Goal: Task Accomplishment & Management: Complete application form

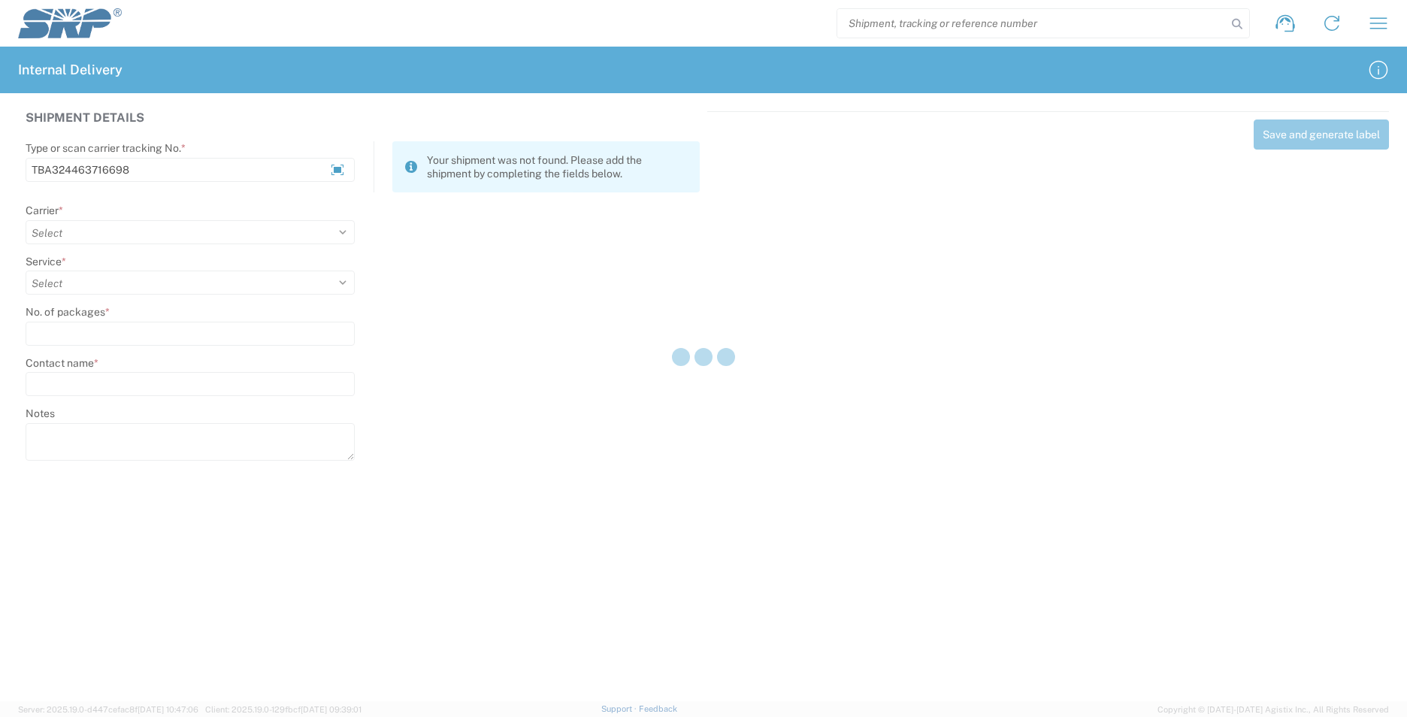
type input "TBA324463716698"
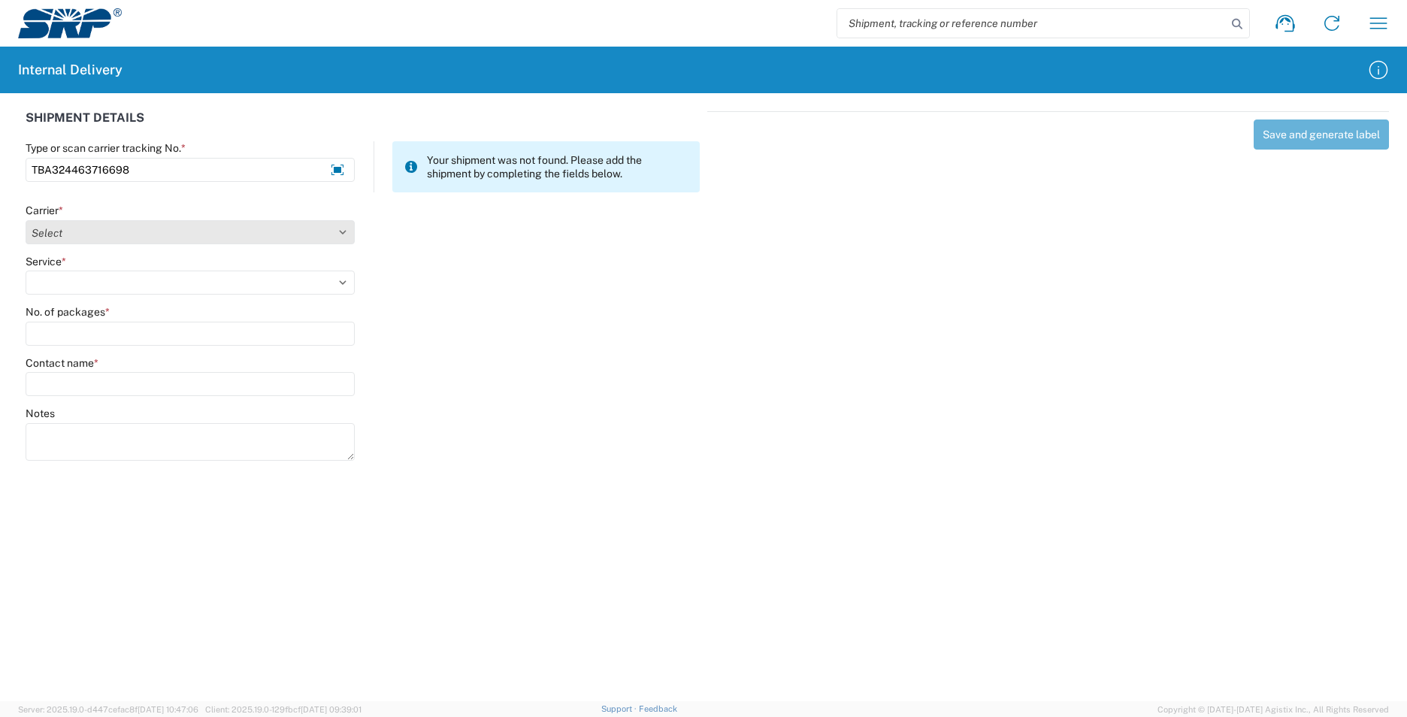
type input "TBA324463716698"
click at [328, 235] on select "Select Amazon Logistics ATI Trucking BC Dimerco Logistics Empire Southwest FedE…" at bounding box center [190, 232] width 329 height 24
select select "8933"
click at [26, 220] on select "Select Amazon Logistics ATI Trucking BC Dimerco Logistics Empire Southwest FedE…" at bounding box center [190, 232] width 329 height 24
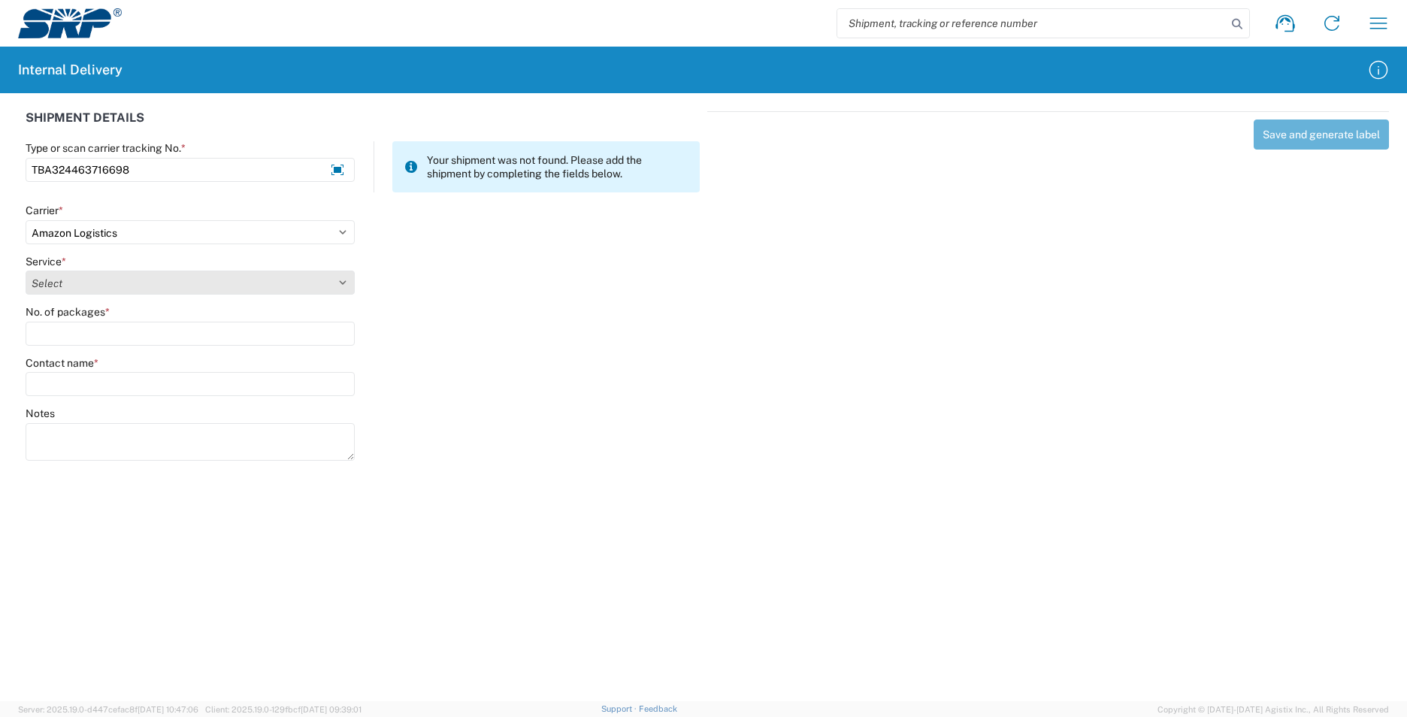
click at [316, 282] on select "Select Amazon Logistics TBA Rail TL Standard 3 - 5 Day" at bounding box center [190, 283] width 329 height 24
select select "24525"
click at [26, 271] on select "Select Amazon Logistics TBA Rail TL Standard 3 - 5 Day" at bounding box center [190, 283] width 329 height 24
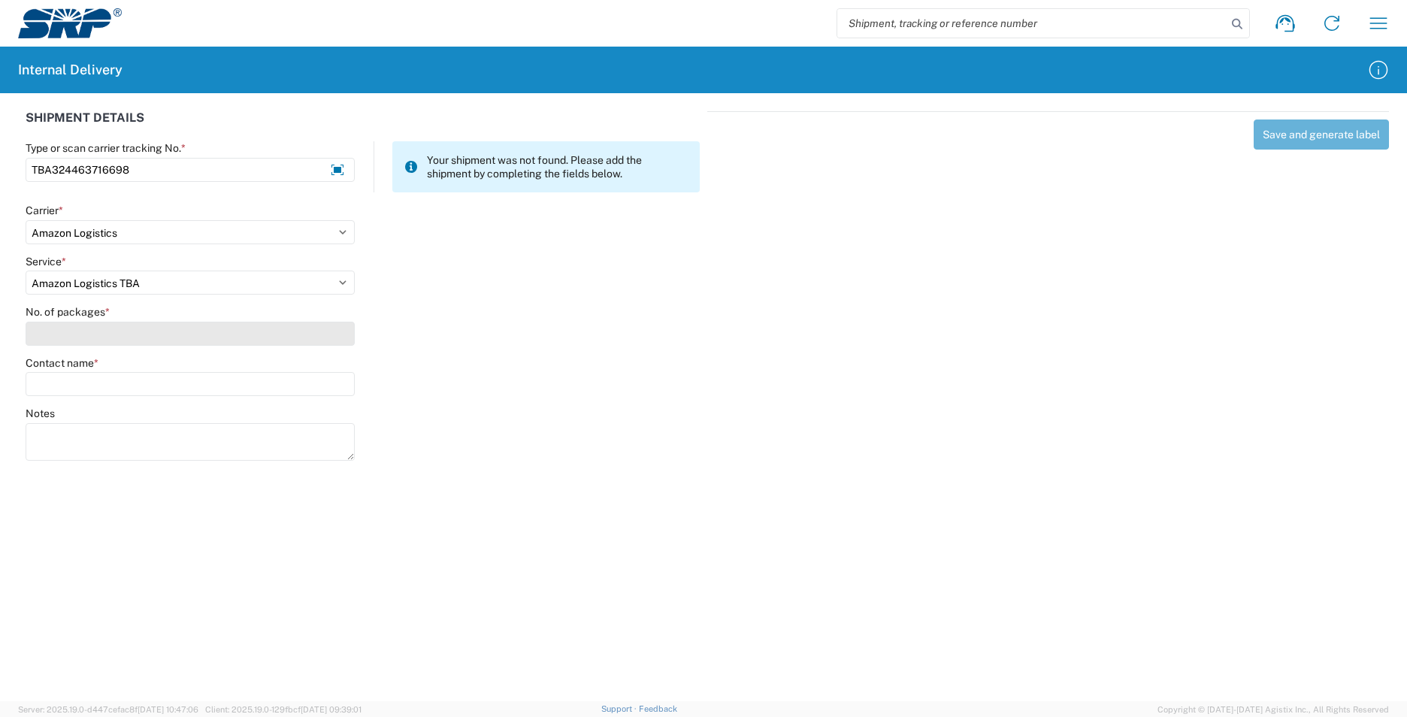
click at [303, 328] on input "No. of packages *" at bounding box center [190, 334] width 329 height 24
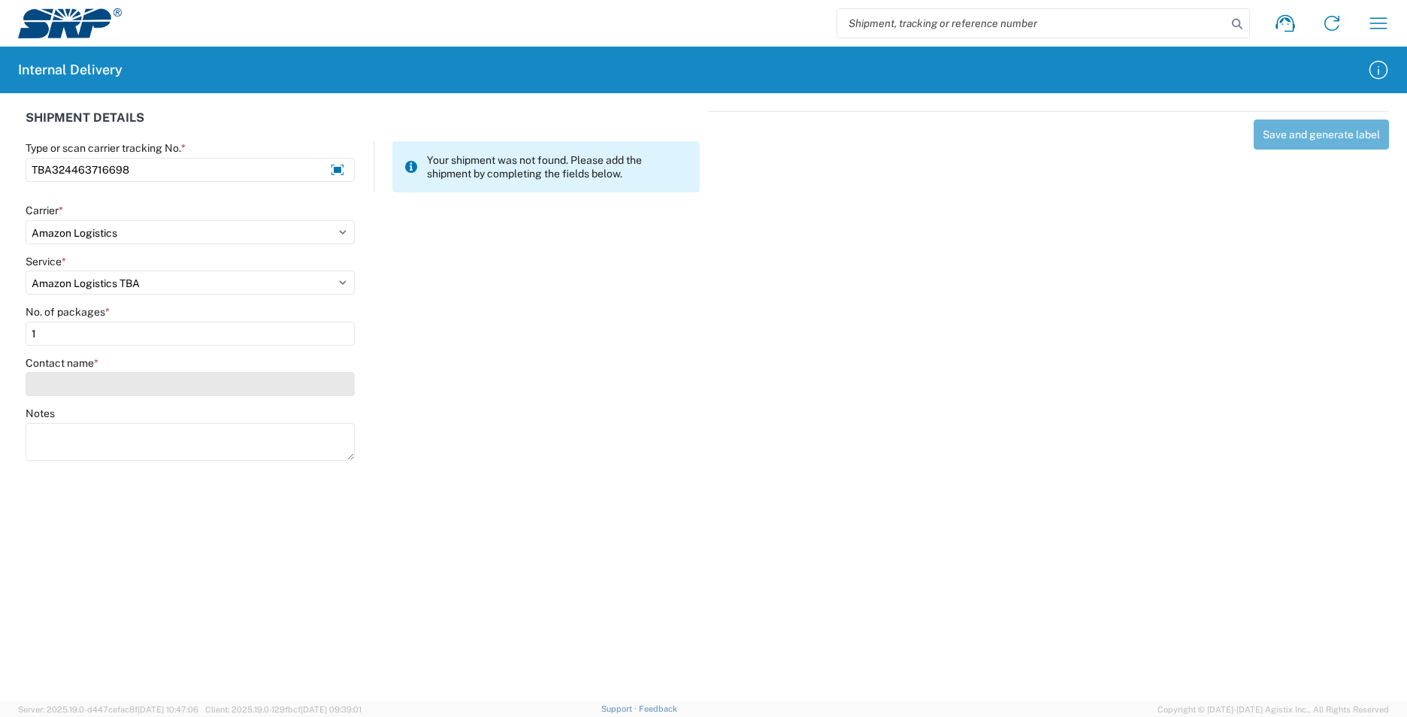
type input "1"
click at [260, 385] on input "Contact name *" at bounding box center [190, 384] width 329 height 24
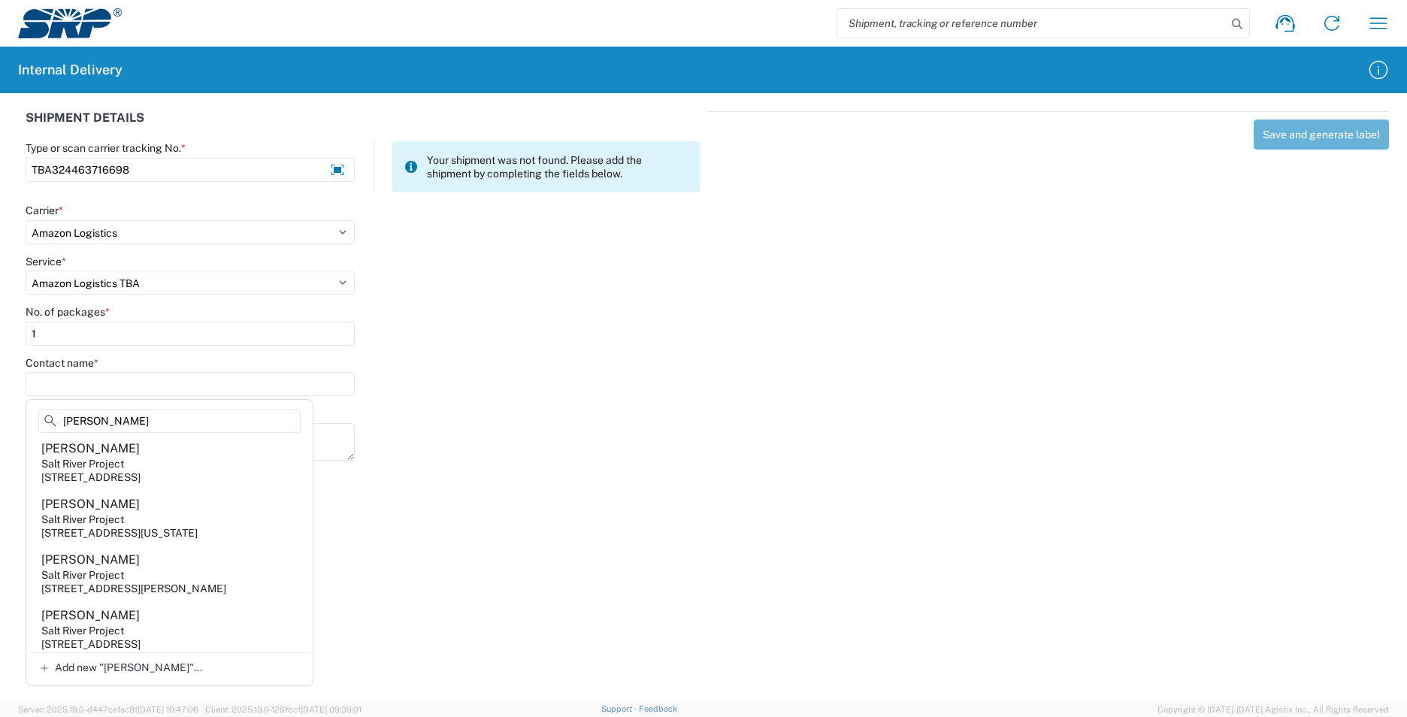
scroll to position [752, 0]
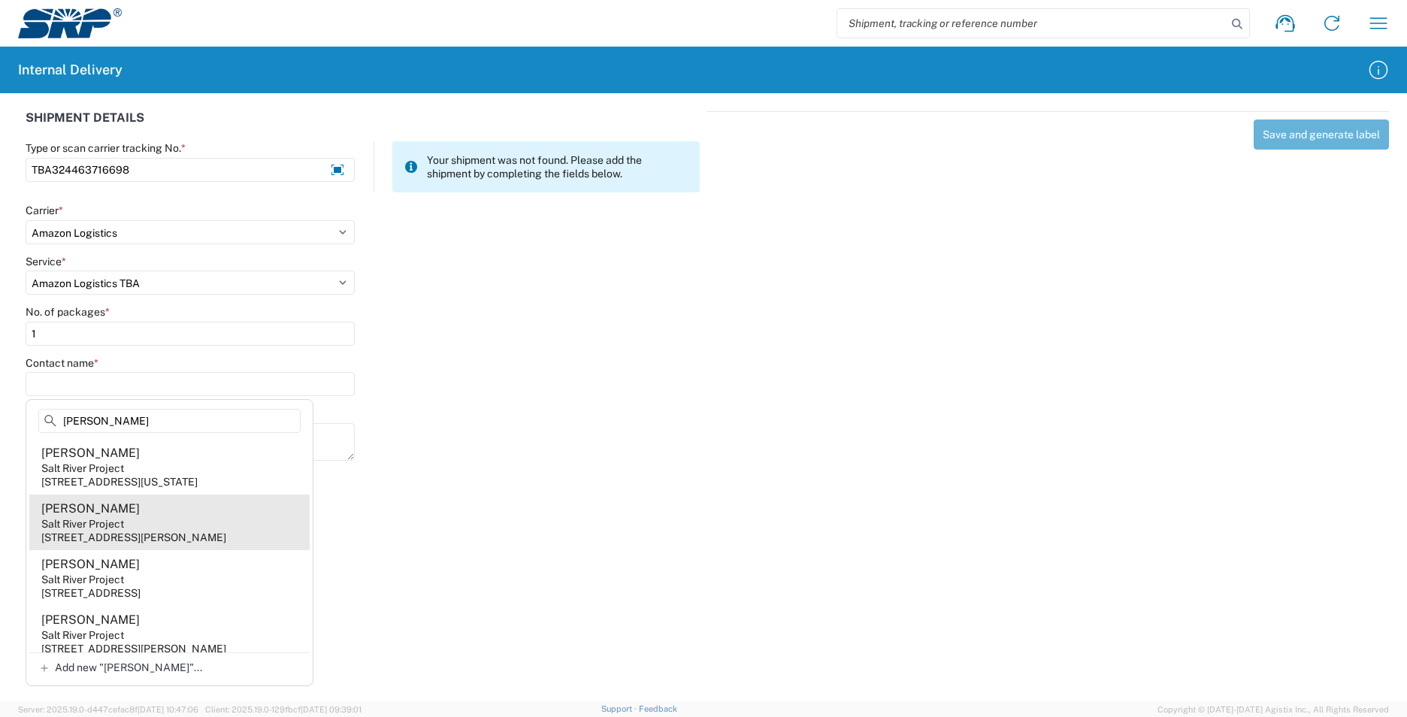
type input "melissa"
click at [236, 550] on agx-address-suggestion-item "Melissa Ramirez Salt River Project 221 N 79th Ave, WVS204, Tolleson, AZ, 85353,…" at bounding box center [169, 523] width 280 height 56
type input "Melissa Ramirez"
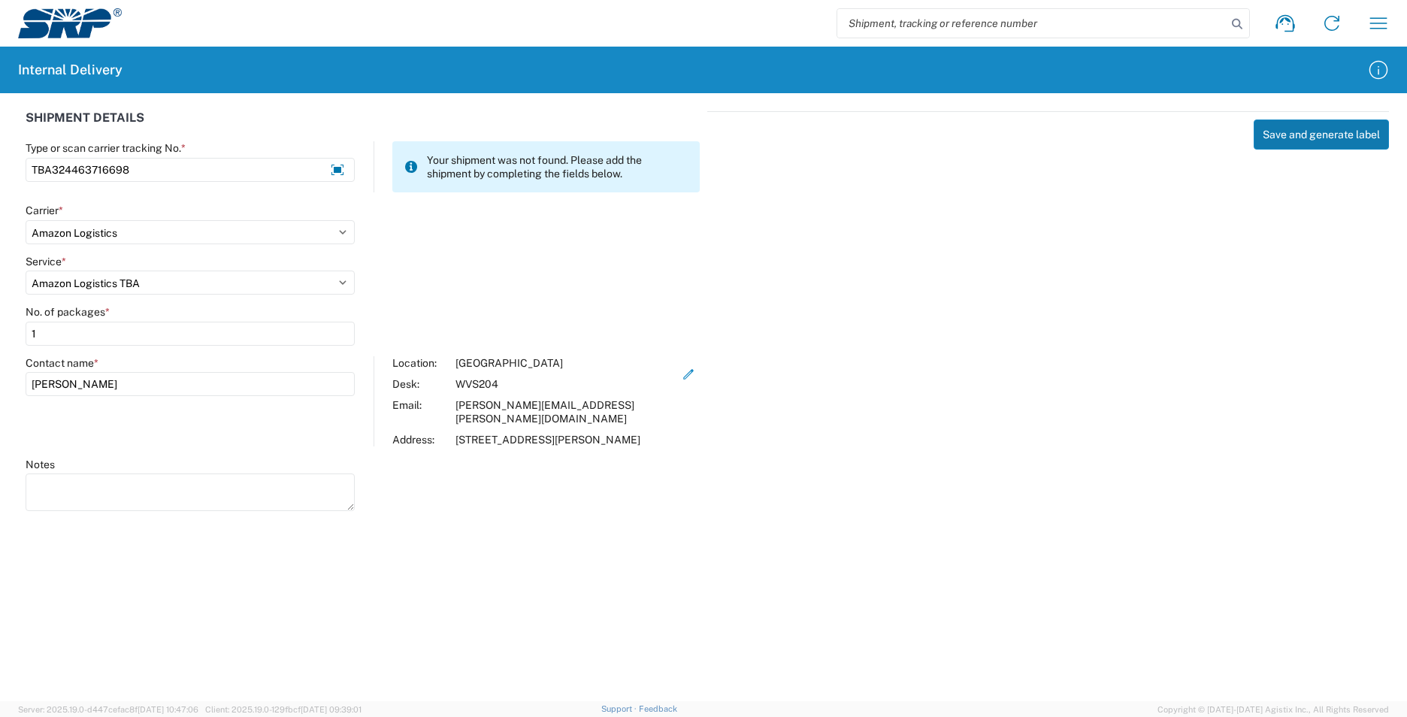
click at [1340, 140] on button "Save and generate label" at bounding box center [1321, 135] width 135 height 30
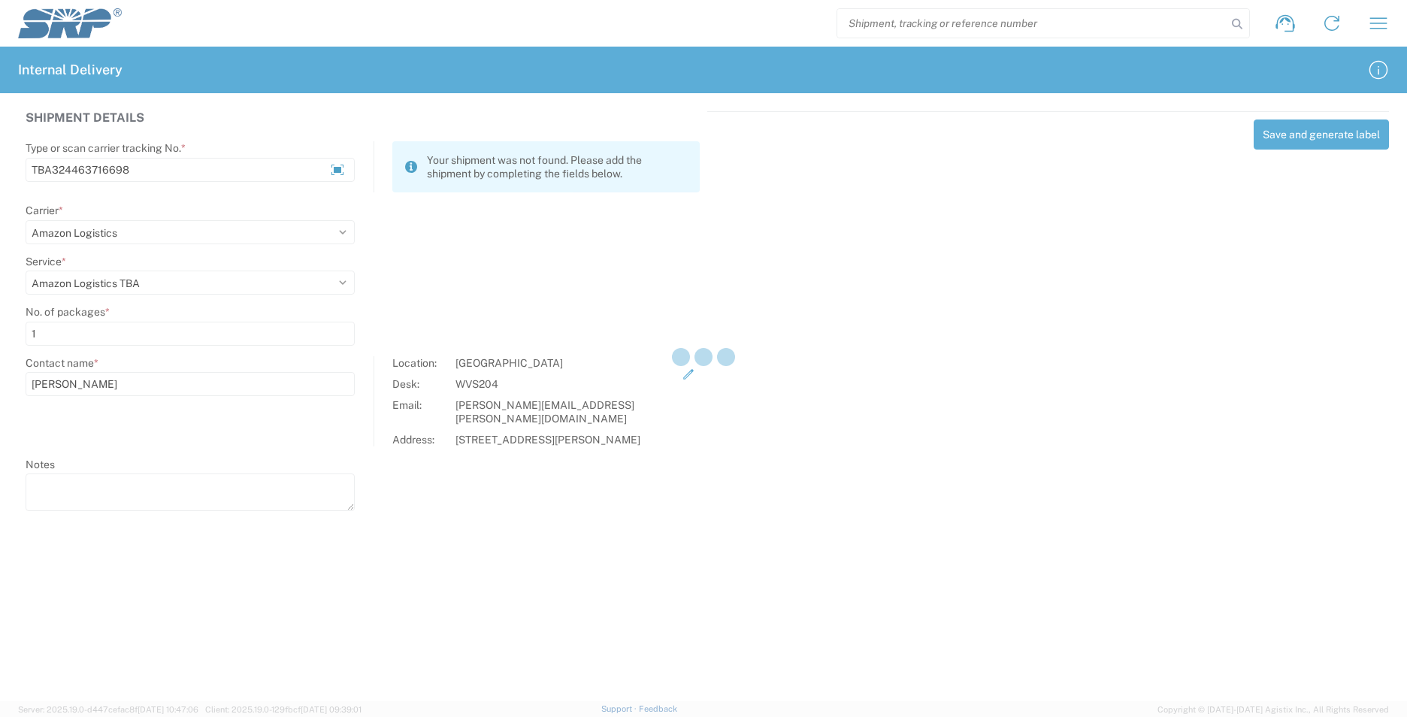
select select
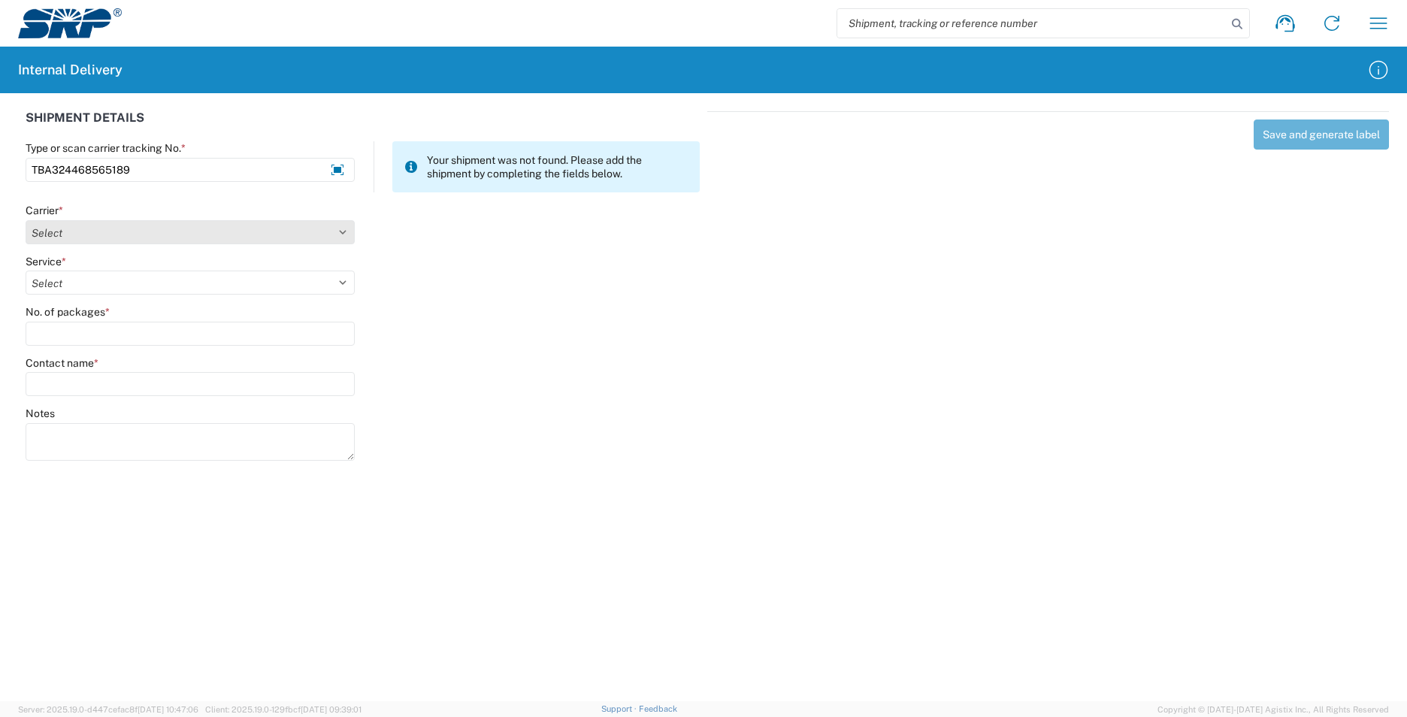
type input "TBA324468565189"
click at [286, 229] on select "Select Amazon Logistics ATI Trucking BC Dimerco Logistics Empire Southwest FedE…" at bounding box center [190, 232] width 329 height 24
select select "8933"
click at [26, 220] on select "Select Amazon Logistics ATI Trucking BC Dimerco Logistics Empire Southwest FedE…" at bounding box center [190, 232] width 329 height 24
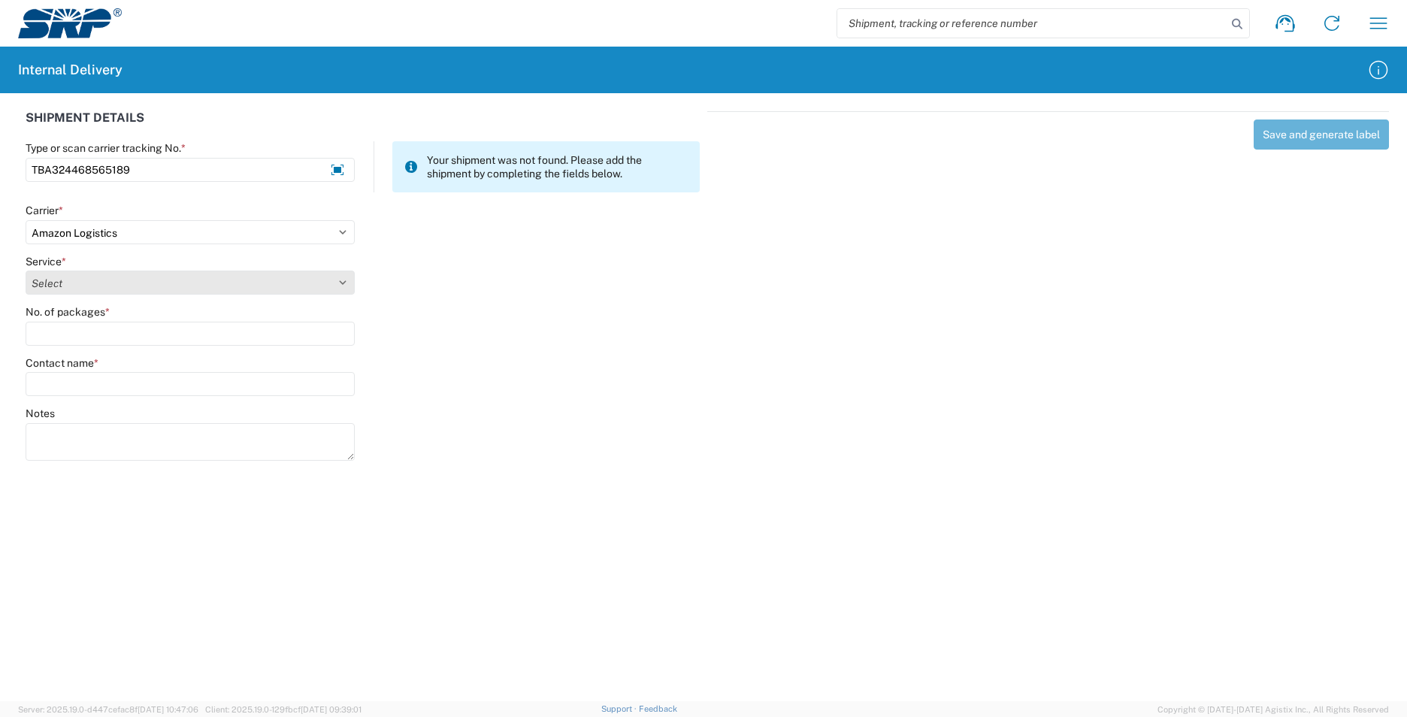
click at [190, 284] on select "Select Amazon Logistics TBA Rail TL Standard 3 - 5 Day" at bounding box center [190, 283] width 329 height 24
select select "24525"
click at [26, 271] on select "Select Amazon Logistics TBA Rail TL Standard 3 - 5 Day" at bounding box center [190, 283] width 329 height 24
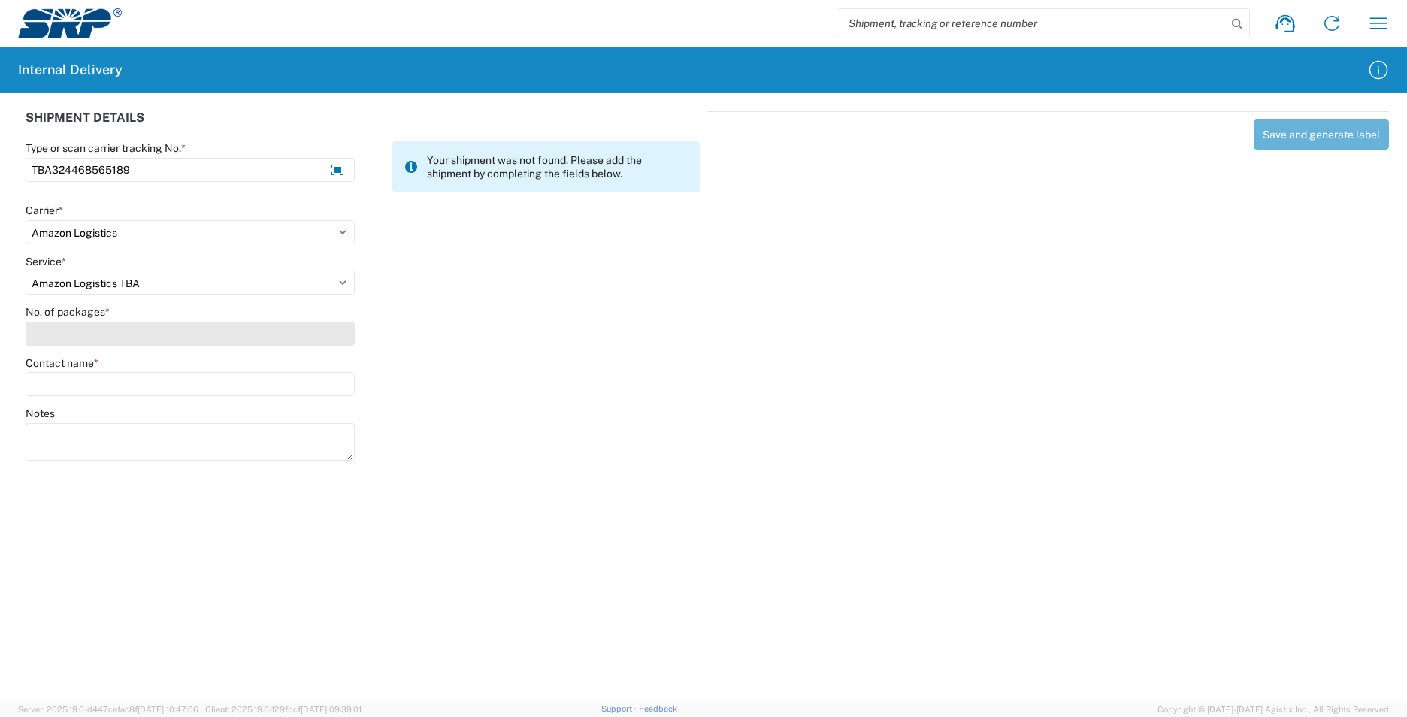
click at [146, 327] on input "No. of packages *" at bounding box center [190, 334] width 329 height 24
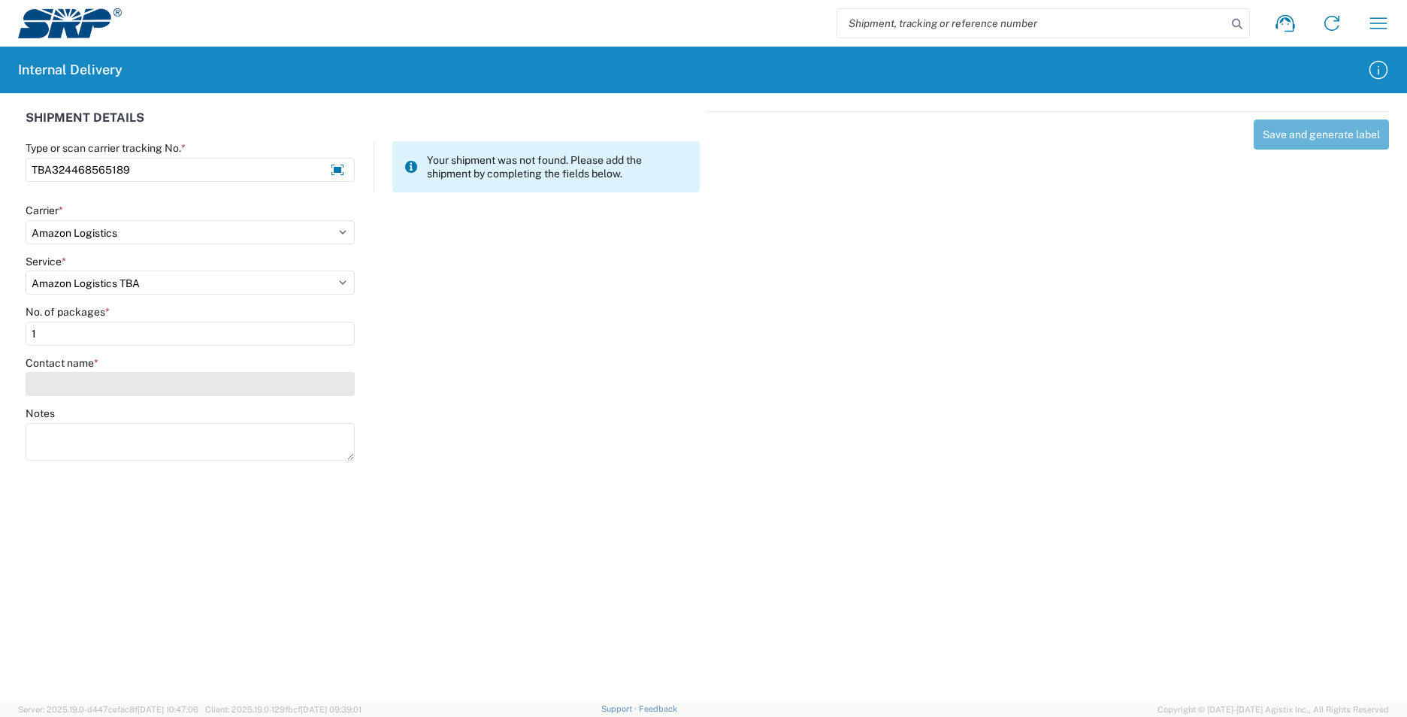
type input "1"
click at [121, 376] on input "Contact name *" at bounding box center [190, 384] width 329 height 24
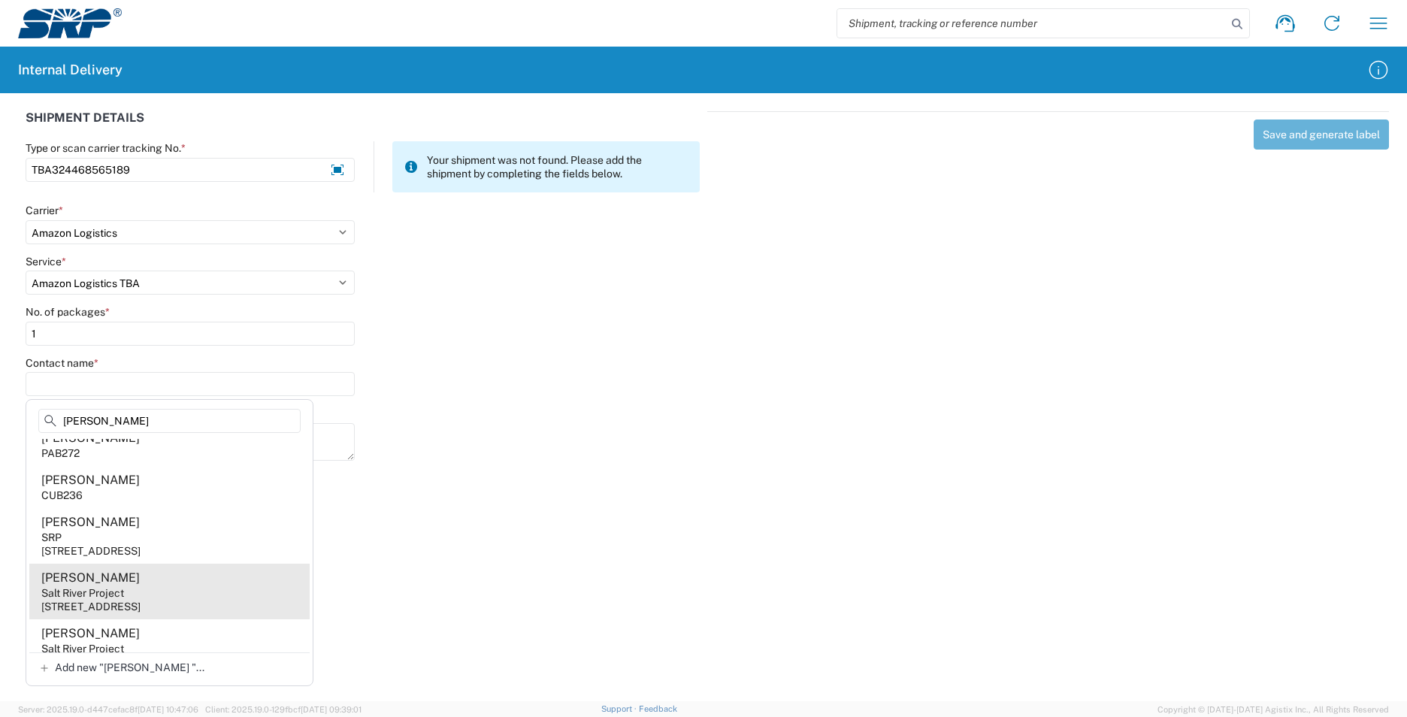
scroll to position [0, 0]
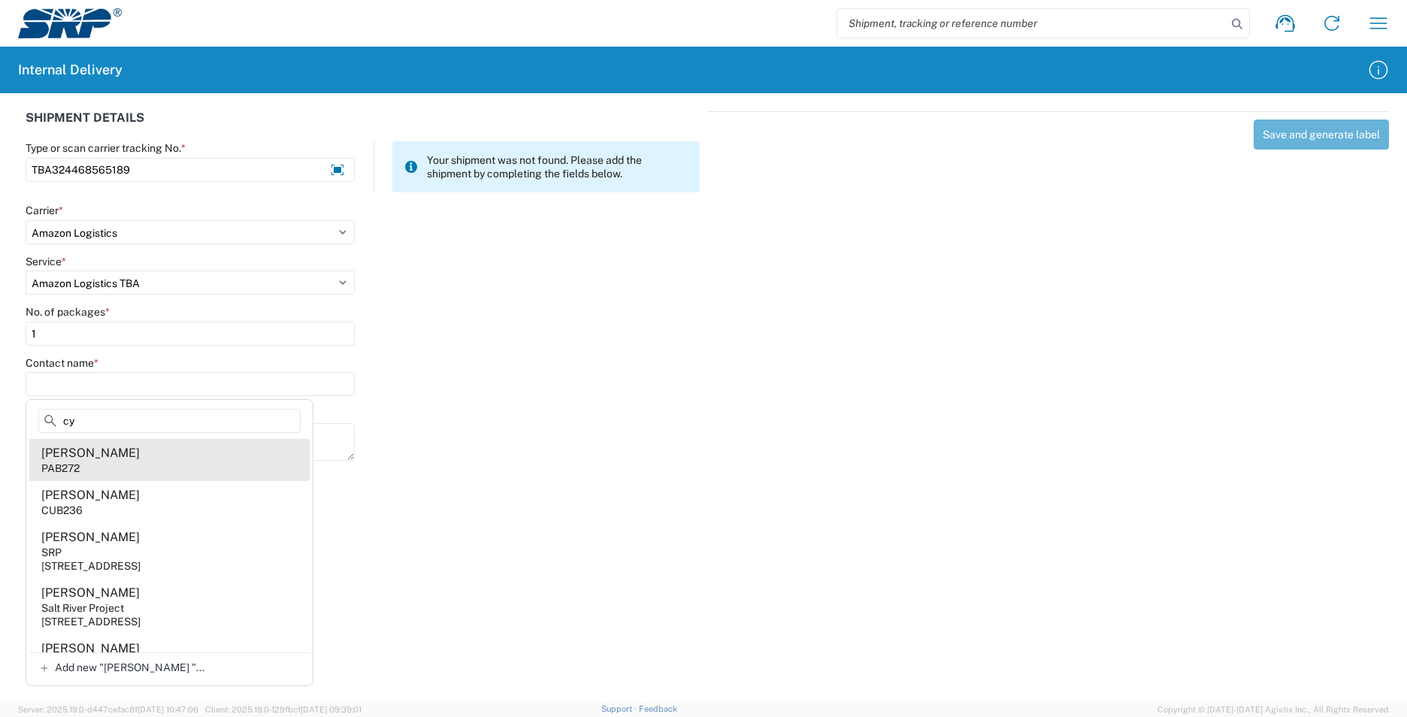
type input "c"
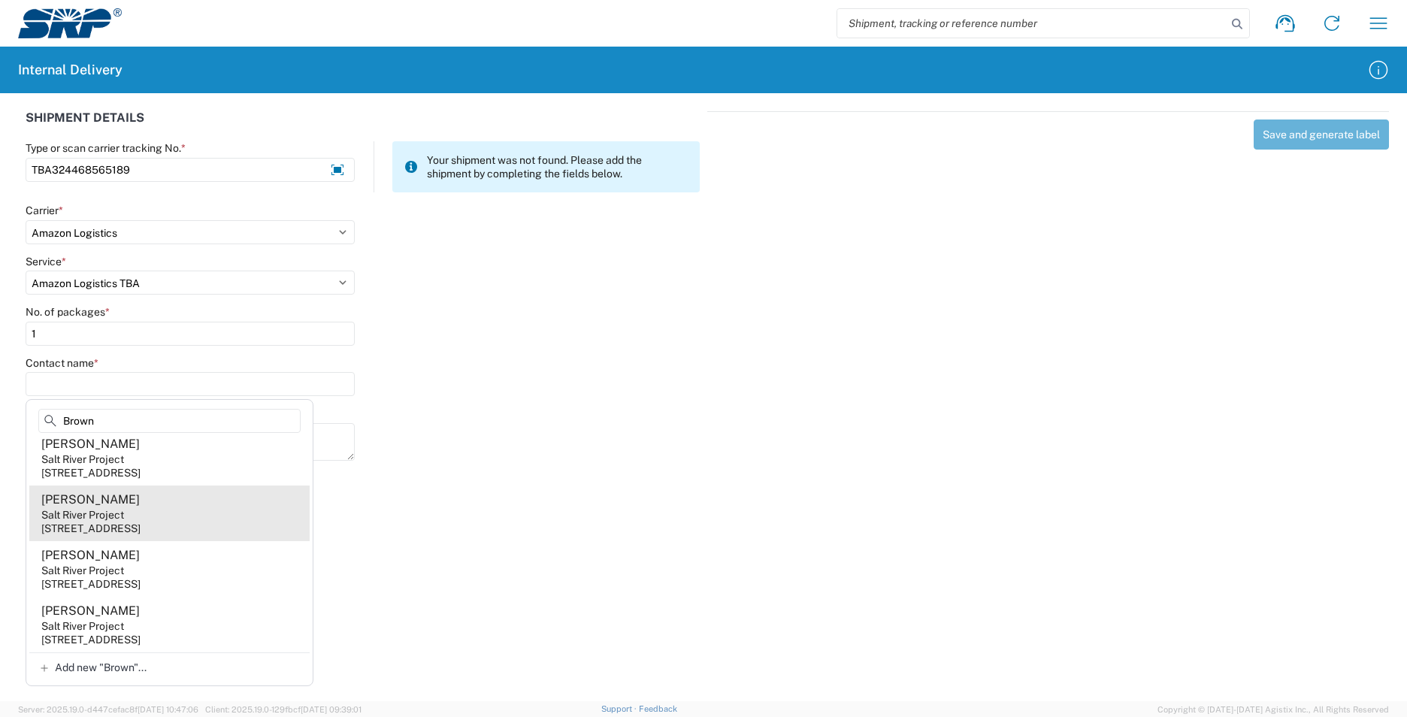
scroll to position [1287, 0]
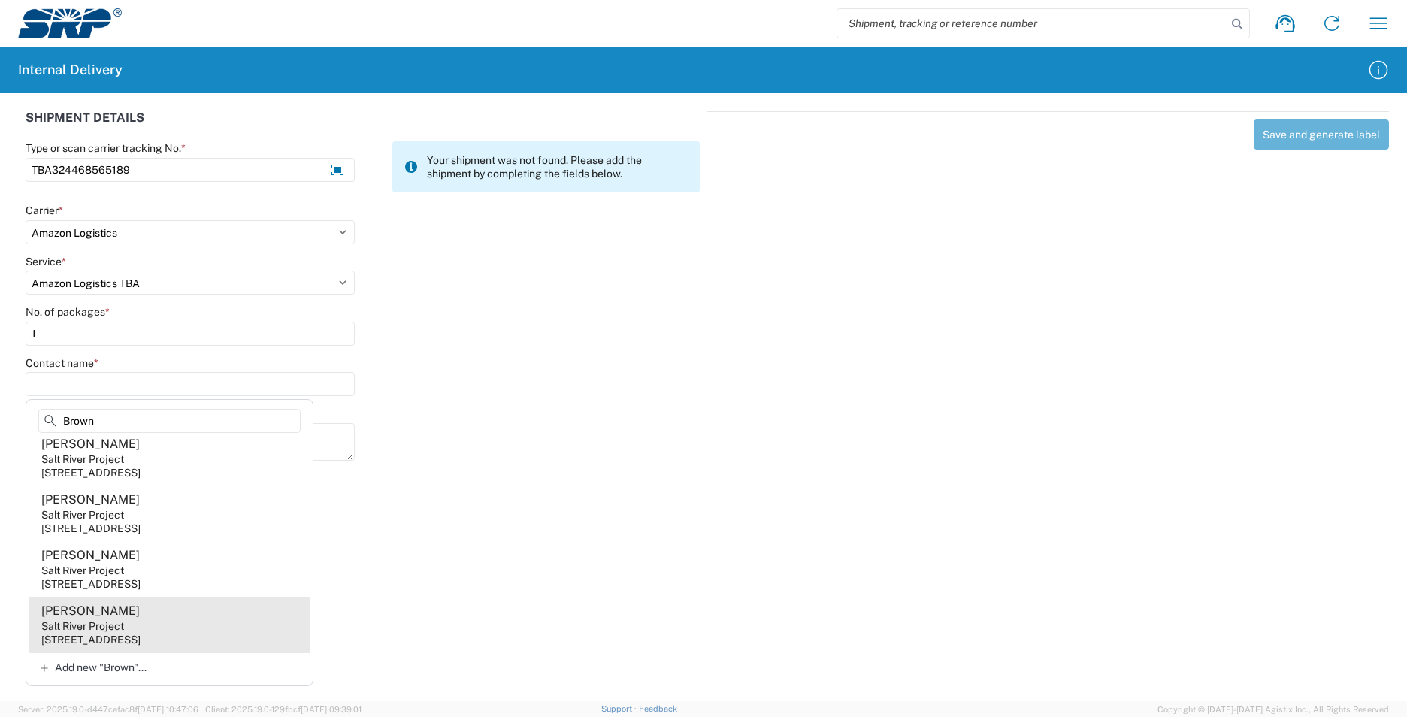
type input "Brown"
click at [133, 640] on div "1500 N Mill Ave, PAB231, Tempe, AZ, 85281, US" at bounding box center [90, 640] width 99 height 14
type input "Cindy Brown"
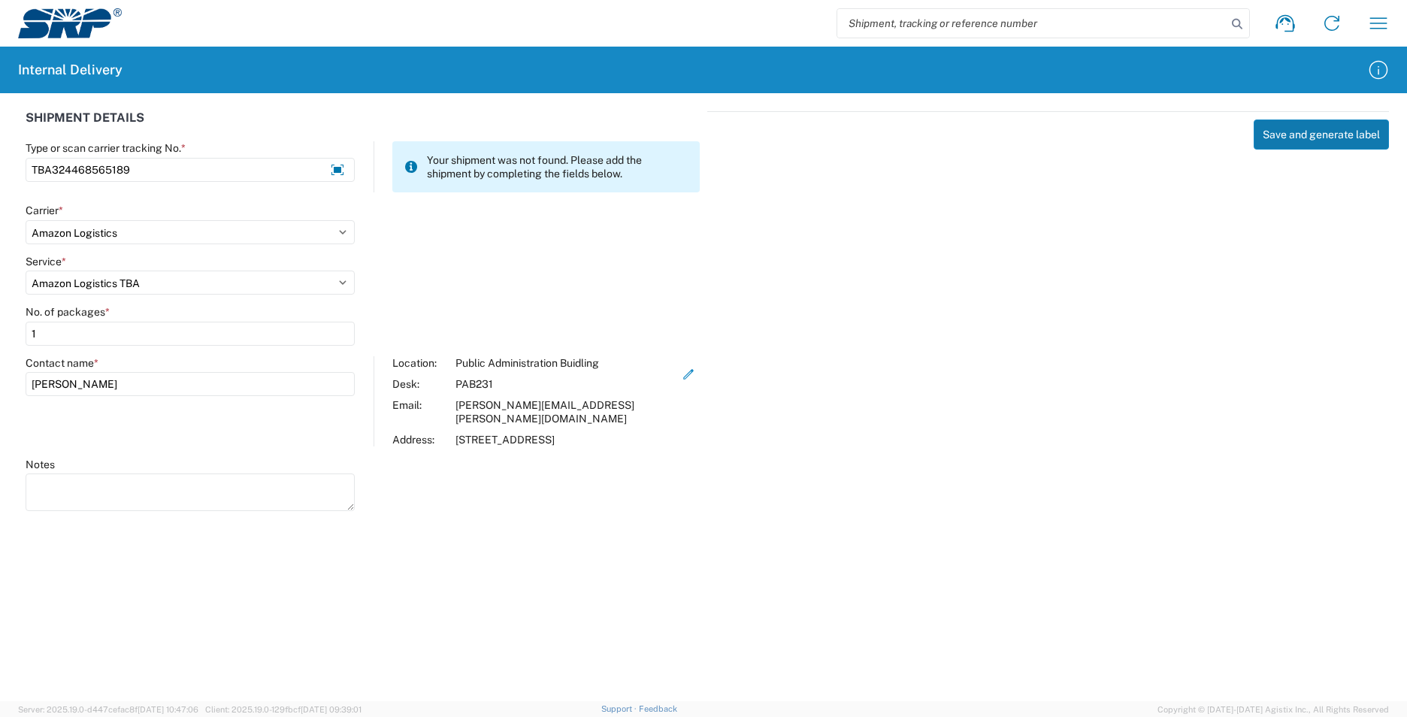
click at [1309, 134] on button "Save and generate label" at bounding box center [1321, 135] width 135 height 30
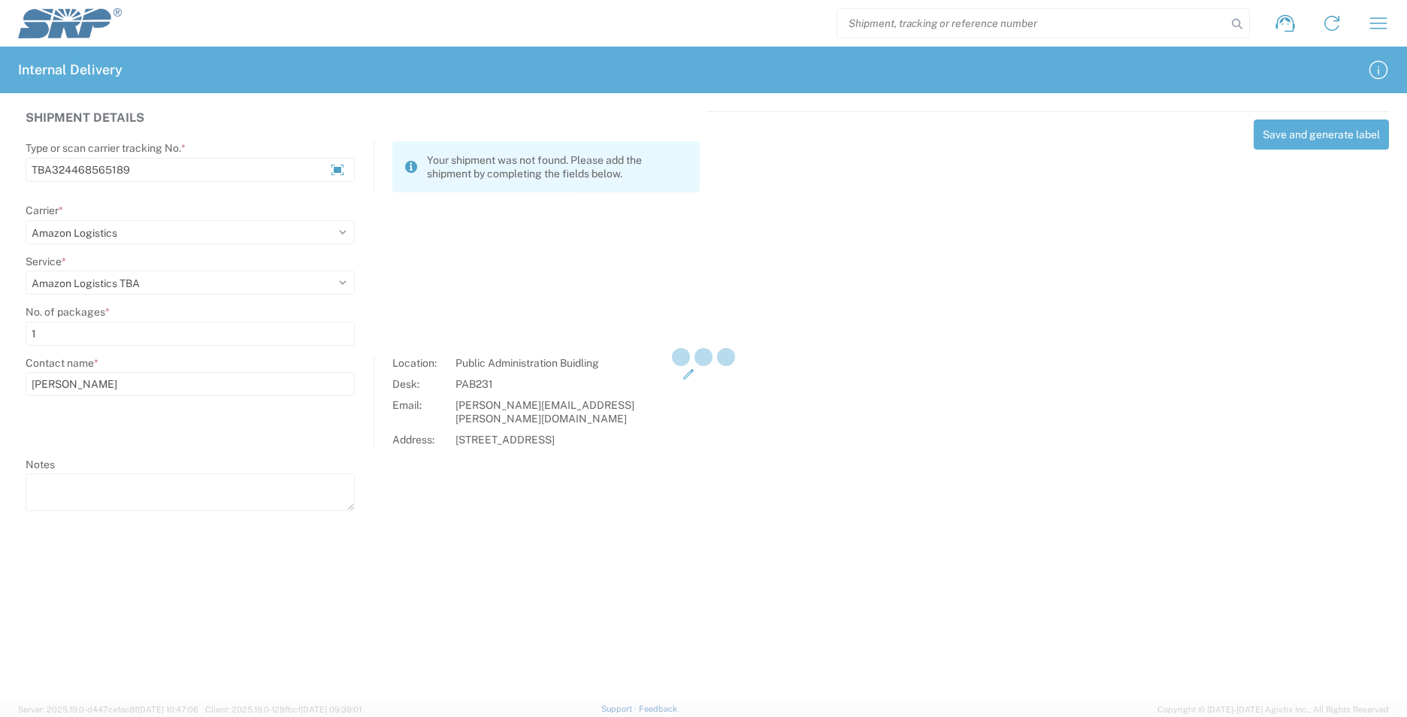
select select
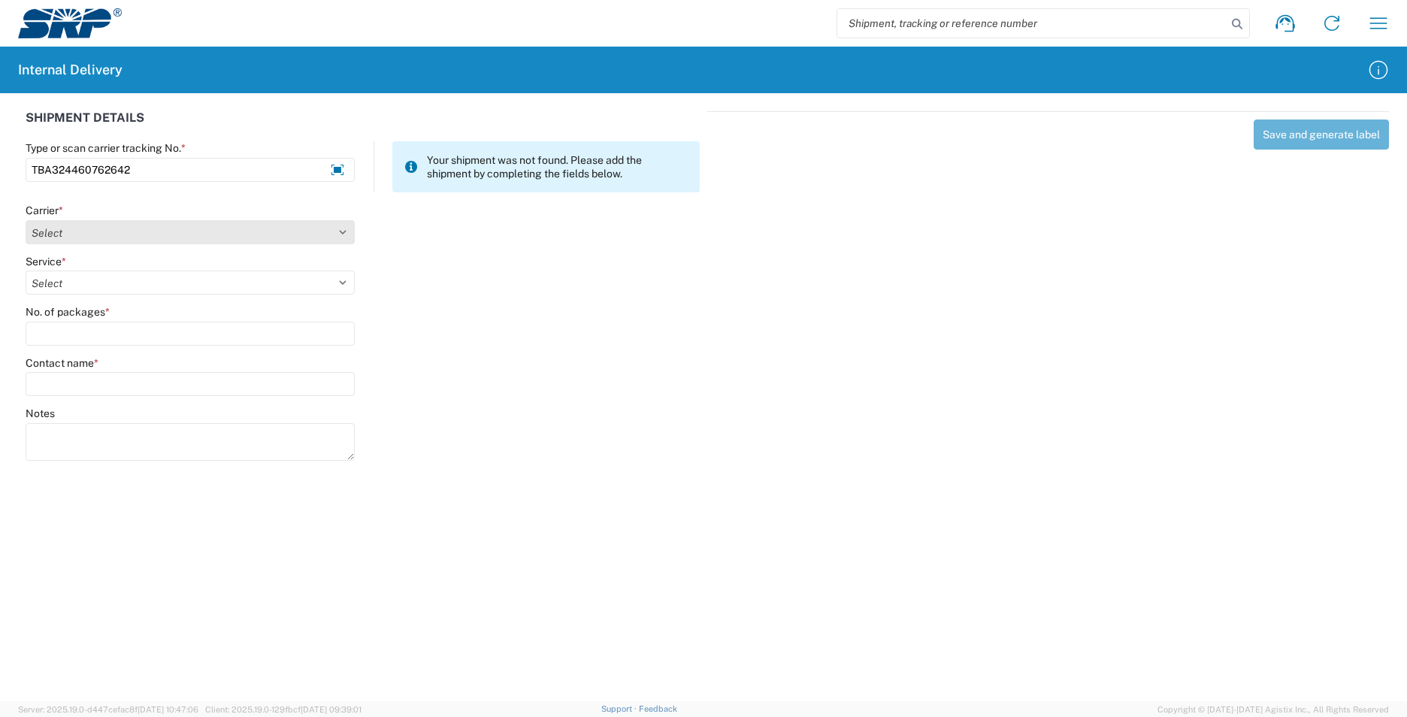
type input "TBA324460762642"
click at [204, 230] on select "Select Amazon Logistics ATI Trucking BC Dimerco Logistics Empire Southwest FedE…" at bounding box center [190, 232] width 329 height 24
select select "8933"
click at [26, 220] on select "Select Amazon Logistics ATI Trucking BC Dimerco Logistics Empire Southwest FedE…" at bounding box center [190, 232] width 329 height 24
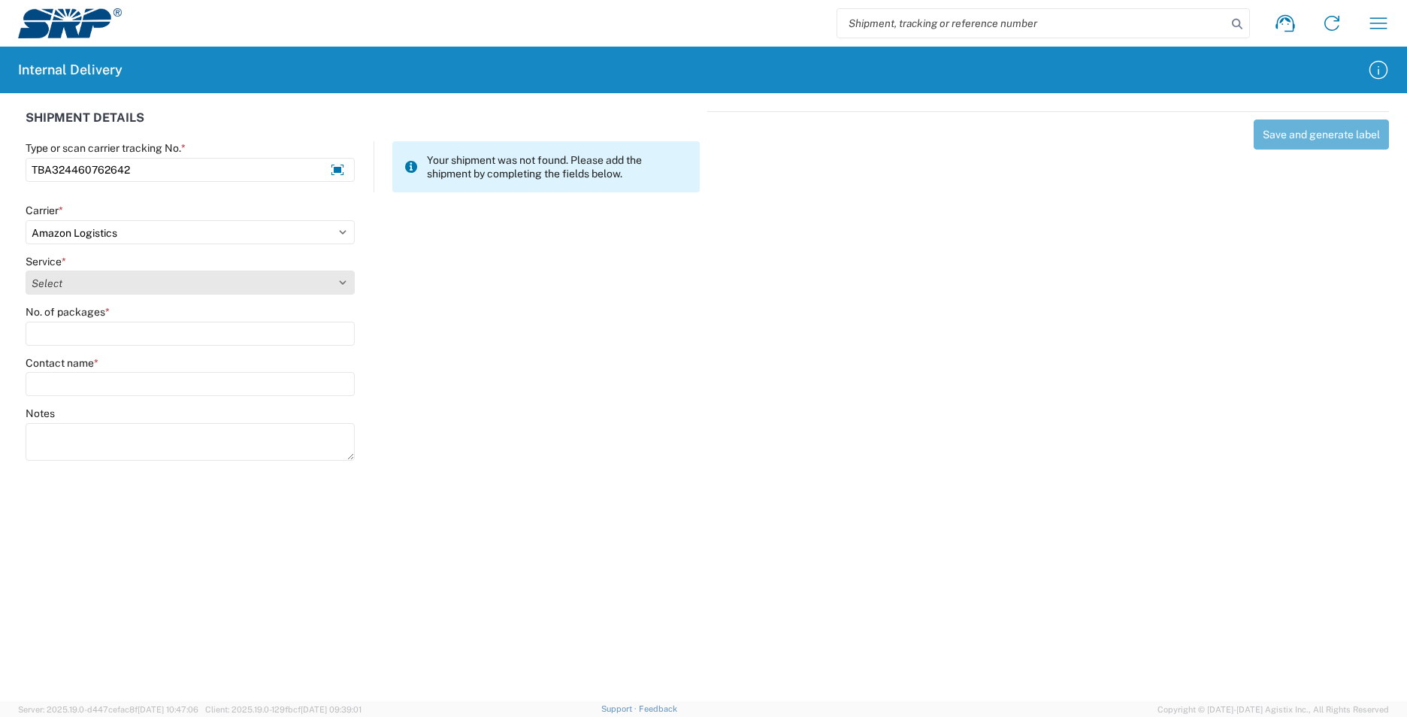
click at [80, 286] on select "Select Amazon Logistics TBA Rail TL Standard 3 - 5 Day" at bounding box center [190, 283] width 329 height 24
select select "24525"
click at [26, 271] on select "Select Amazon Logistics TBA Rail TL Standard 3 - 5 Day" at bounding box center [190, 283] width 329 height 24
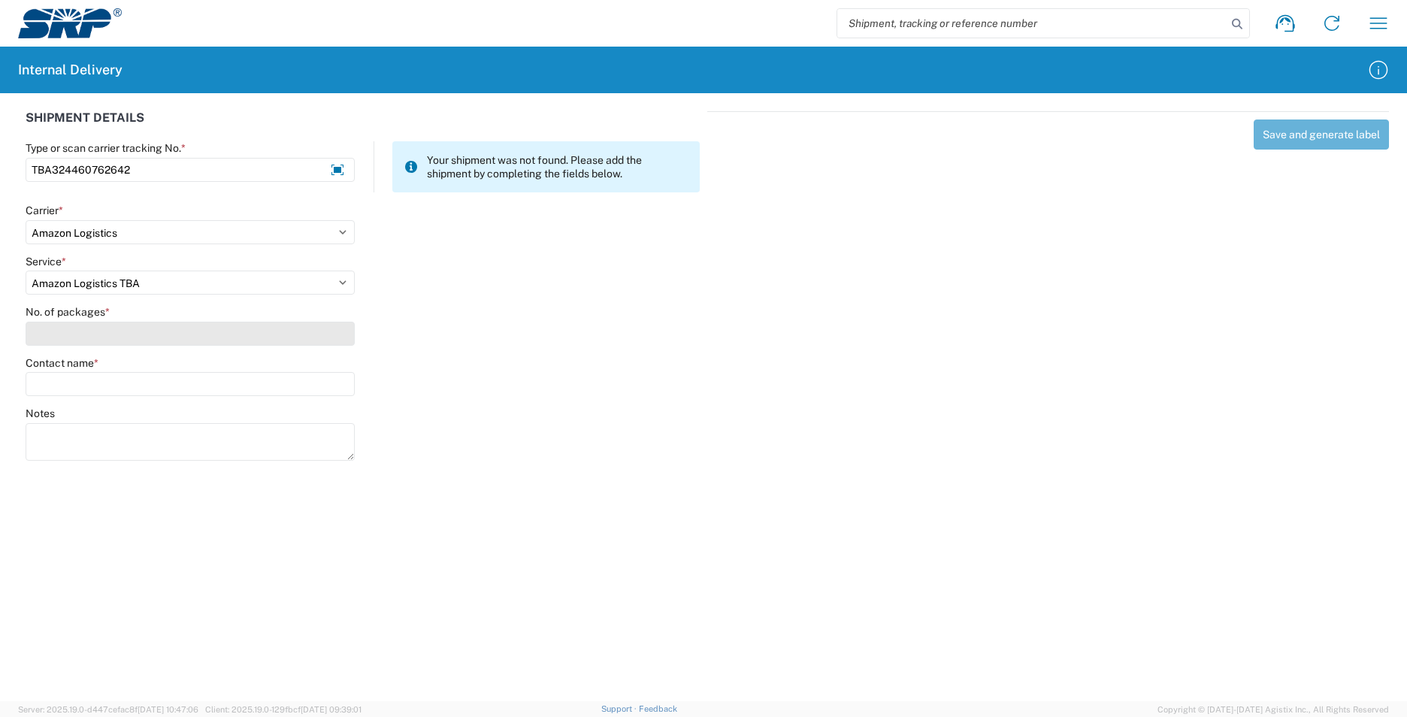
click at [75, 325] on input "No. of packages *" at bounding box center [190, 334] width 329 height 24
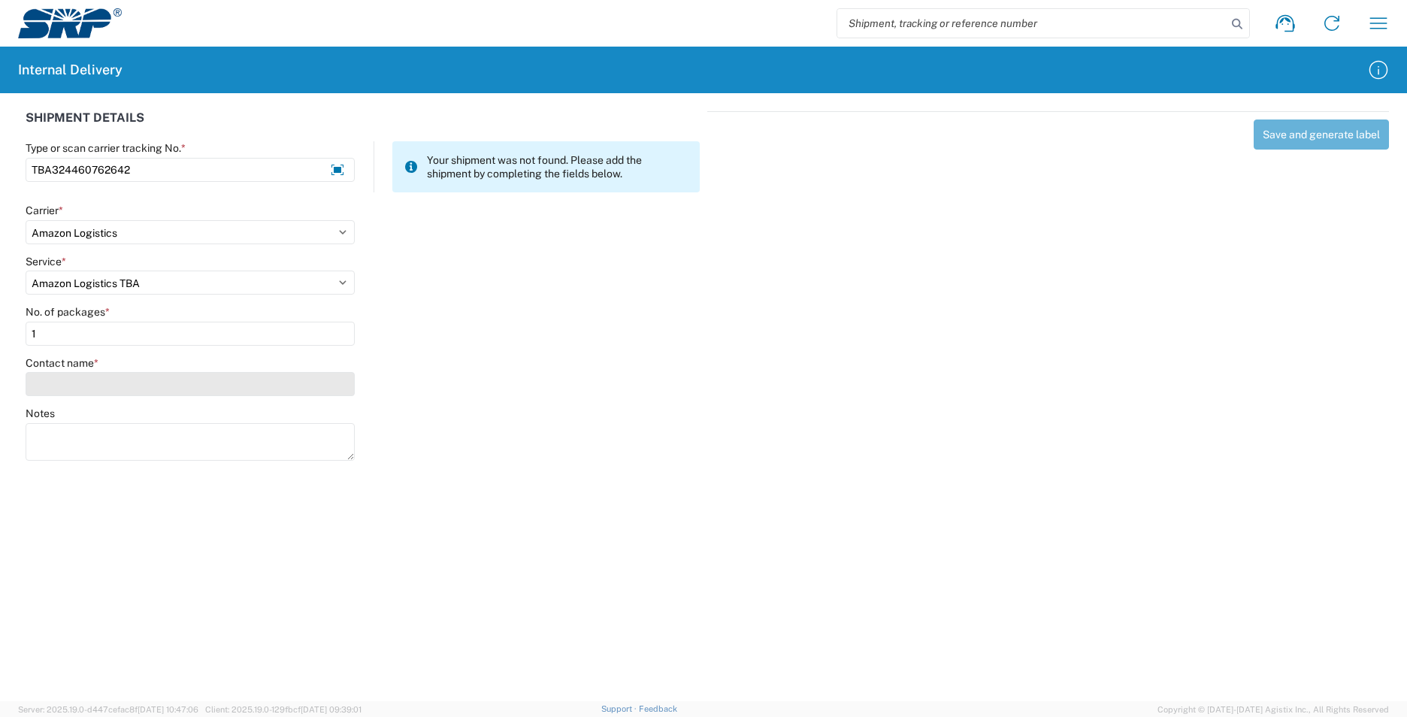
type input "1"
click at [57, 383] on input "Contact name *" at bounding box center [190, 384] width 329 height 24
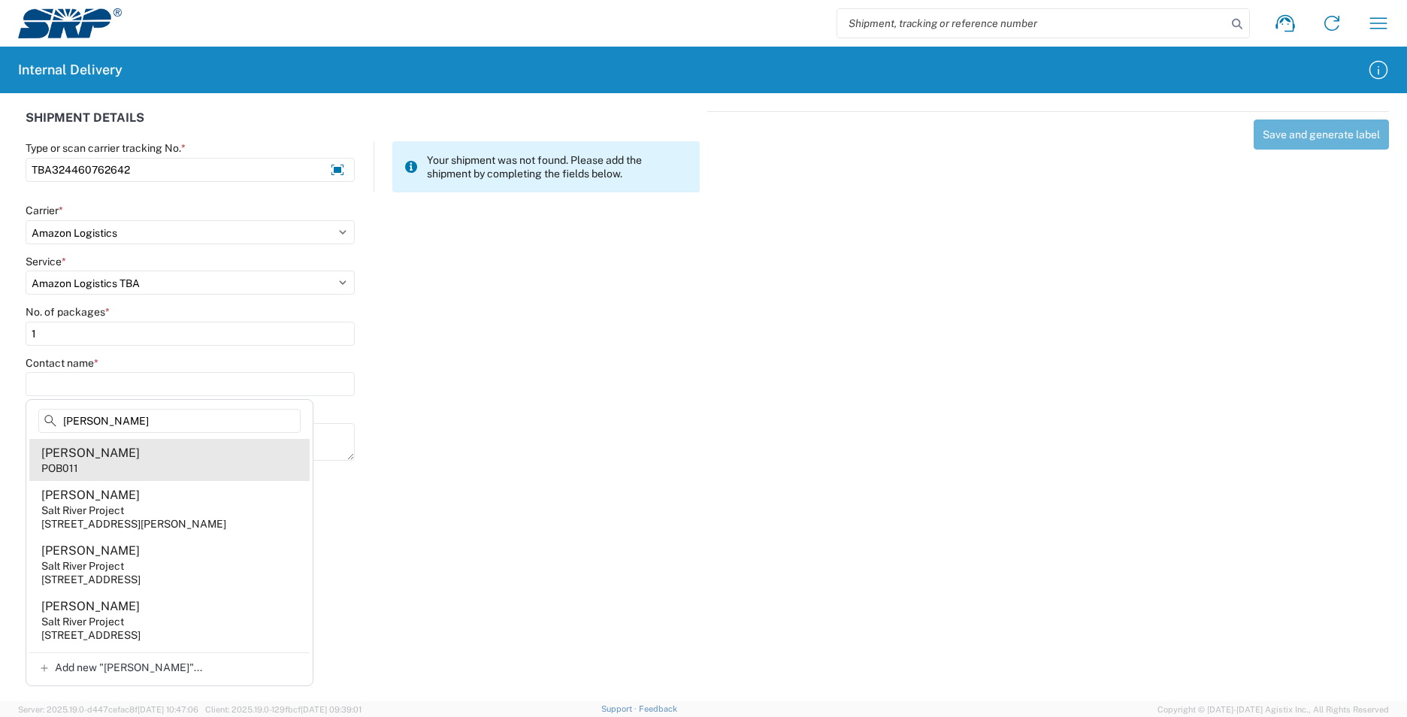
type input "karen"
click at [53, 453] on div "Karen Kortie" at bounding box center [90, 453] width 98 height 17
type input "Karen Kortie"
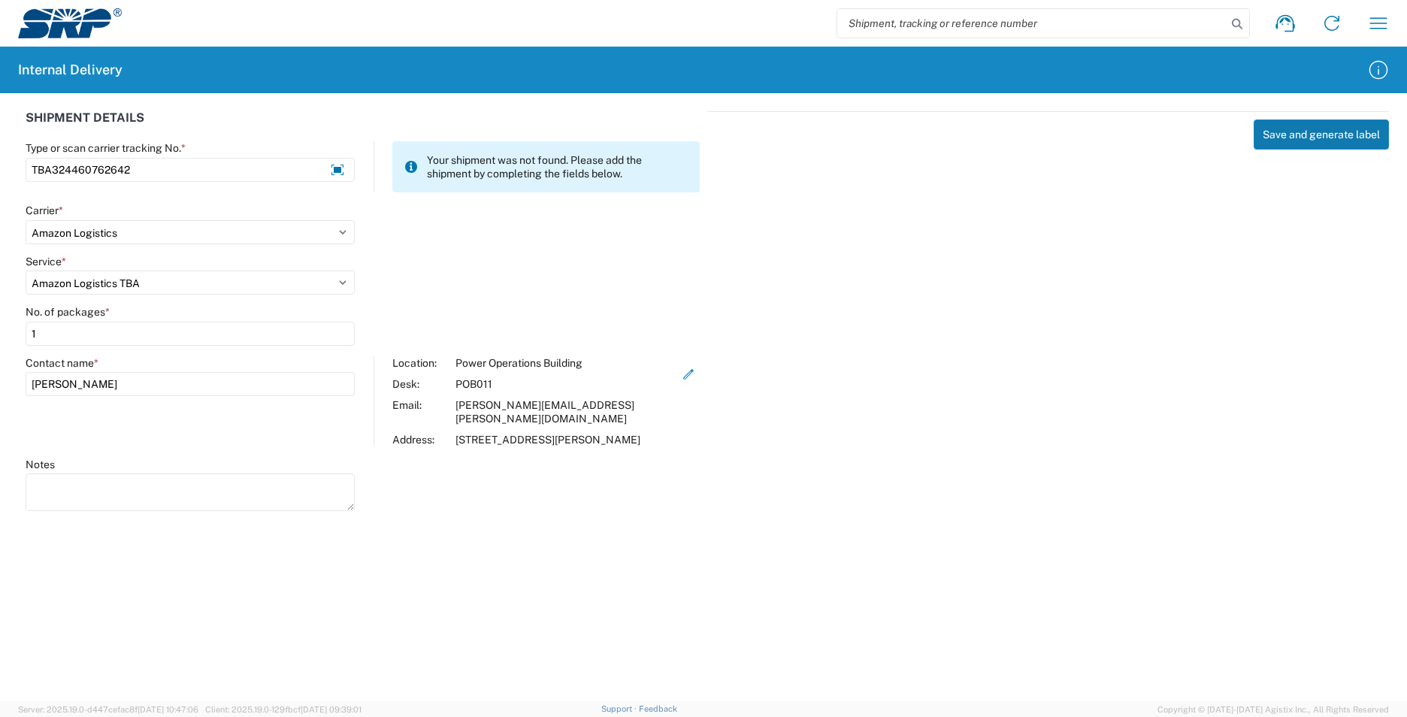
click at [1299, 134] on button "Save and generate label" at bounding box center [1321, 135] width 135 height 30
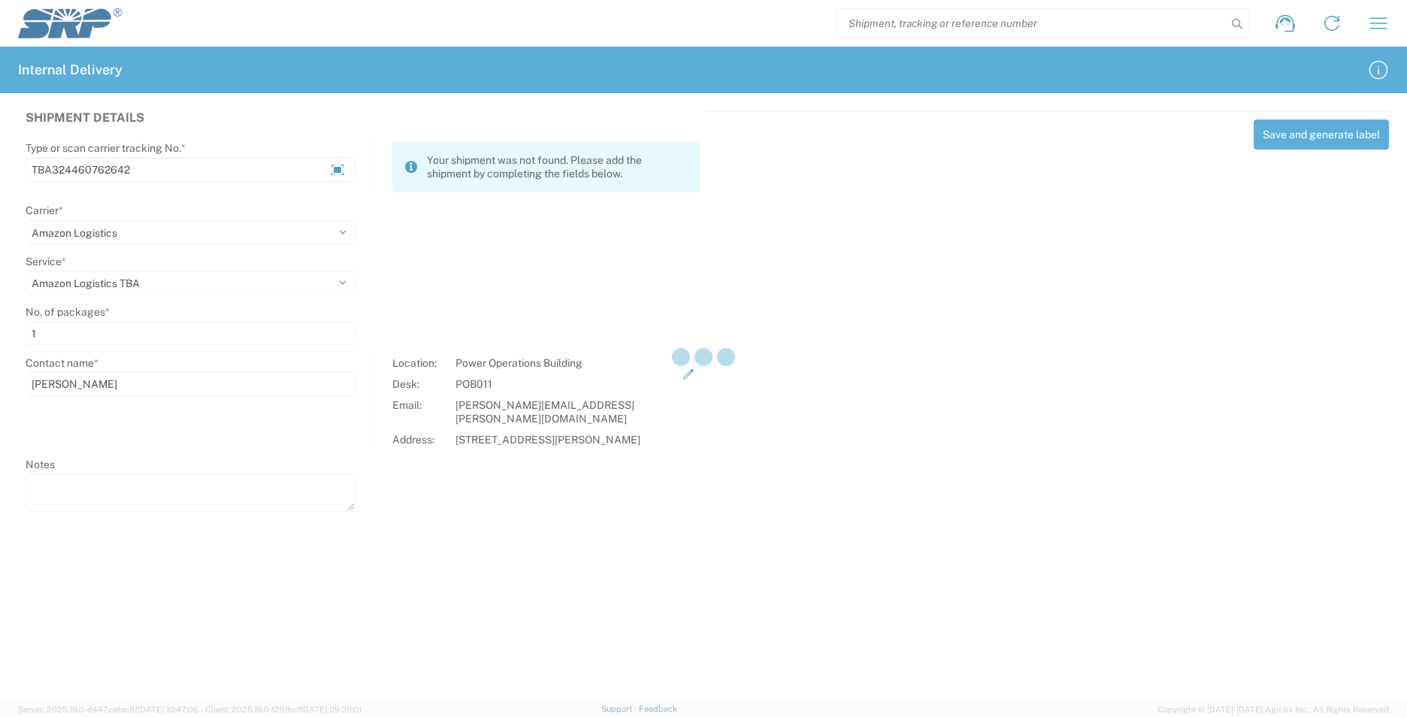
select select
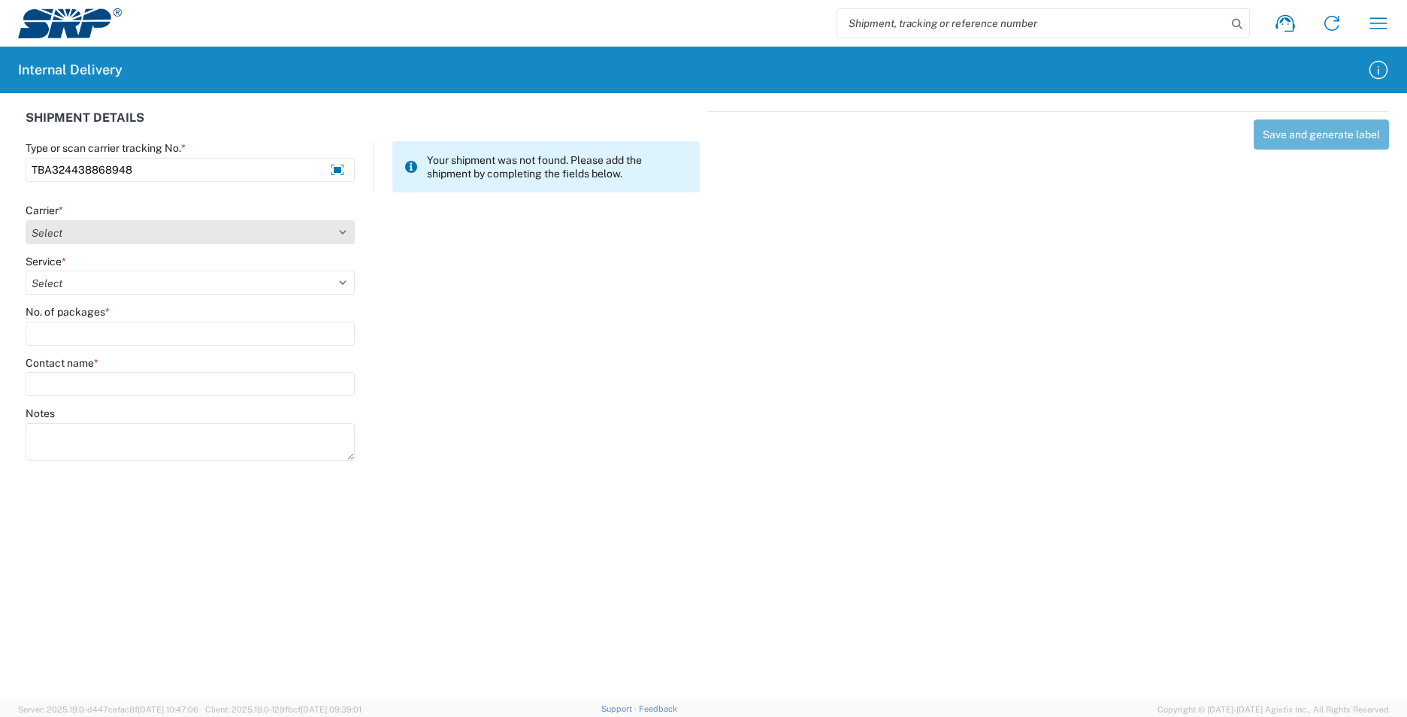
type input "TBA324438868948"
click at [73, 228] on select "Select Amazon Logistics ATI Trucking BC Dimerco Logistics Empire Southwest FedE…" at bounding box center [190, 232] width 329 height 24
select select "8933"
click at [26, 220] on select "Select Amazon Logistics ATI Trucking BC Dimerco Logistics Empire Southwest FedE…" at bounding box center [190, 232] width 329 height 24
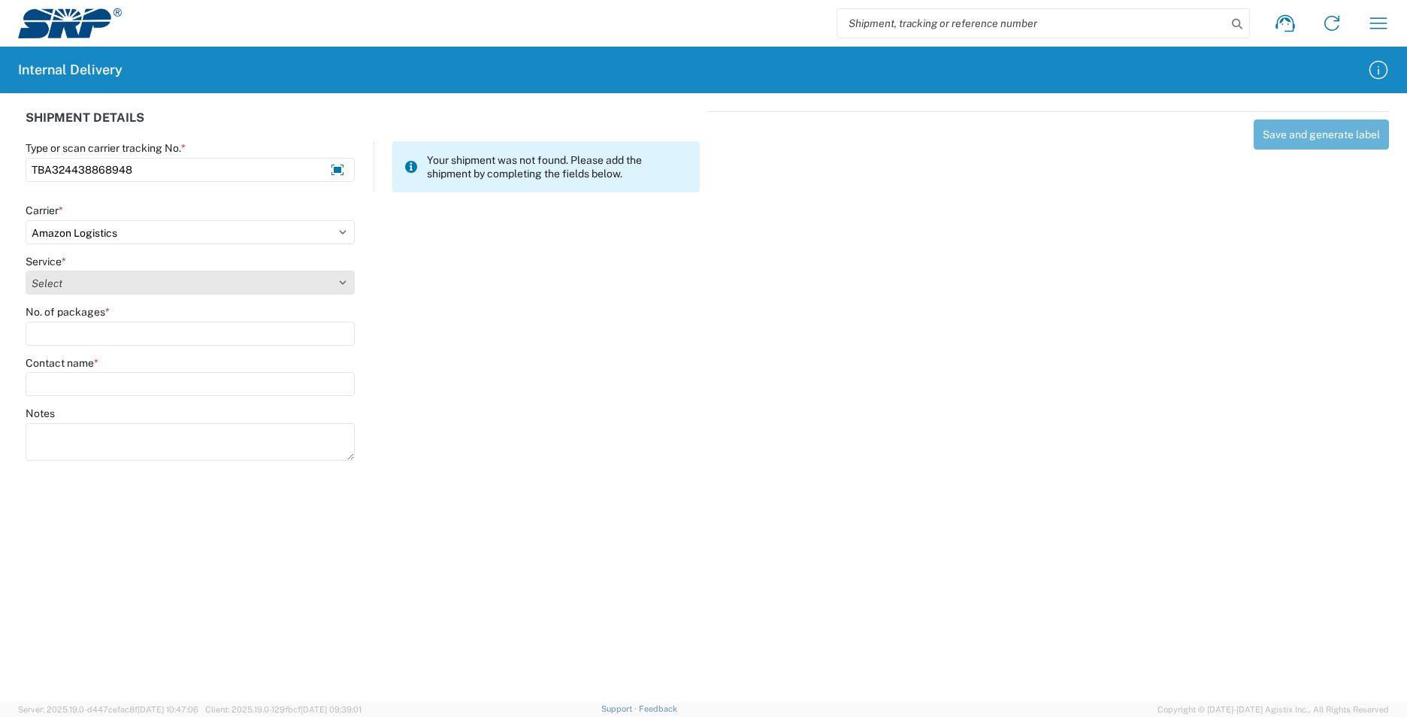
click at [76, 286] on select "Select Amazon Logistics TBA Rail TL Standard 3 - 5 Day" at bounding box center [190, 283] width 329 height 24
select select "24525"
click at [26, 271] on select "Select Amazon Logistics TBA Rail TL Standard 3 - 5 Day" at bounding box center [190, 283] width 329 height 24
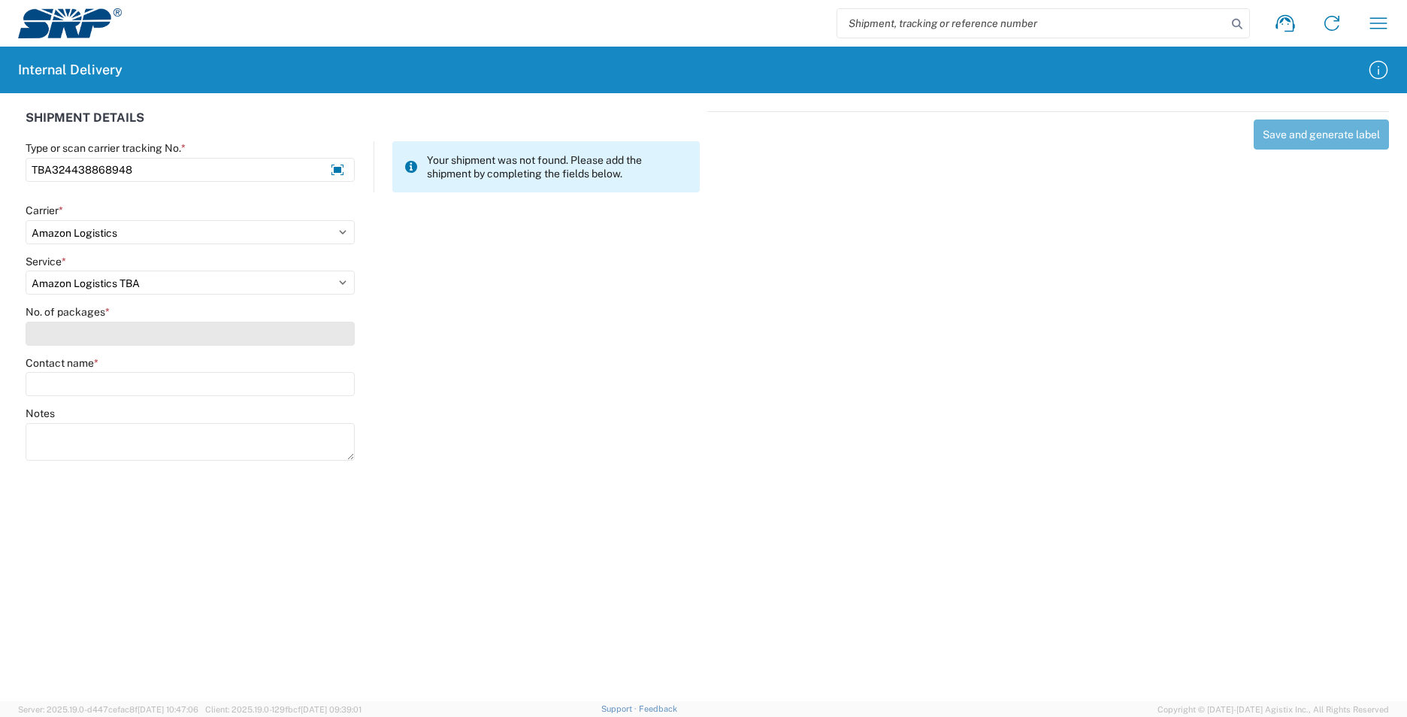
click at [85, 333] on input "No. of packages *" at bounding box center [190, 334] width 329 height 24
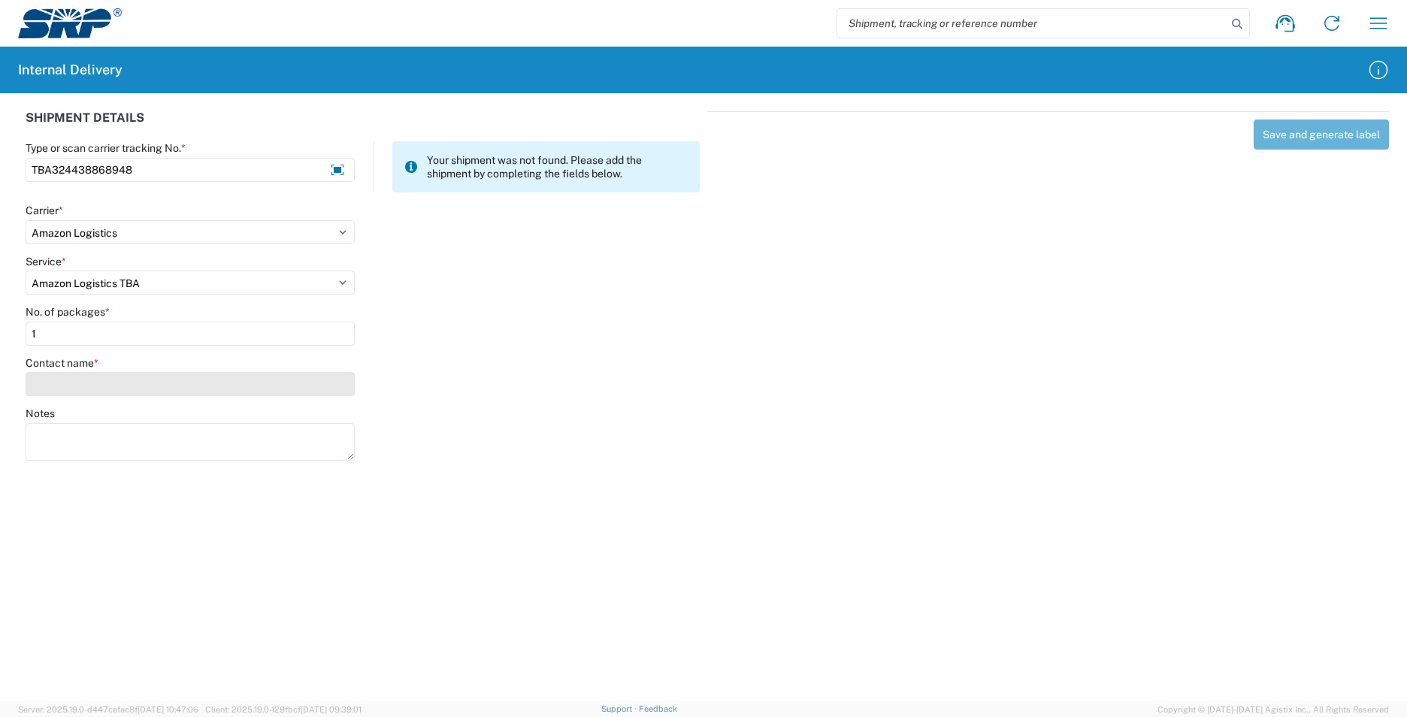
type input "1"
click at [72, 384] on input "Contact name *" at bounding box center [190, 384] width 329 height 24
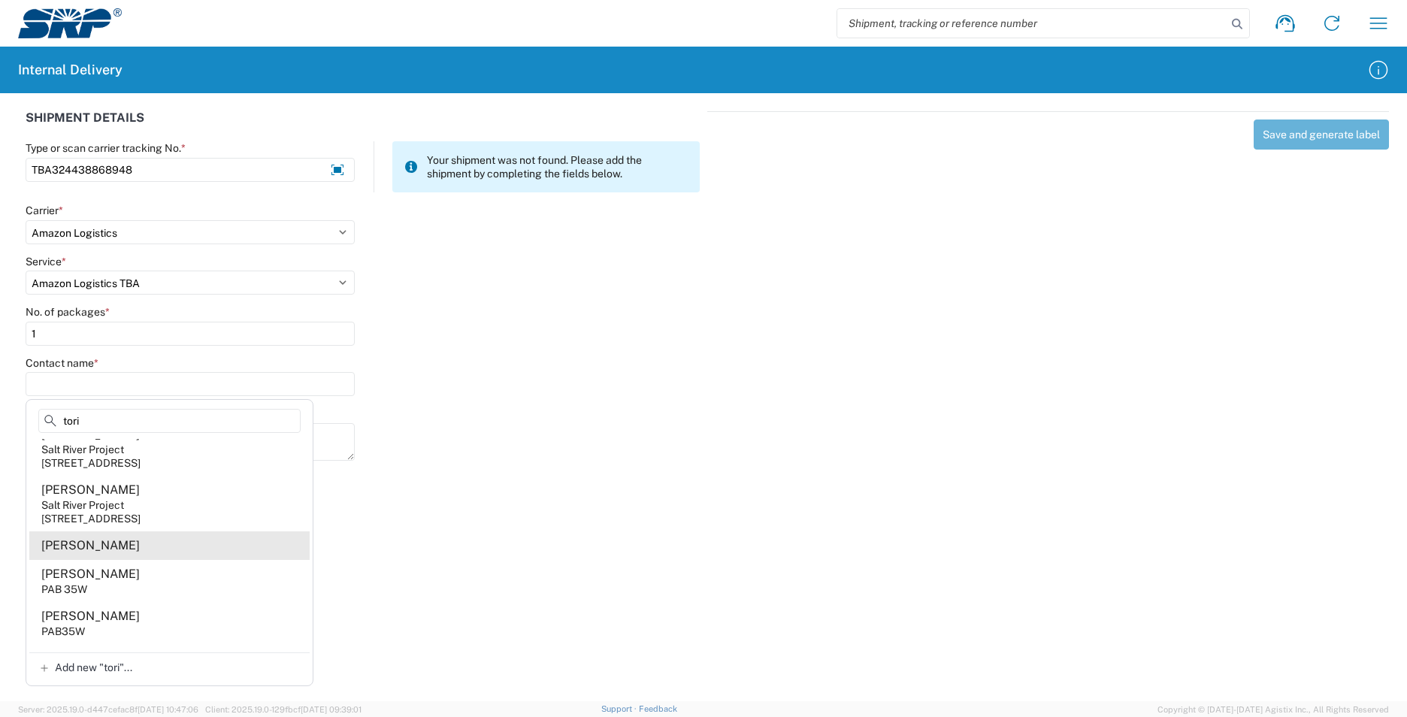
scroll to position [226, 0]
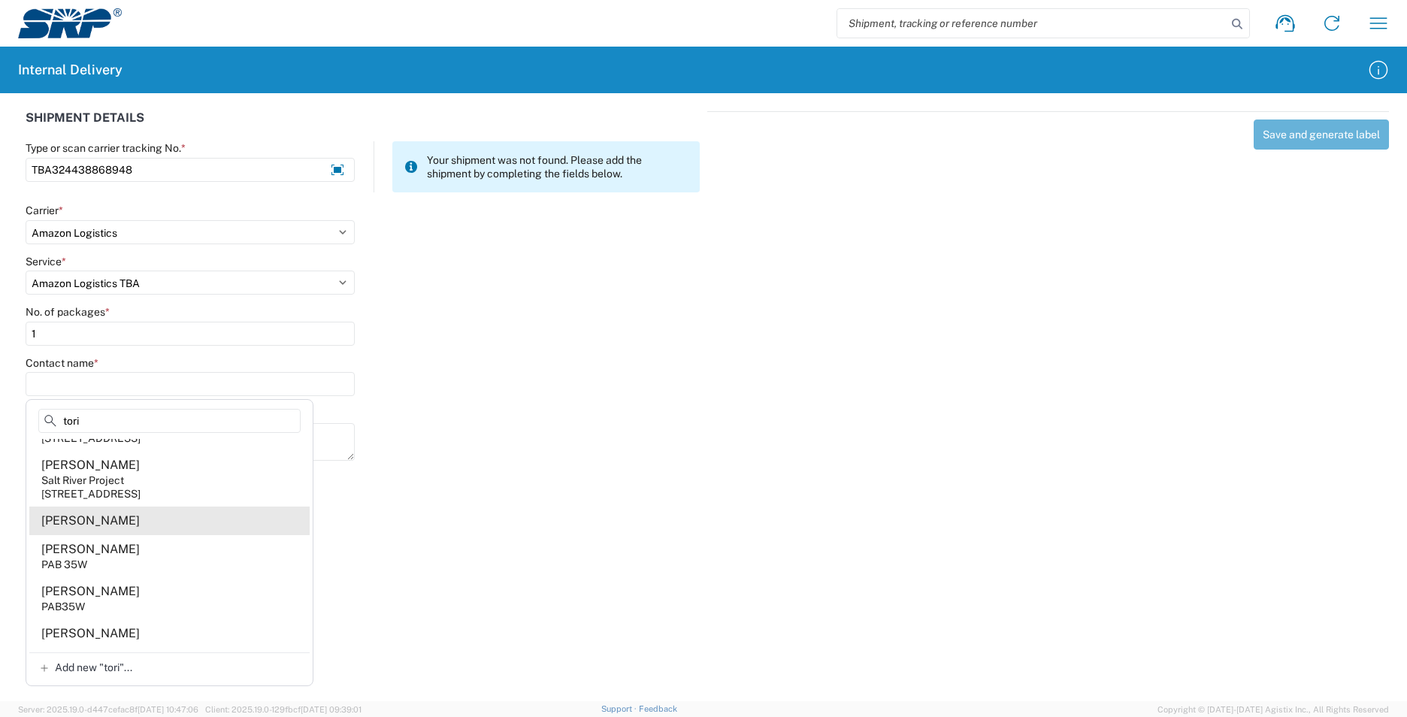
type input "tori"
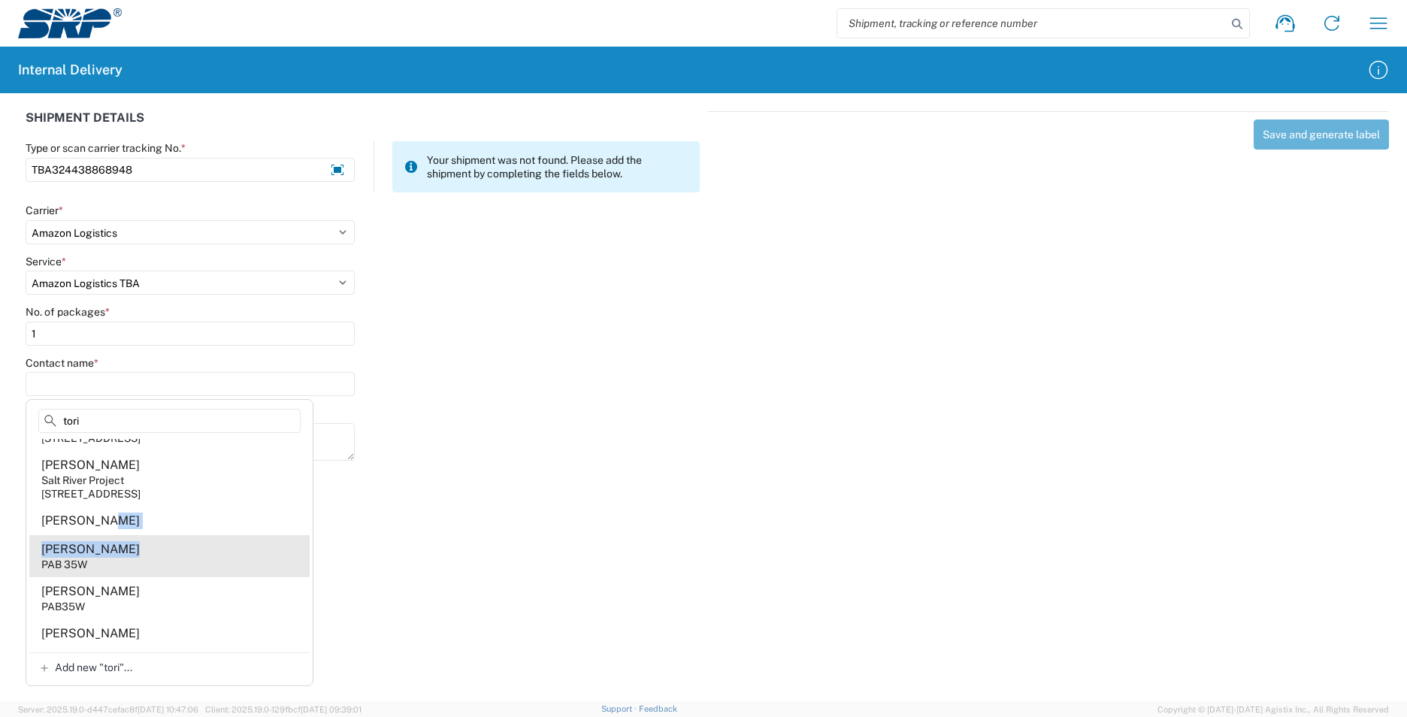
drag, startPoint x: 97, startPoint y: 525, endPoint x: 135, endPoint y: 552, distance: 46.9
click at [135, 552] on div "Victoria Maurer XCT400 Victoria Royster PCC200 Tori Triguero Salt River Project…" at bounding box center [169, 545] width 280 height 213
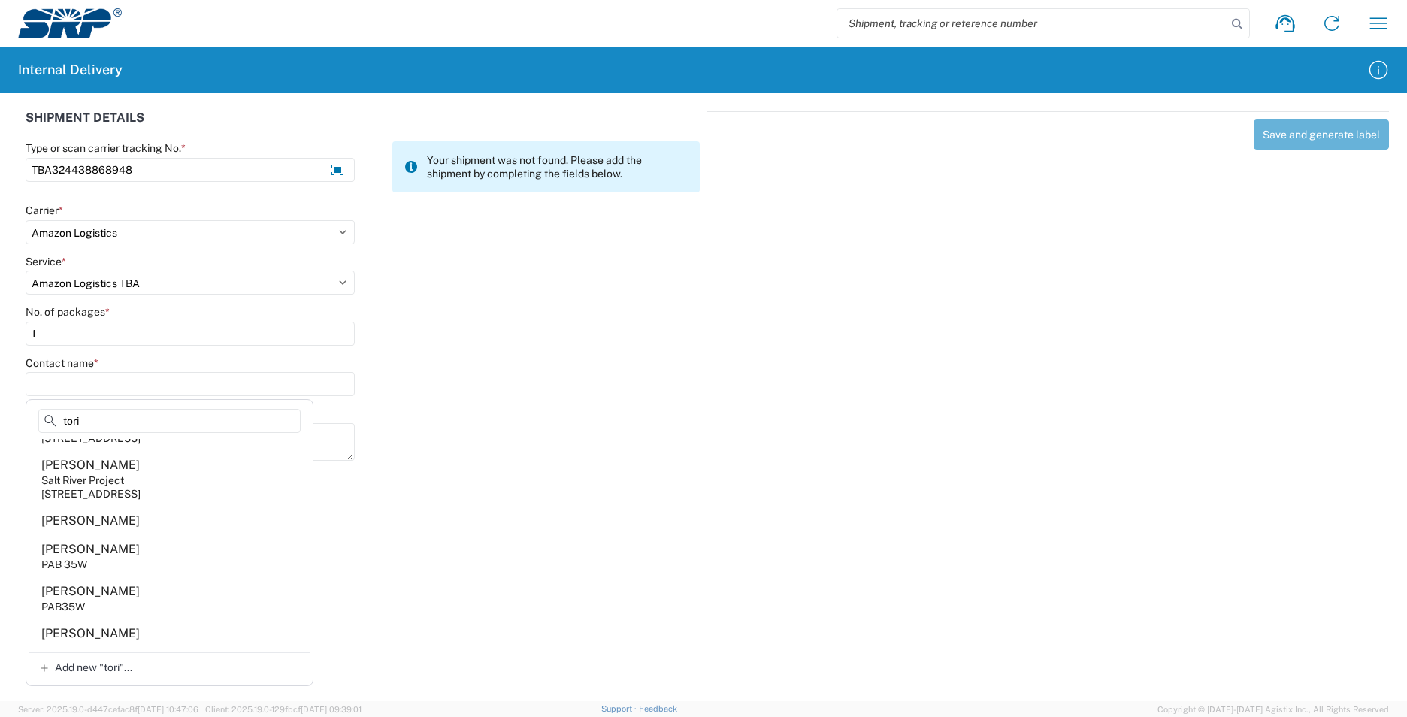
drag, startPoint x: 135, startPoint y: 552, endPoint x: 120, endPoint y: 595, distance: 46.4
click at [120, 595] on div "Tori Galbreath" at bounding box center [90, 591] width 98 height 17
type input "Tori Galbreath"
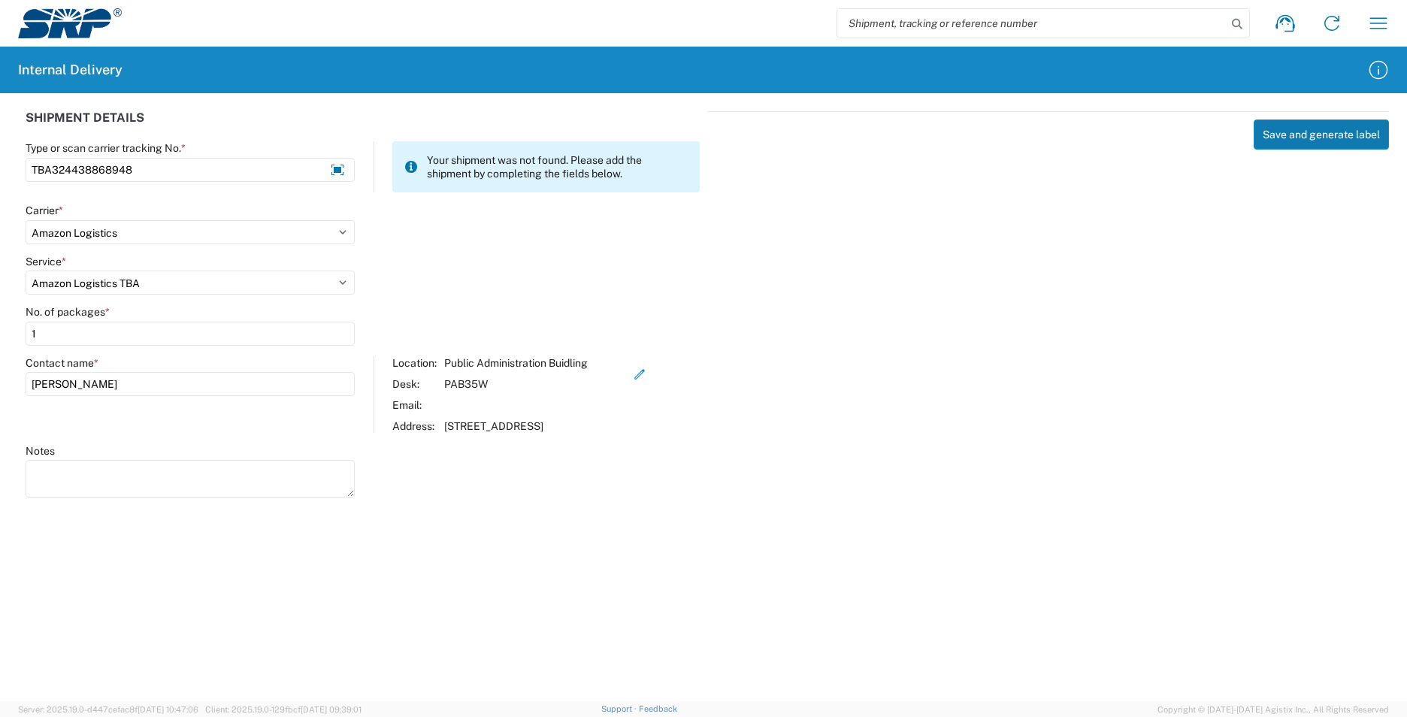
click at [1316, 141] on button "Save and generate label" at bounding box center [1321, 135] width 135 height 30
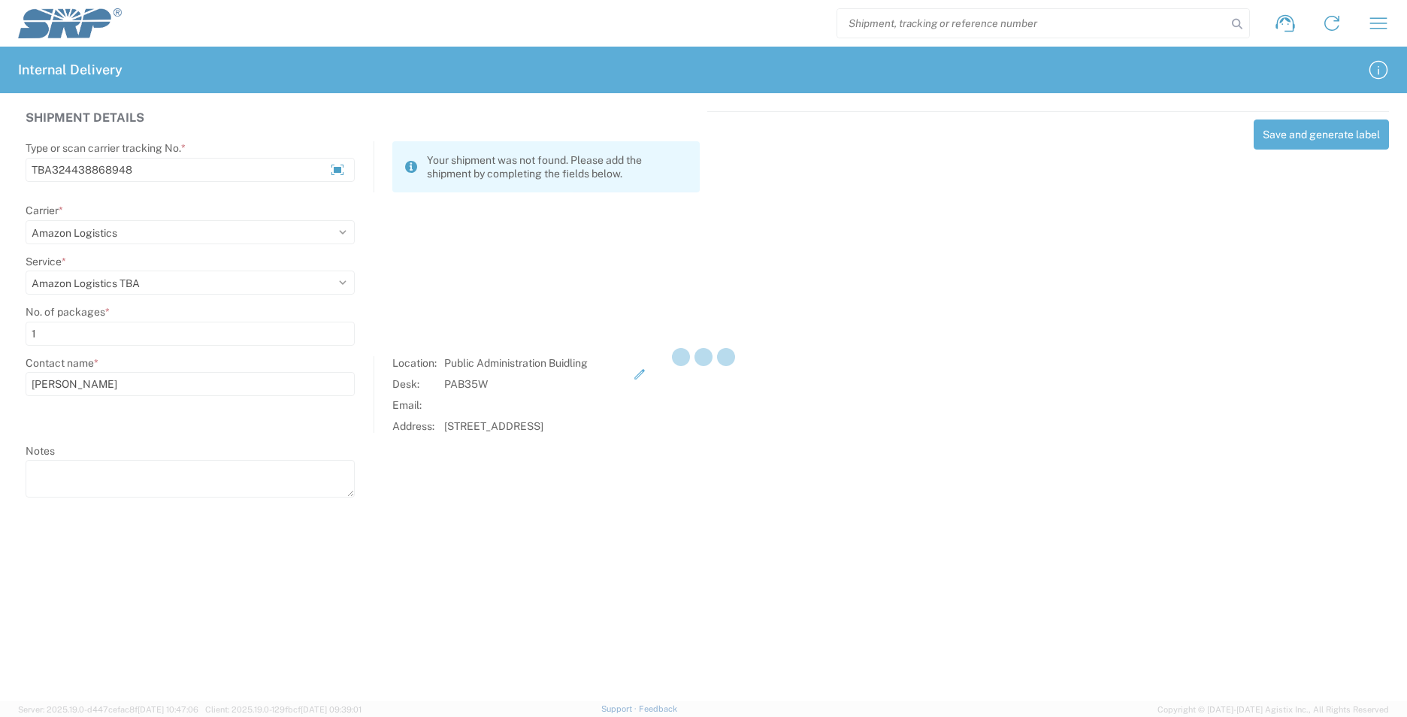
select select
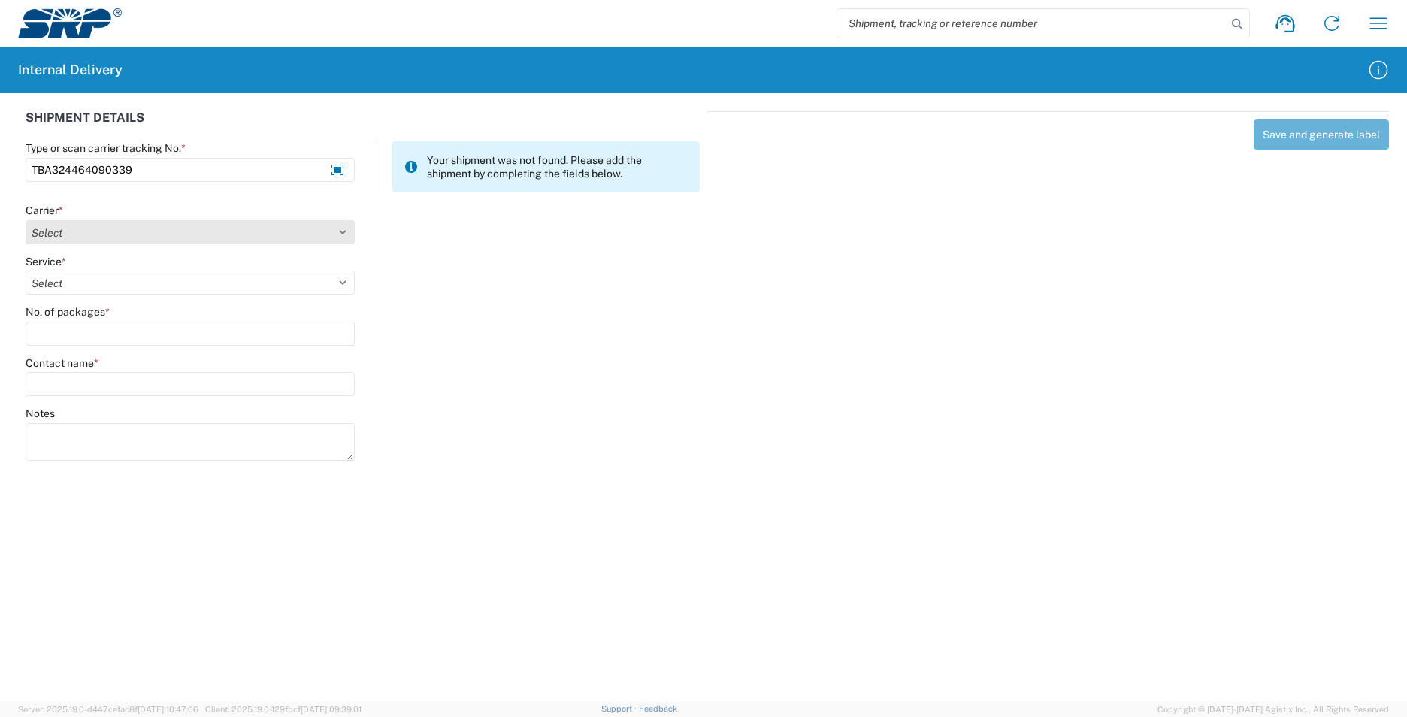
type input "TBA324464090339"
click at [201, 227] on select "Select Amazon Logistics ATI Trucking BC Dimerco Logistics Empire Southwest FedE…" at bounding box center [190, 232] width 329 height 24
select select "8933"
click at [26, 220] on select "Select Amazon Logistics ATI Trucking BC Dimerco Logistics Empire Southwest FedE…" at bounding box center [190, 232] width 329 height 24
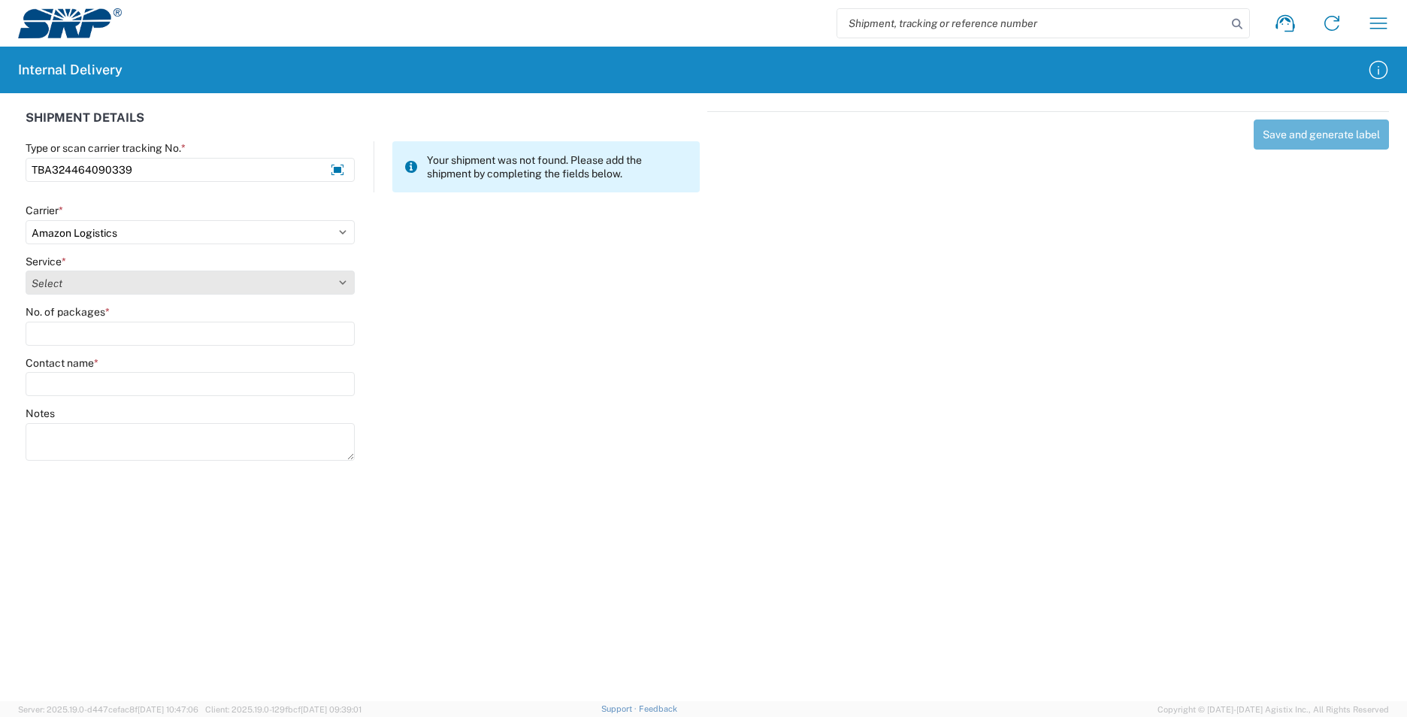
click at [104, 290] on select "Select Amazon Logistics TBA Rail TL Standard 3 - 5 Day" at bounding box center [190, 283] width 329 height 24
select select "24525"
click at [26, 271] on select "Select Amazon Logistics TBA Rail TL Standard 3 - 5 Day" at bounding box center [190, 283] width 329 height 24
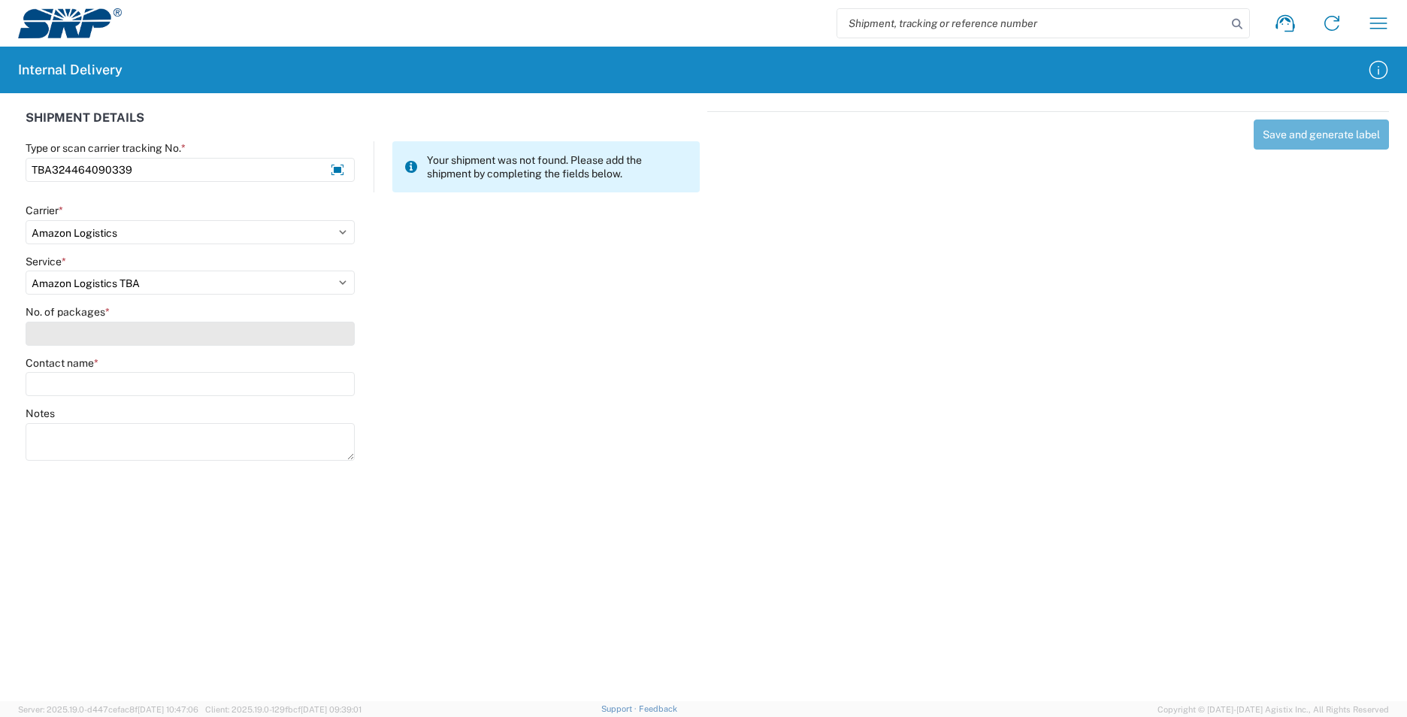
click at [92, 328] on input "No. of packages *" at bounding box center [190, 334] width 329 height 24
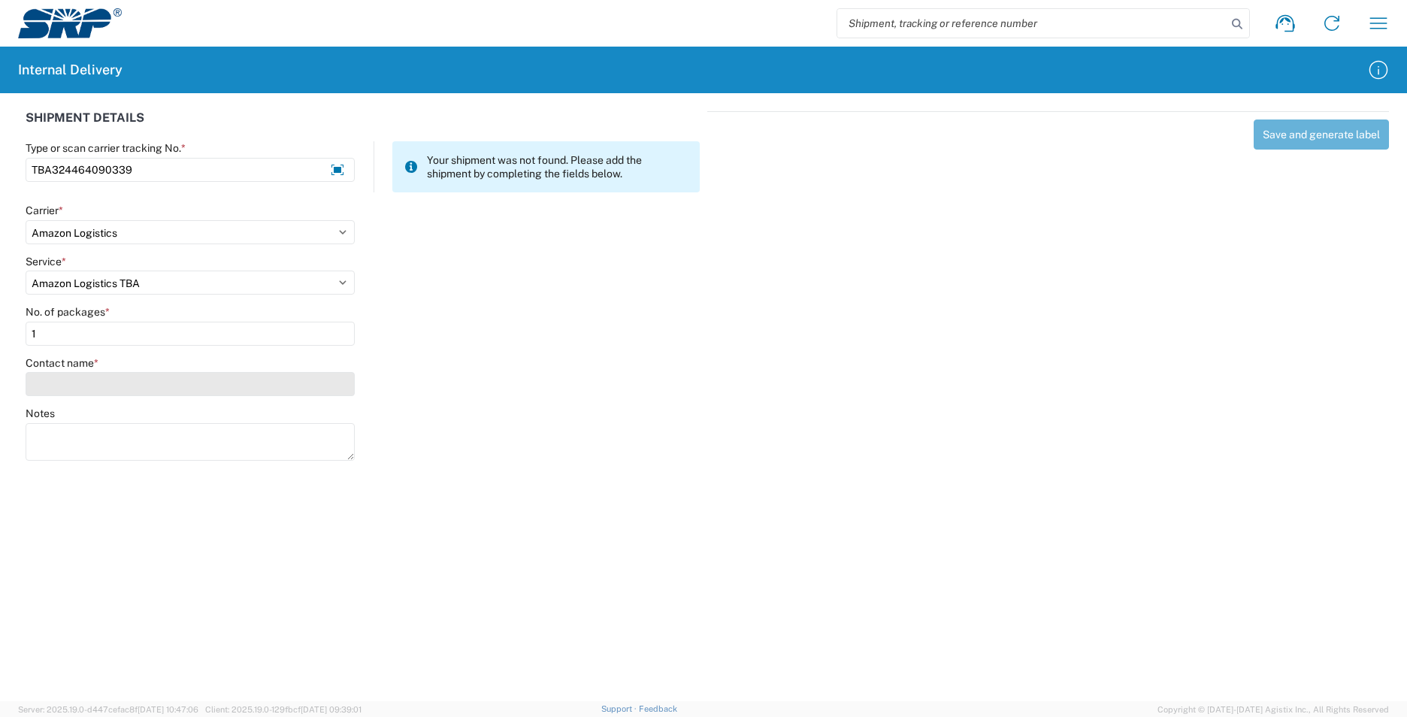
type input "1"
click at [88, 377] on input "Contact name *" at bounding box center [190, 384] width 329 height 24
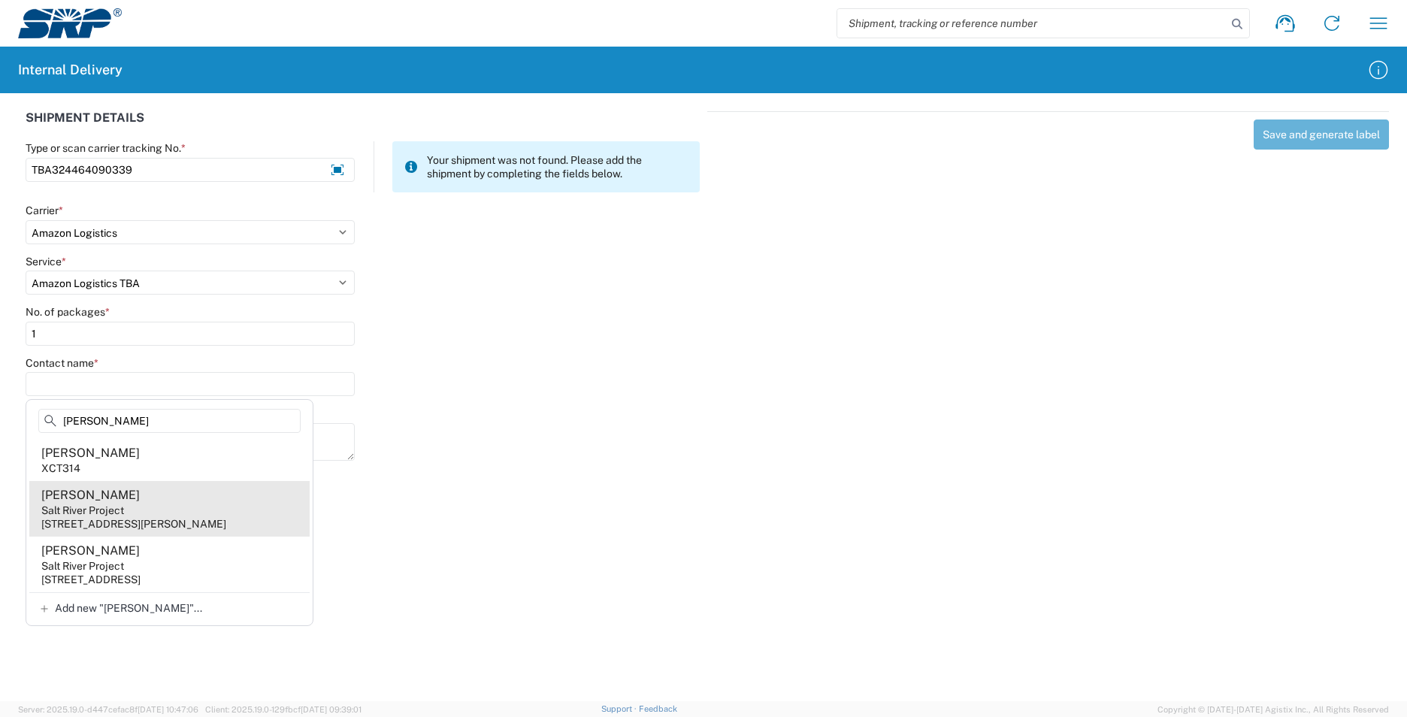
type input "Melissa R"
click at [93, 521] on div "221 N 79th Ave, WVS204, Tolleson, AZ, 85353, US" at bounding box center [133, 524] width 185 height 14
type input "Melissa Ramirez"
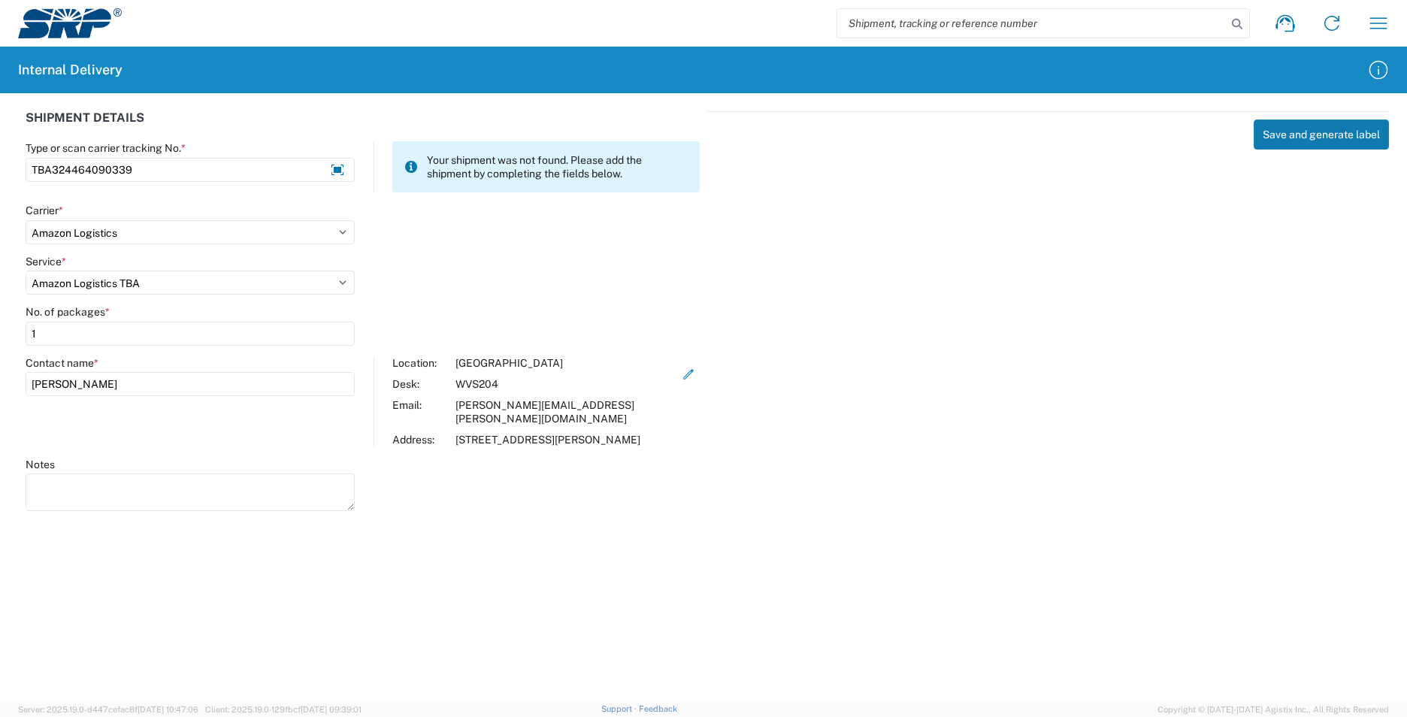
click at [1288, 136] on button "Save and generate label" at bounding box center [1321, 135] width 135 height 30
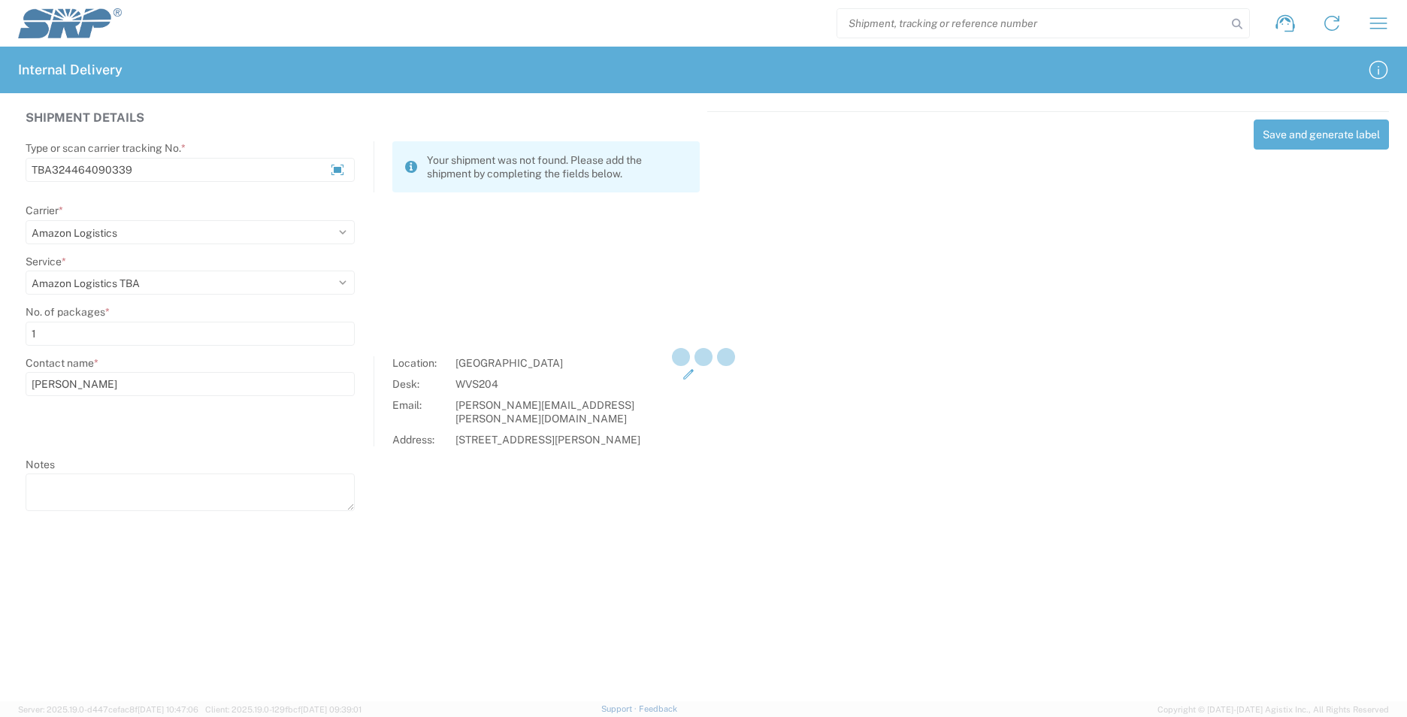
select select
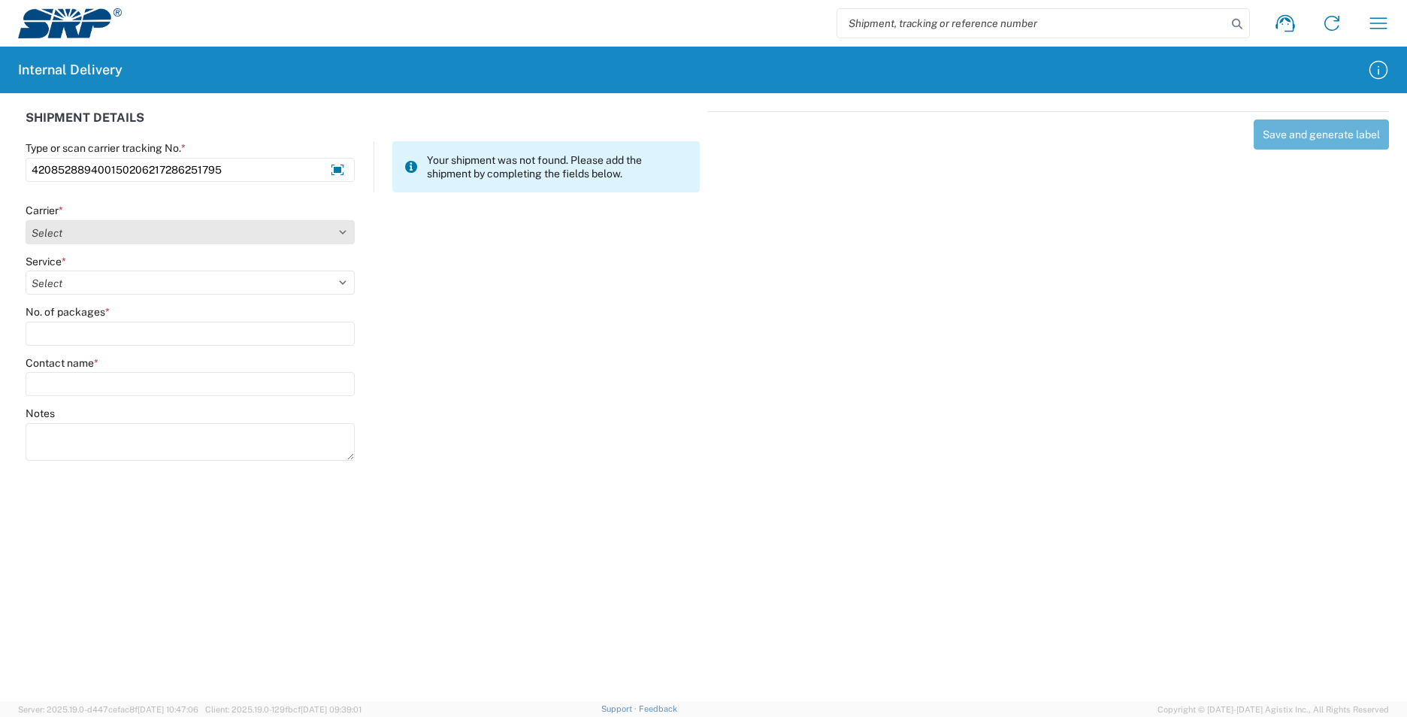
type input "420852889400150206217286251795"
click at [118, 232] on select "Select Amazon Logistics ATI Trucking BC Dimerco Logistics Empire Southwest FedE…" at bounding box center [190, 232] width 329 height 24
select select "137"
click at [26, 220] on select "Select Amazon Logistics ATI Trucking BC Dimerco Logistics Empire Southwest FedE…" at bounding box center [190, 232] width 329 height 24
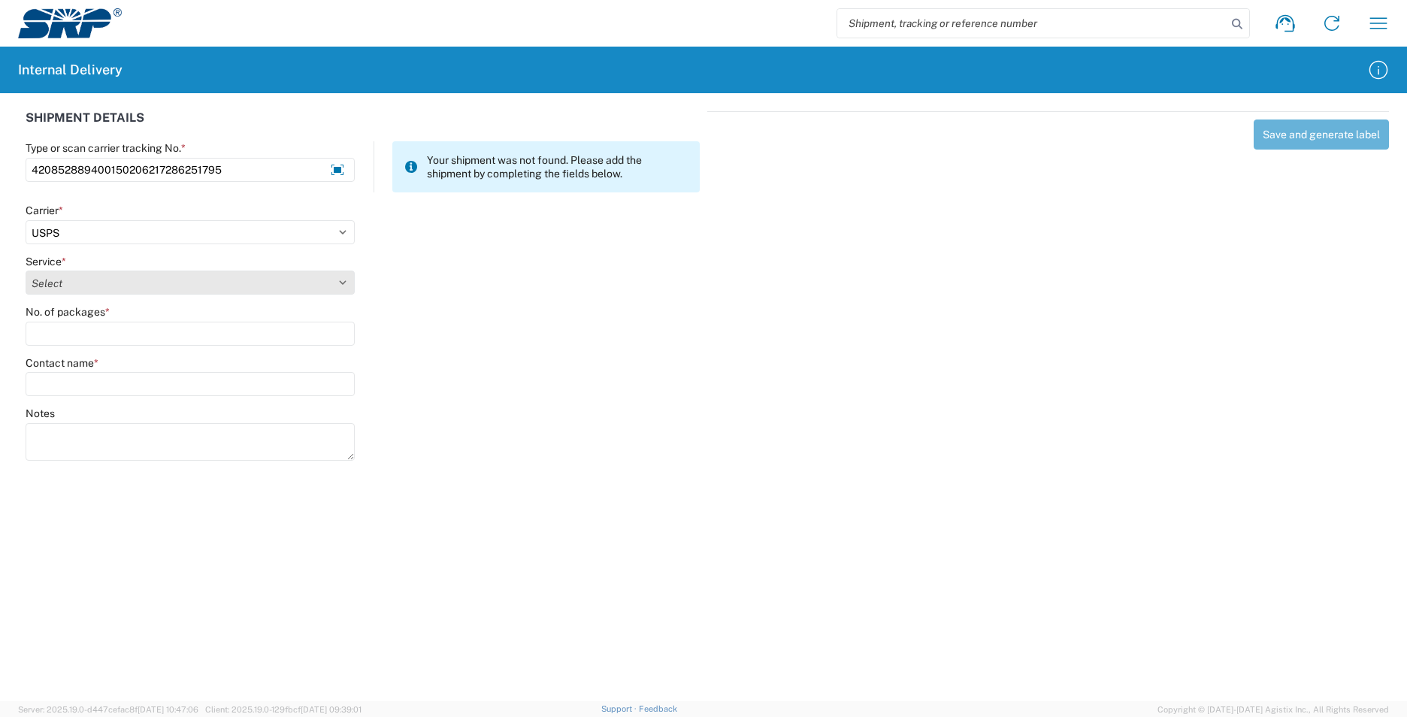
click at [75, 280] on select "Select 3 - 5 Day Bound Printed Matter Express Mail Flat-Rate Envelope Express M…" at bounding box center [190, 283] width 329 height 24
select select "17817"
click at [26, 271] on select "Select 3 - 5 Day Bound Printed Matter Express Mail Flat-Rate Envelope Express M…" at bounding box center [190, 283] width 329 height 24
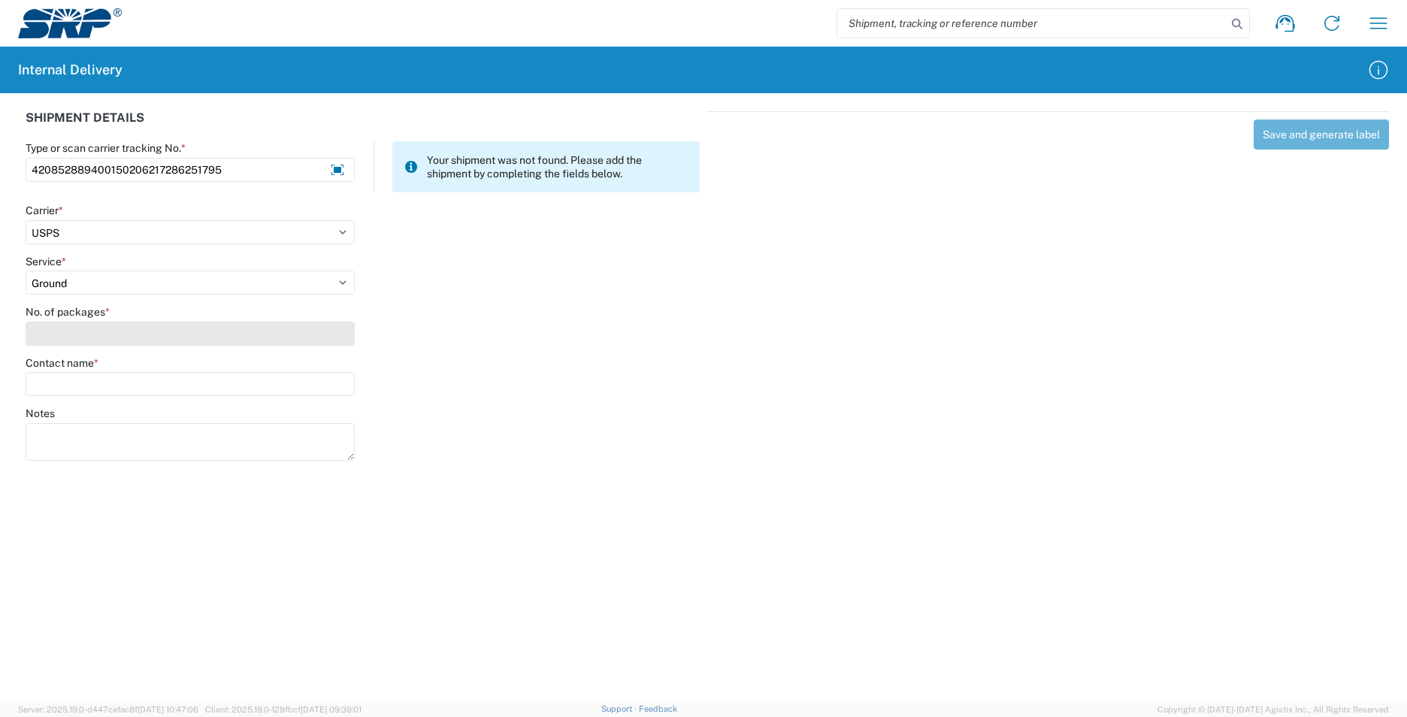
click at [60, 340] on input "No. of packages *" at bounding box center [190, 334] width 329 height 24
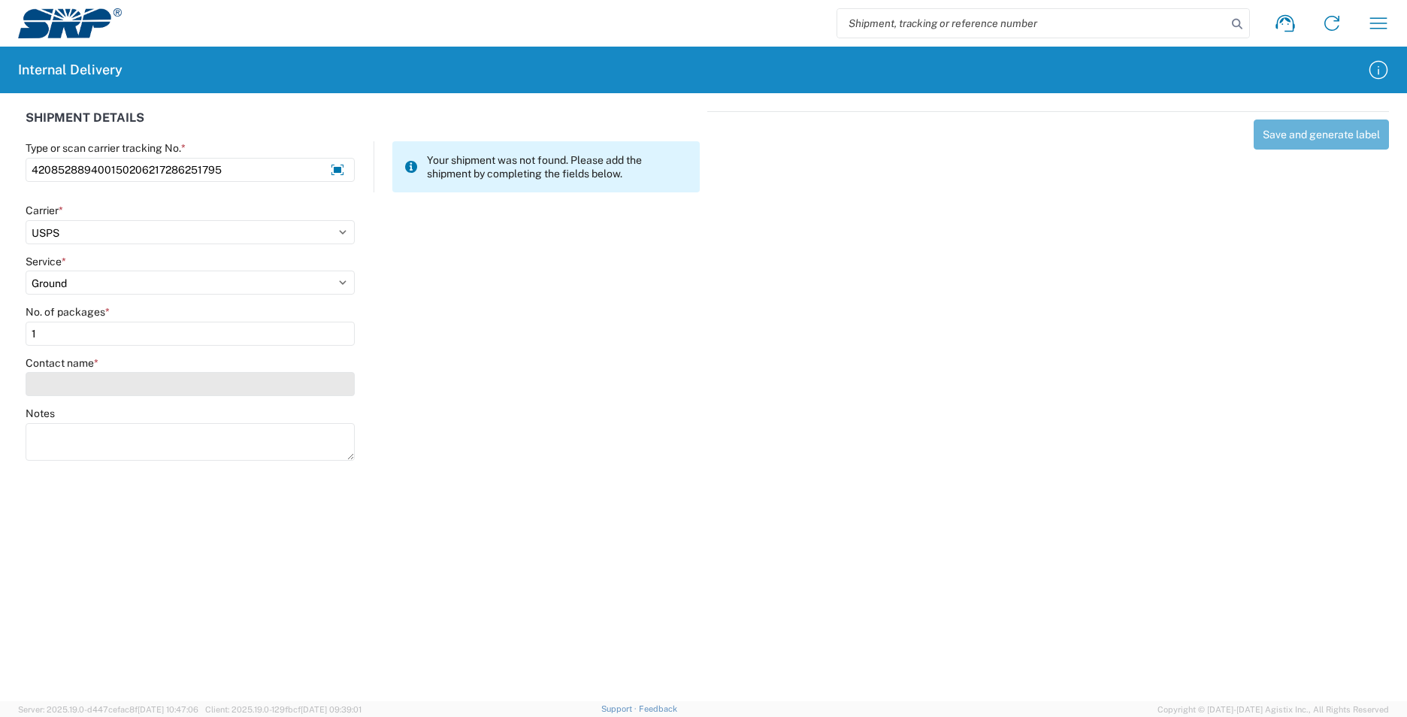
type input "1"
click at [72, 386] on input "Contact name *" at bounding box center [190, 384] width 329 height 24
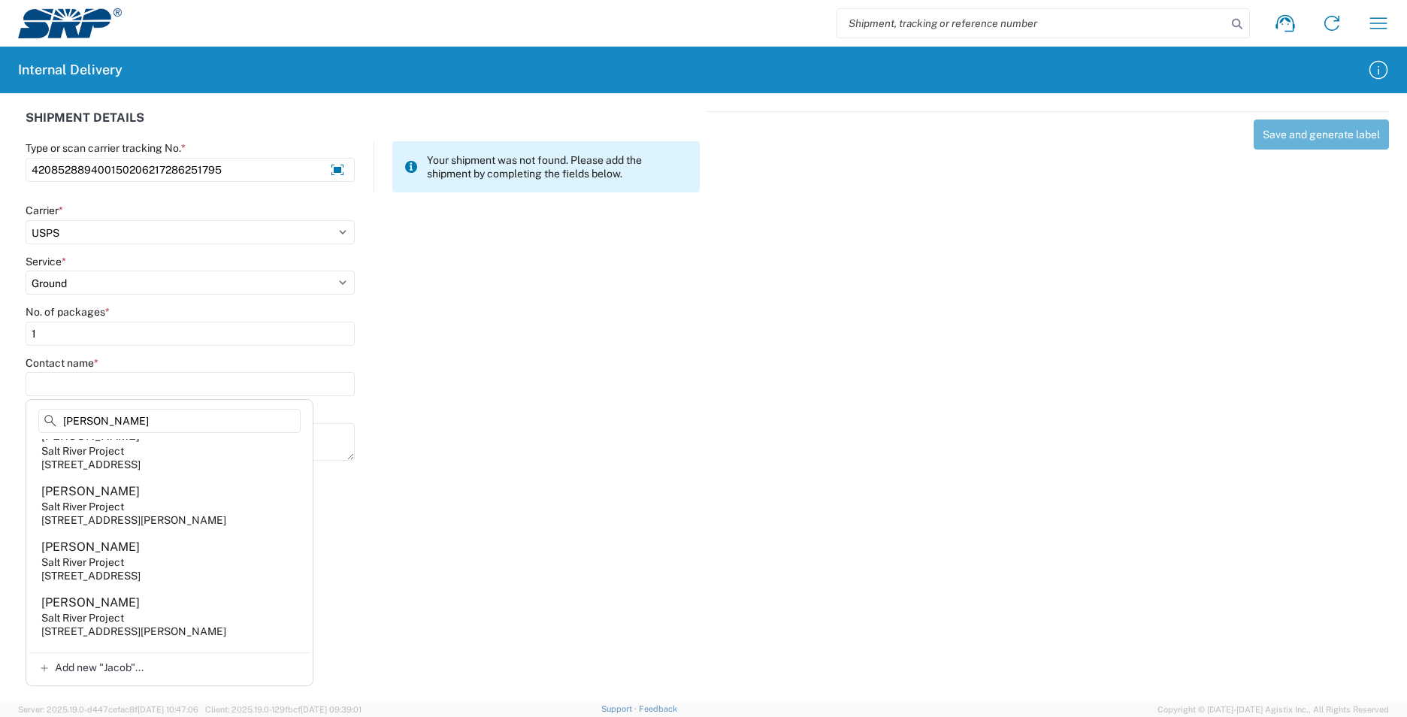
scroll to position [977, 0]
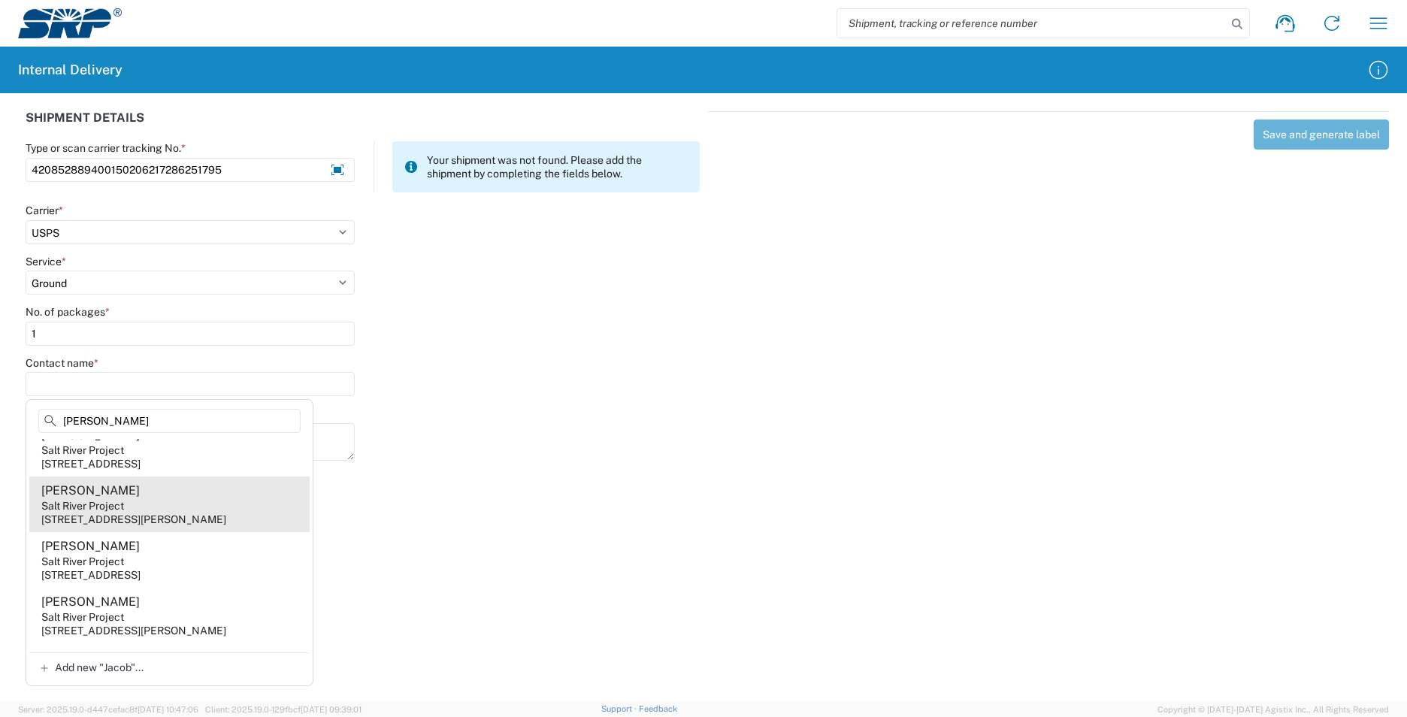
type input "Jacob"
click at [75, 526] on div "221 N 79th Ave, WVS209, Tolleson, AZ, 85353, US" at bounding box center [133, 520] width 185 height 14
type input "Jacob Davis"
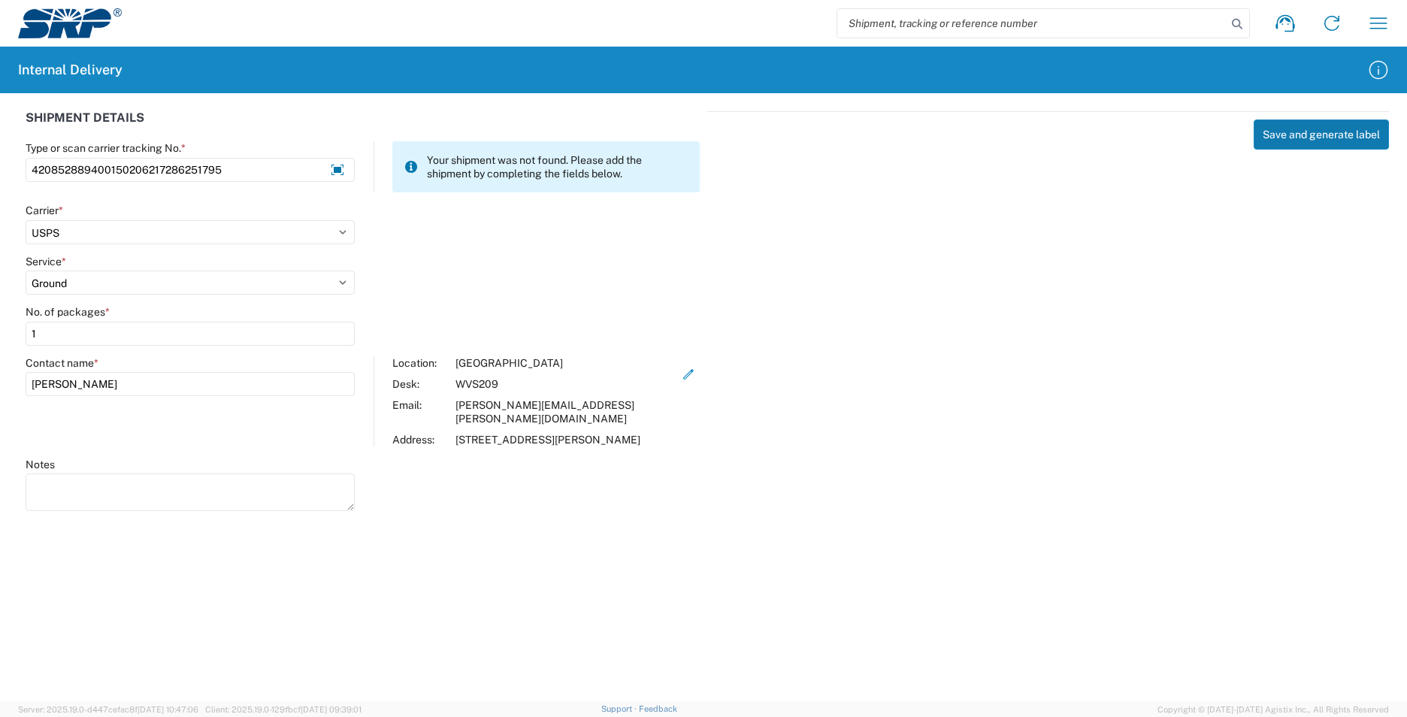
click at [1268, 122] on button "Save and generate label" at bounding box center [1321, 135] width 135 height 30
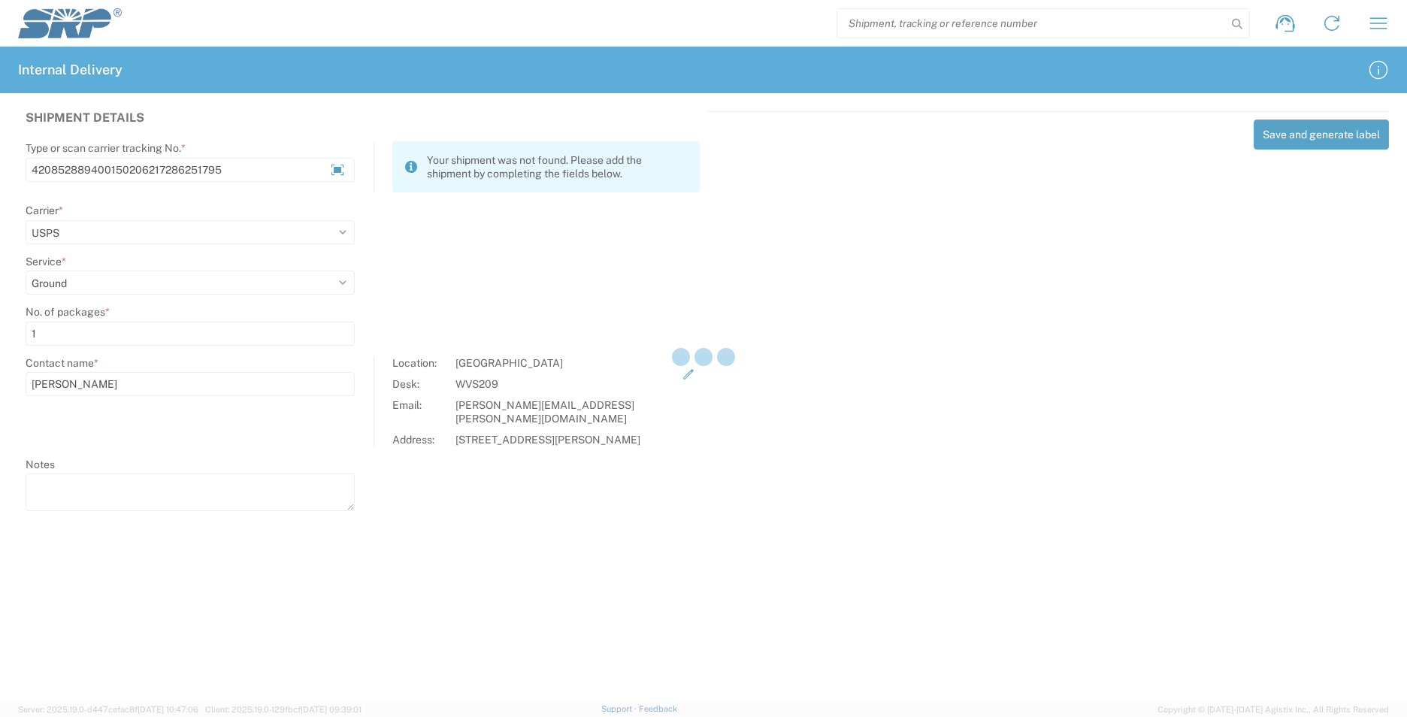
select select
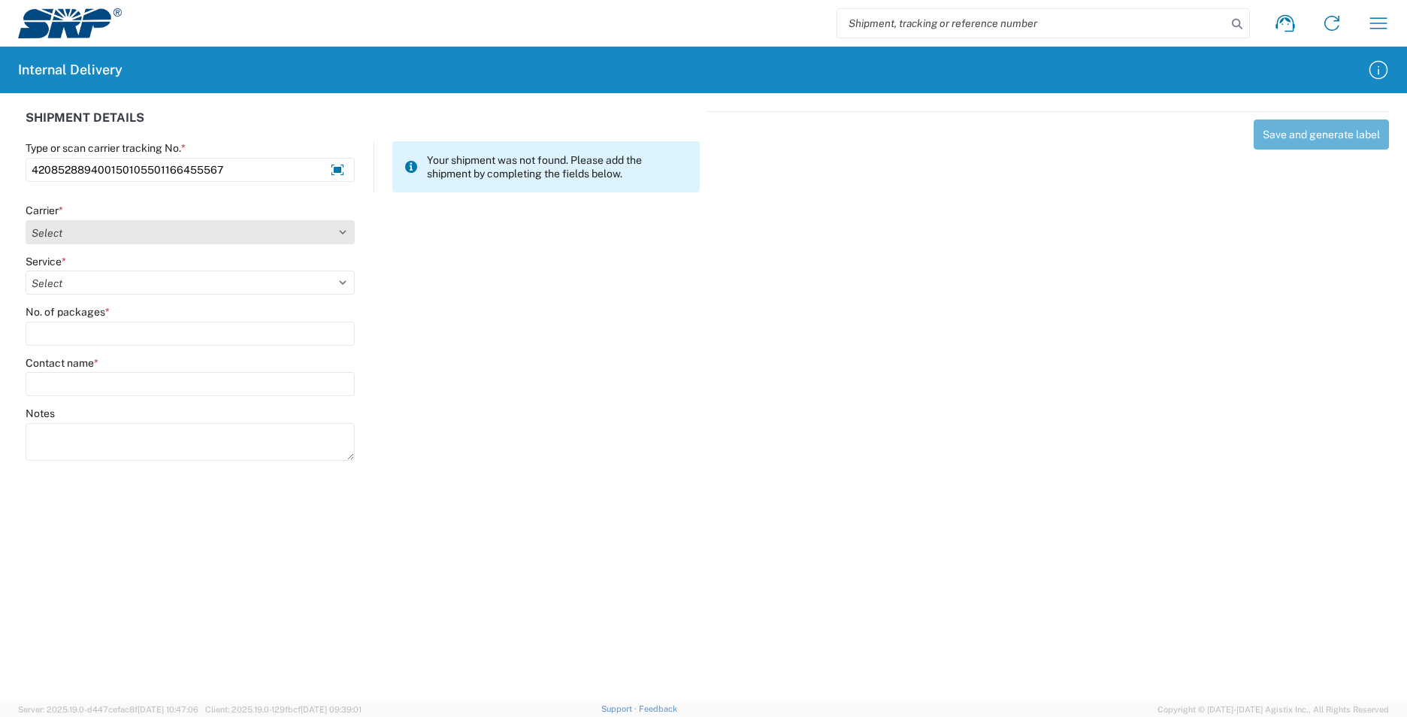
type input "420852889400150105501166455567"
click at [328, 229] on select "Select Amazon Logistics ATI Trucking BC Dimerco Logistics Empire Southwest FedE…" at bounding box center [190, 232] width 329 height 24
select select "137"
click at [26, 220] on select "Select Amazon Logistics ATI Trucking BC Dimerco Logistics Empire Southwest FedE…" at bounding box center [190, 232] width 329 height 24
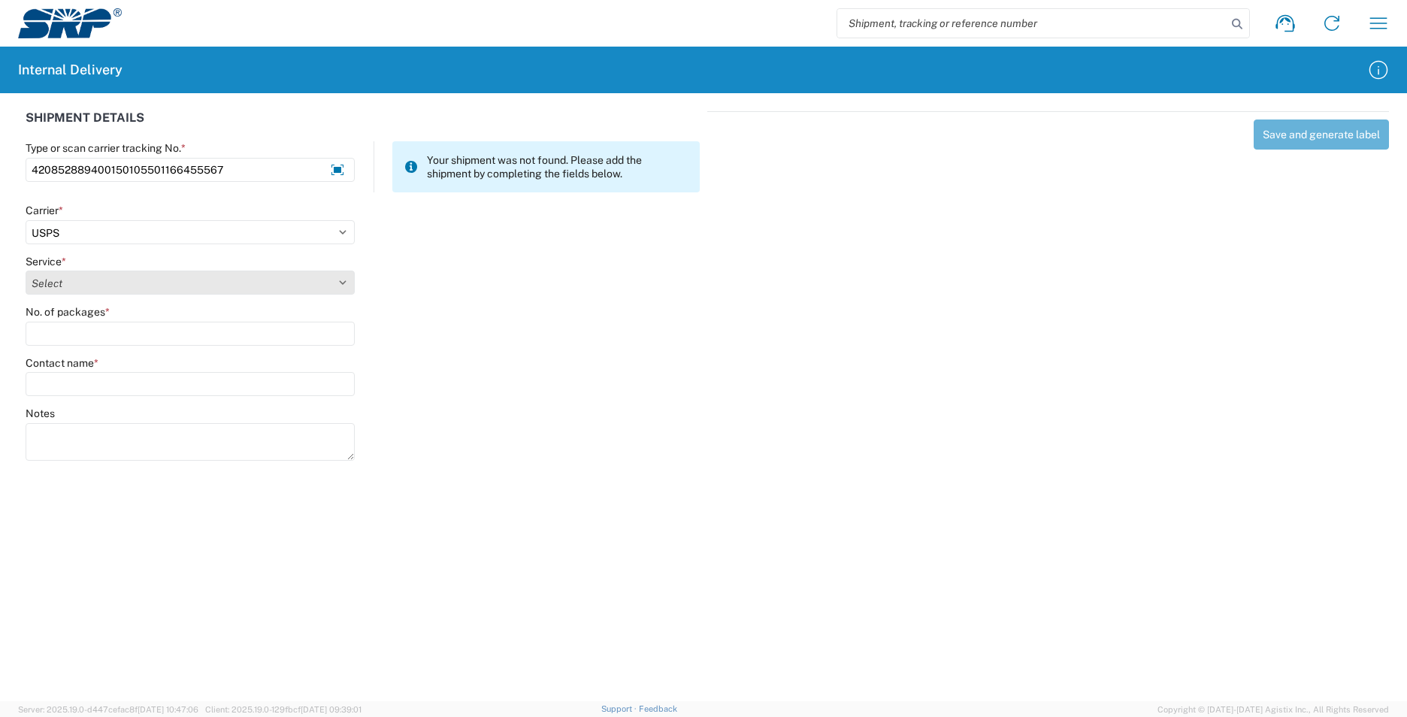
click at [91, 275] on select "Select 3 - 5 Day Bound Printed Matter Express Mail Flat-Rate Envelope Express M…" at bounding box center [190, 283] width 329 height 24
select select "17817"
click at [26, 271] on select "Select 3 - 5 Day Bound Printed Matter Express Mail Flat-Rate Envelope Express M…" at bounding box center [190, 283] width 329 height 24
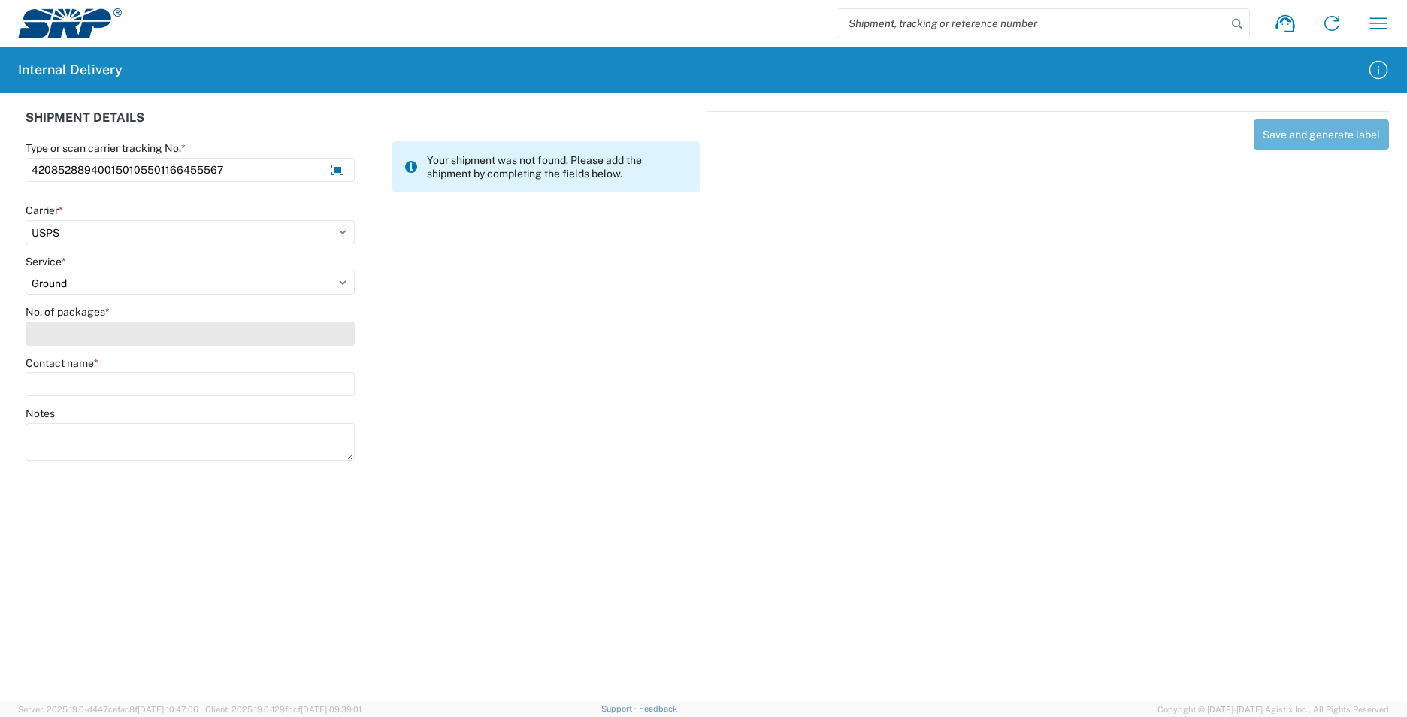
click at [83, 341] on input "No. of packages *" at bounding box center [190, 334] width 329 height 24
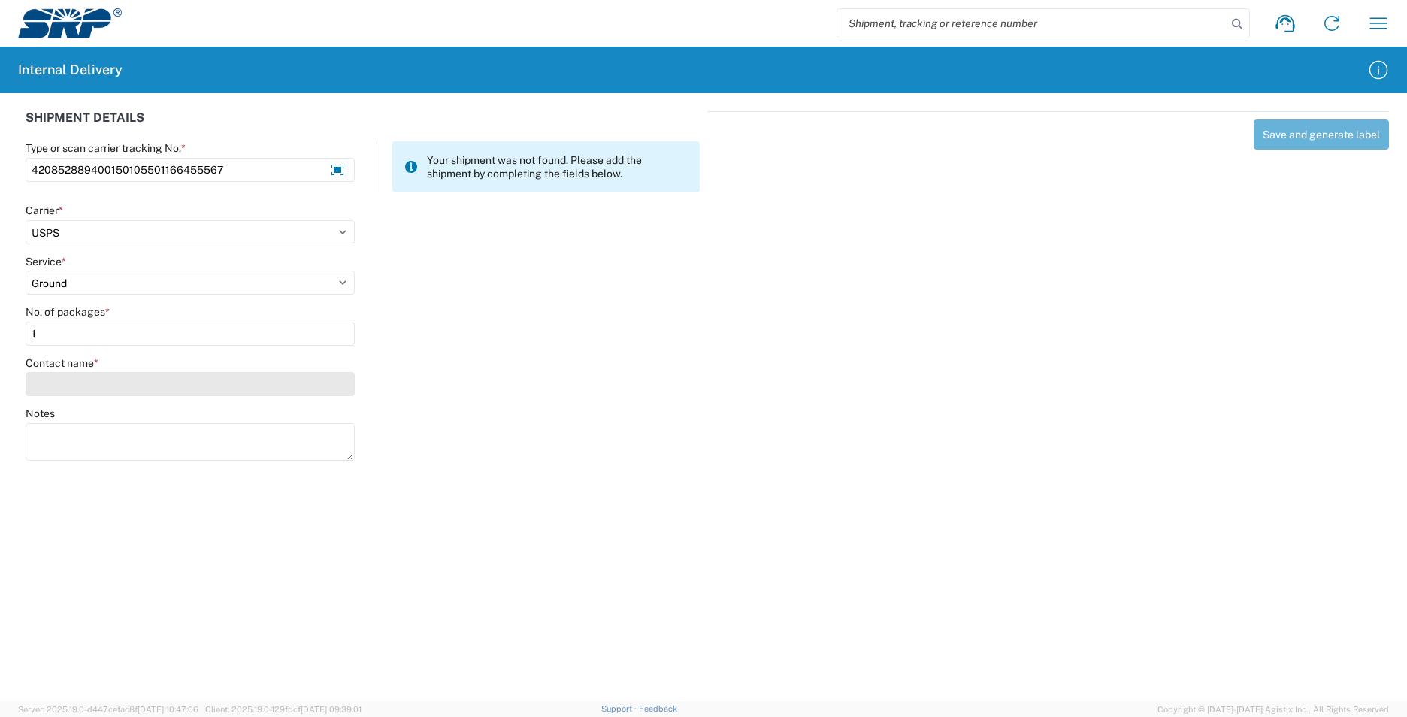
type input "1"
click at [87, 389] on input "Contact name *" at bounding box center [190, 384] width 329 height 24
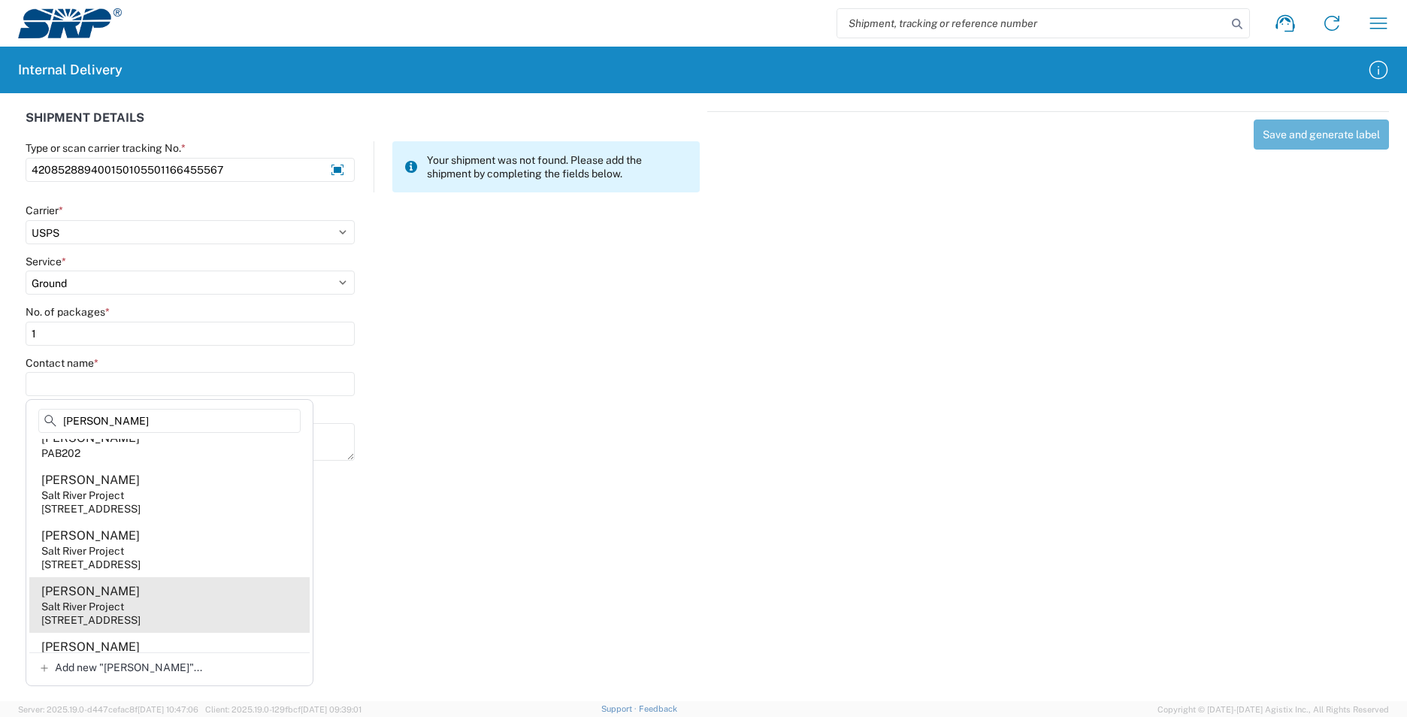
scroll to position [0, 0]
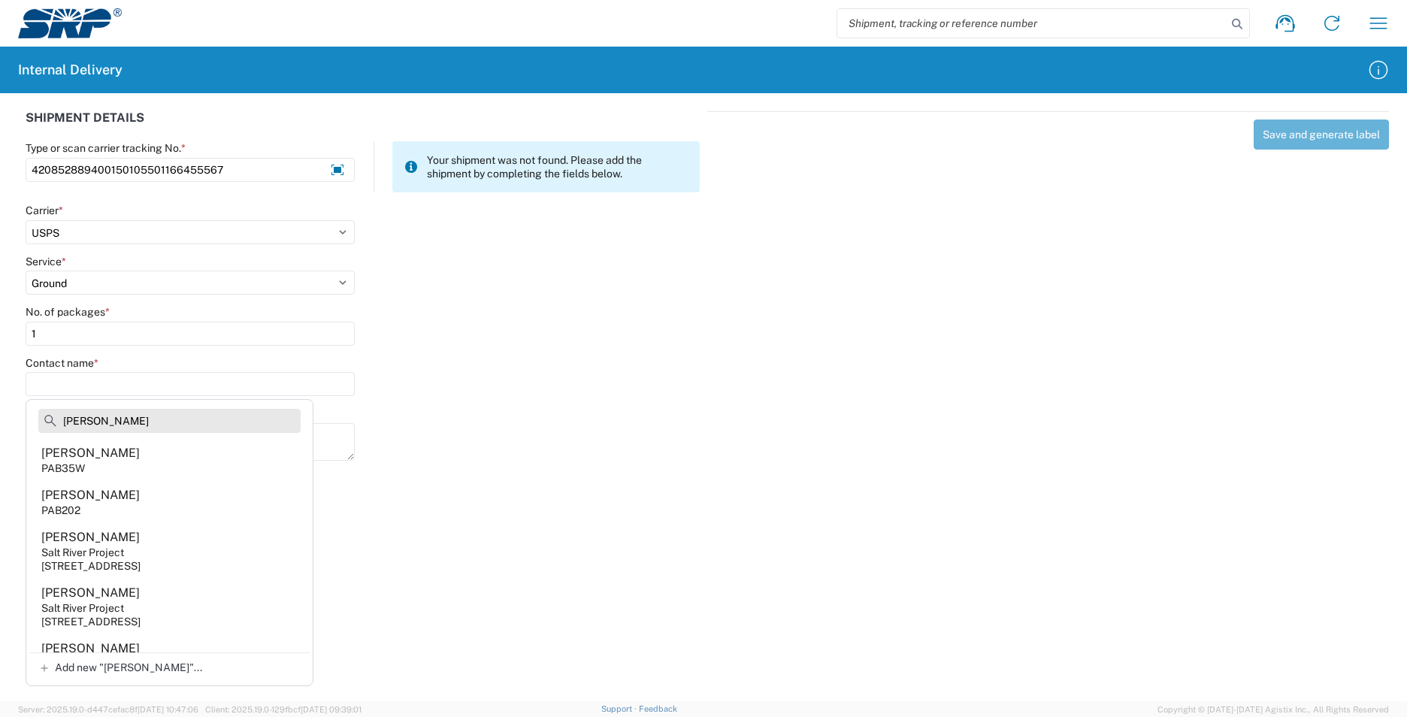
drag, startPoint x: 121, startPoint y: 426, endPoint x: 40, endPoint y: 417, distance: 81.7
click at [40, 417] on input "jackie" at bounding box center [169, 421] width 262 height 24
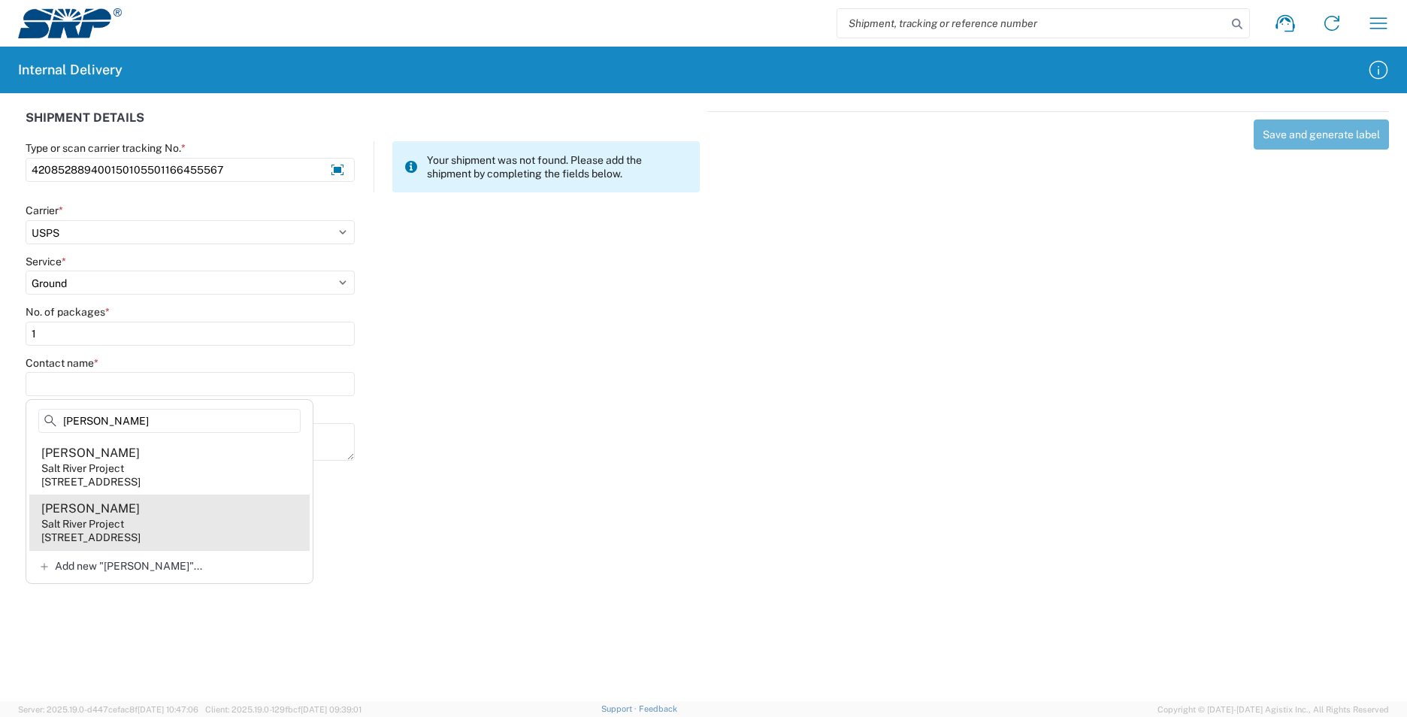
type input "irwin"
click at [101, 513] on div "Jacqueline Irwin" at bounding box center [90, 509] width 98 height 17
type input "Jacqueline Irwin"
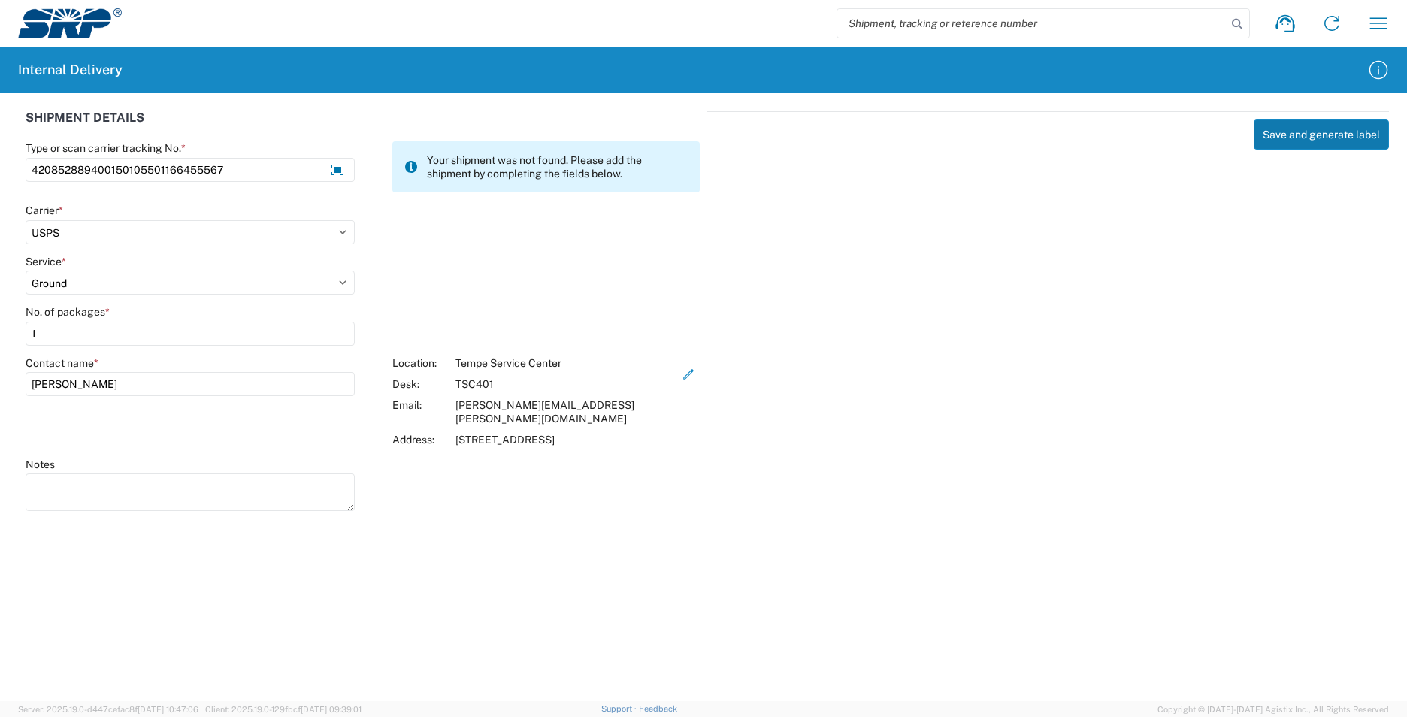
click at [1286, 145] on button "Save and generate label" at bounding box center [1321, 135] width 135 height 30
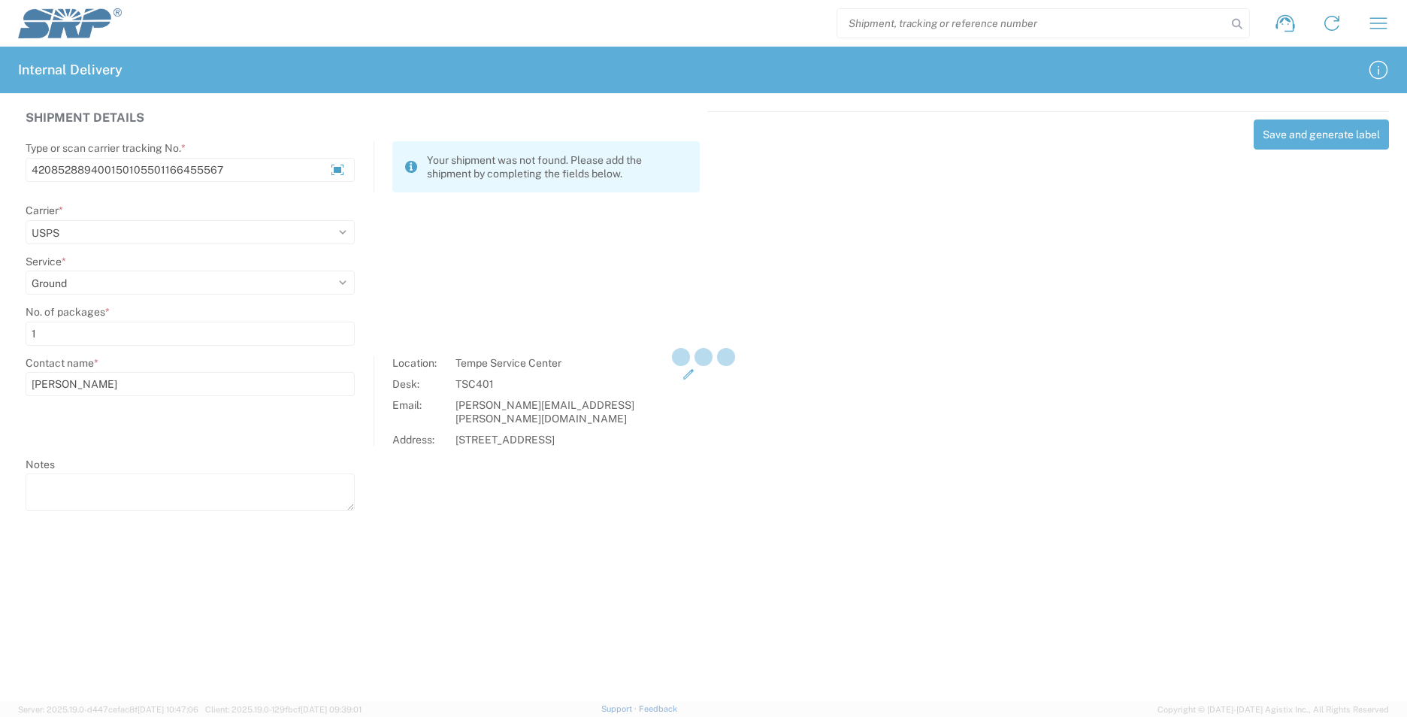
select select
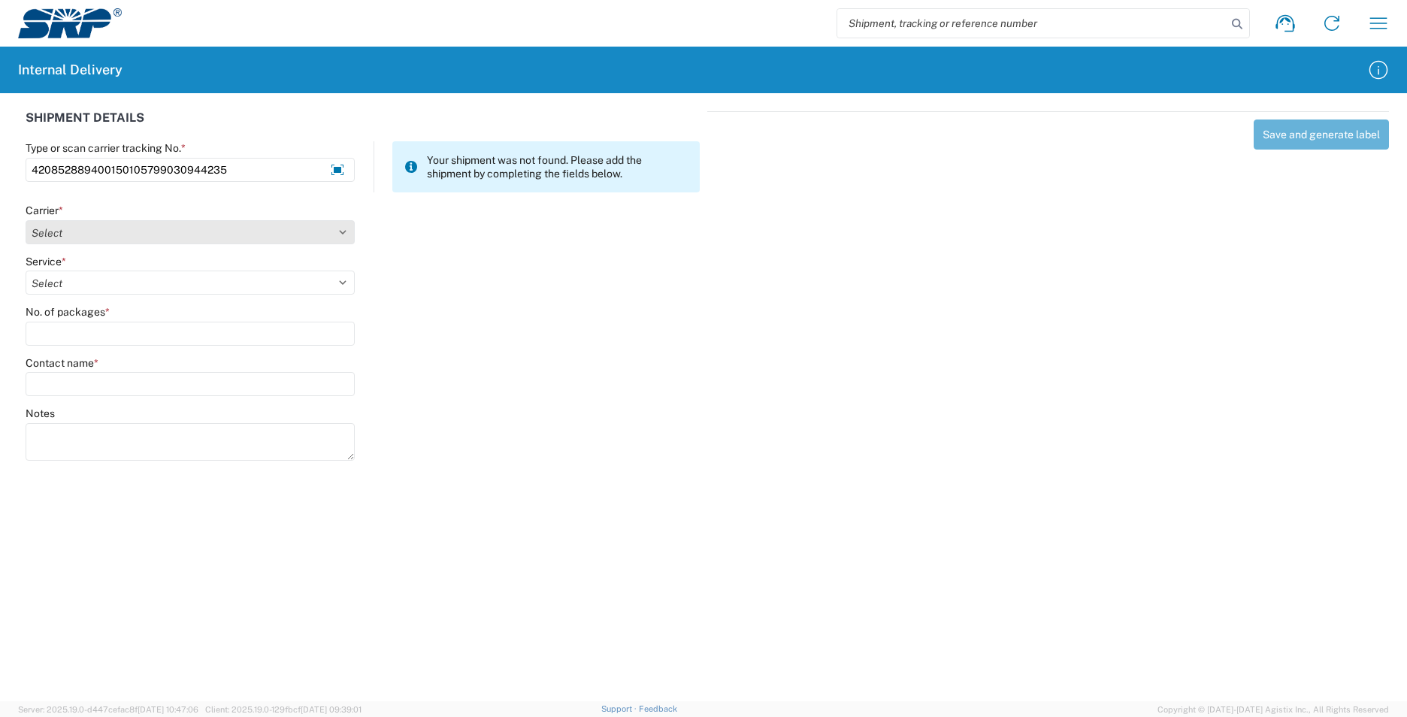
type input "420852889400150105799030944235"
click at [176, 226] on select "Select Amazon Logistics ATI Trucking BC Dimerco Logistics Empire Southwest FedE…" at bounding box center [190, 232] width 329 height 24
select select "137"
click at [26, 220] on select "Select Amazon Logistics ATI Trucking BC Dimerco Logistics Empire Southwest FedE…" at bounding box center [190, 232] width 329 height 24
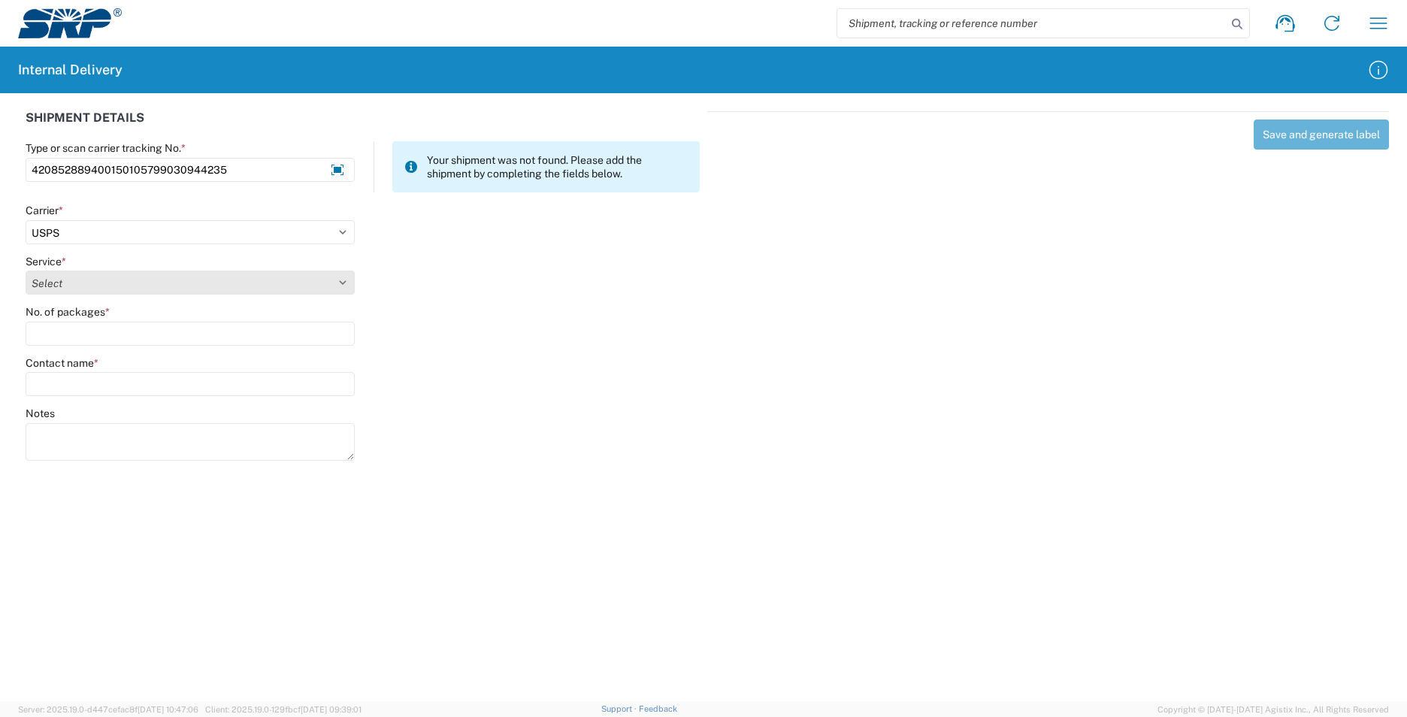
click at [84, 282] on select "Select 3 - 5 Day Bound Printed Matter Express Mail Flat-Rate Envelope Express M…" at bounding box center [190, 283] width 329 height 24
select select "17817"
click at [26, 271] on select "Select 3 - 5 Day Bound Printed Matter Express Mail Flat-Rate Envelope Express M…" at bounding box center [190, 283] width 329 height 24
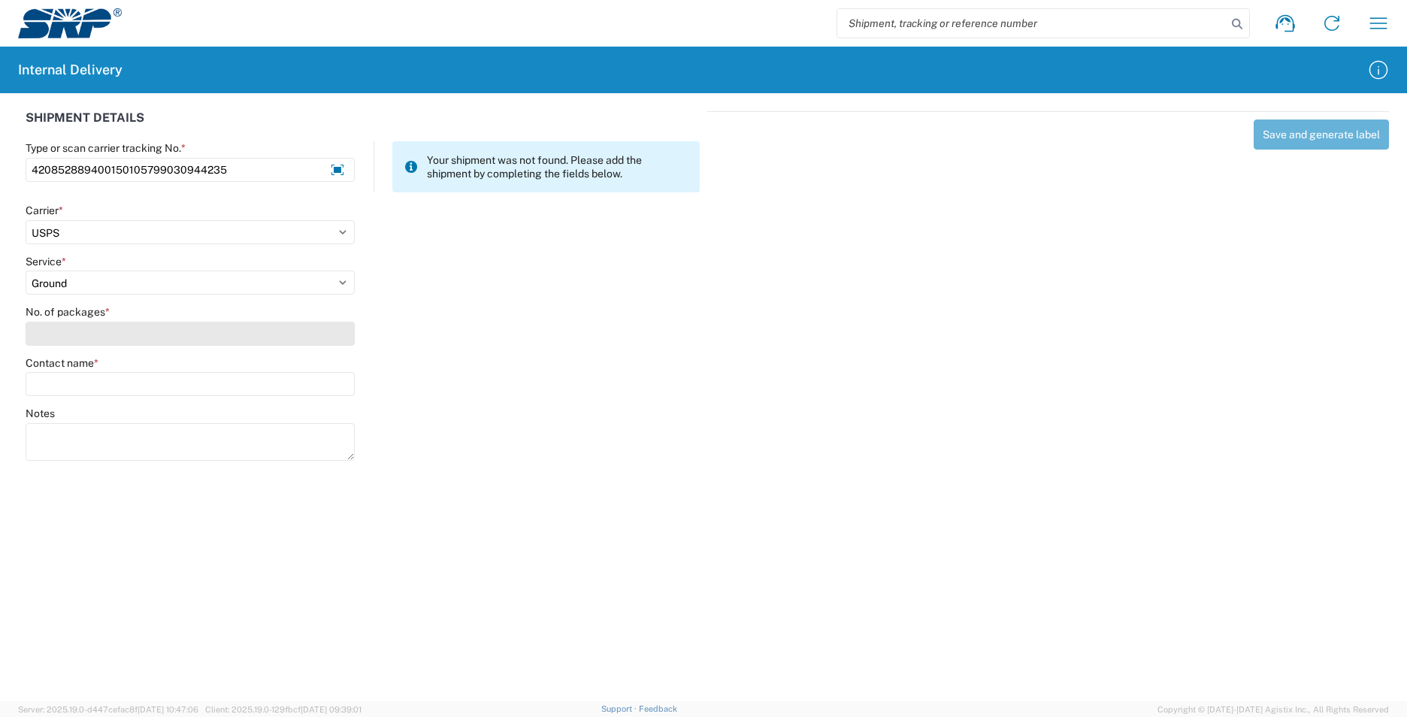
click at [67, 333] on input "No. of packages *" at bounding box center [190, 334] width 329 height 24
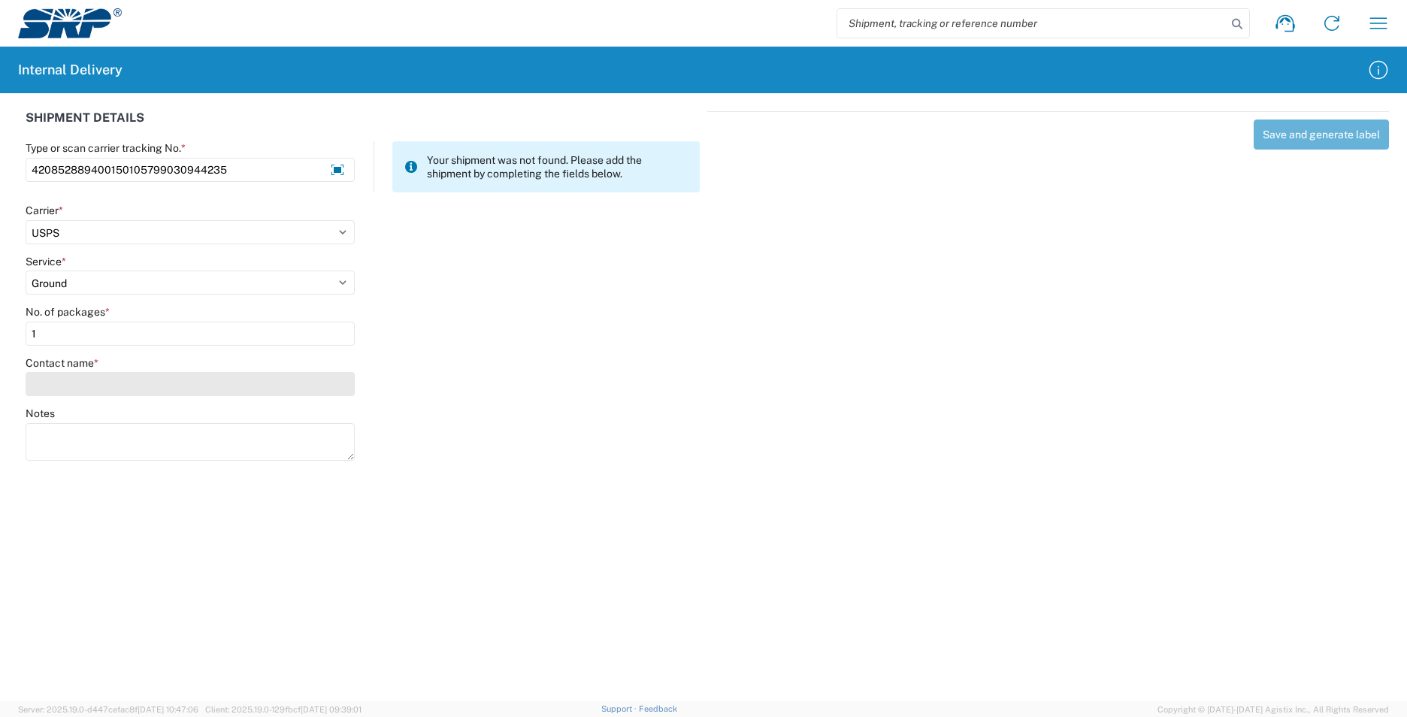
type input "1"
click at [71, 394] on input "Contact name *" at bounding box center [190, 384] width 329 height 24
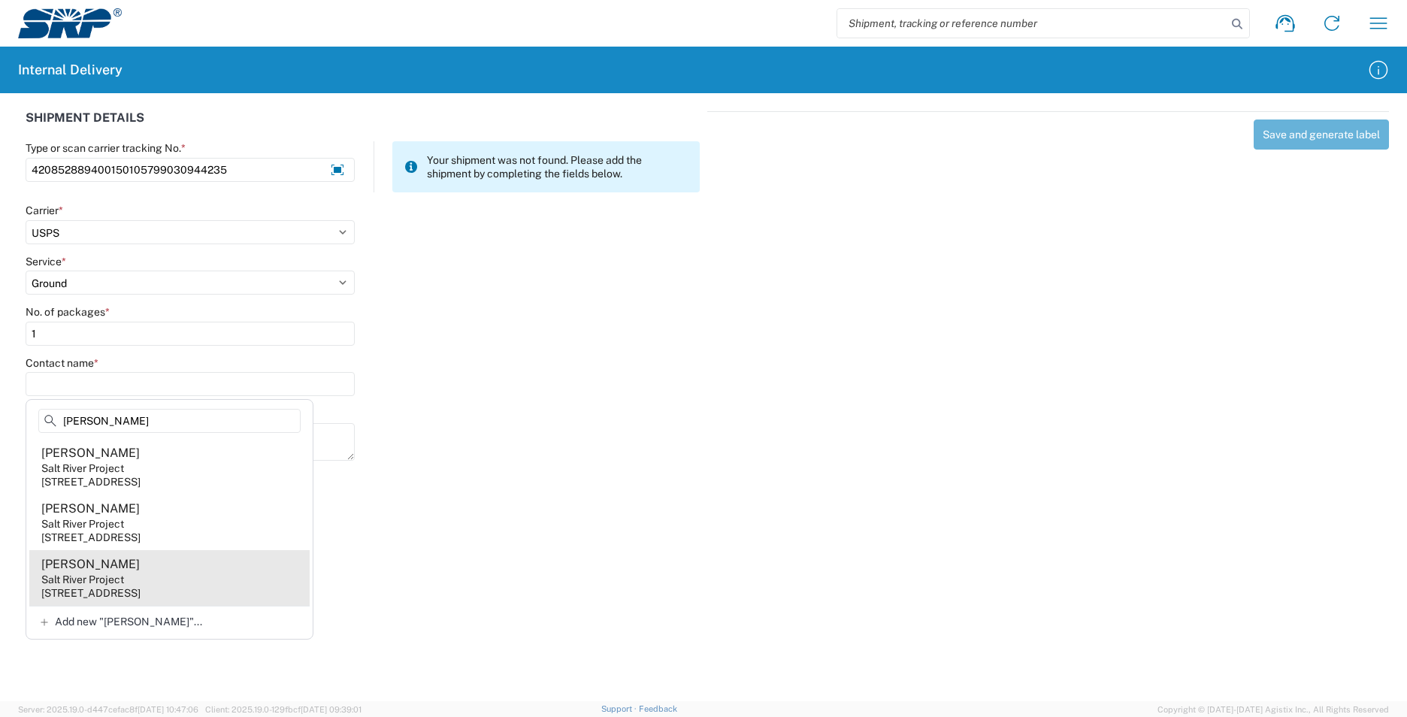
type input "Yvonne"
click at [132, 589] on div "1 E Continental Dr, PER101, Tempe, AZ, 85281, US" at bounding box center [90, 593] width 99 height 14
type input "Yvonne Summerville"
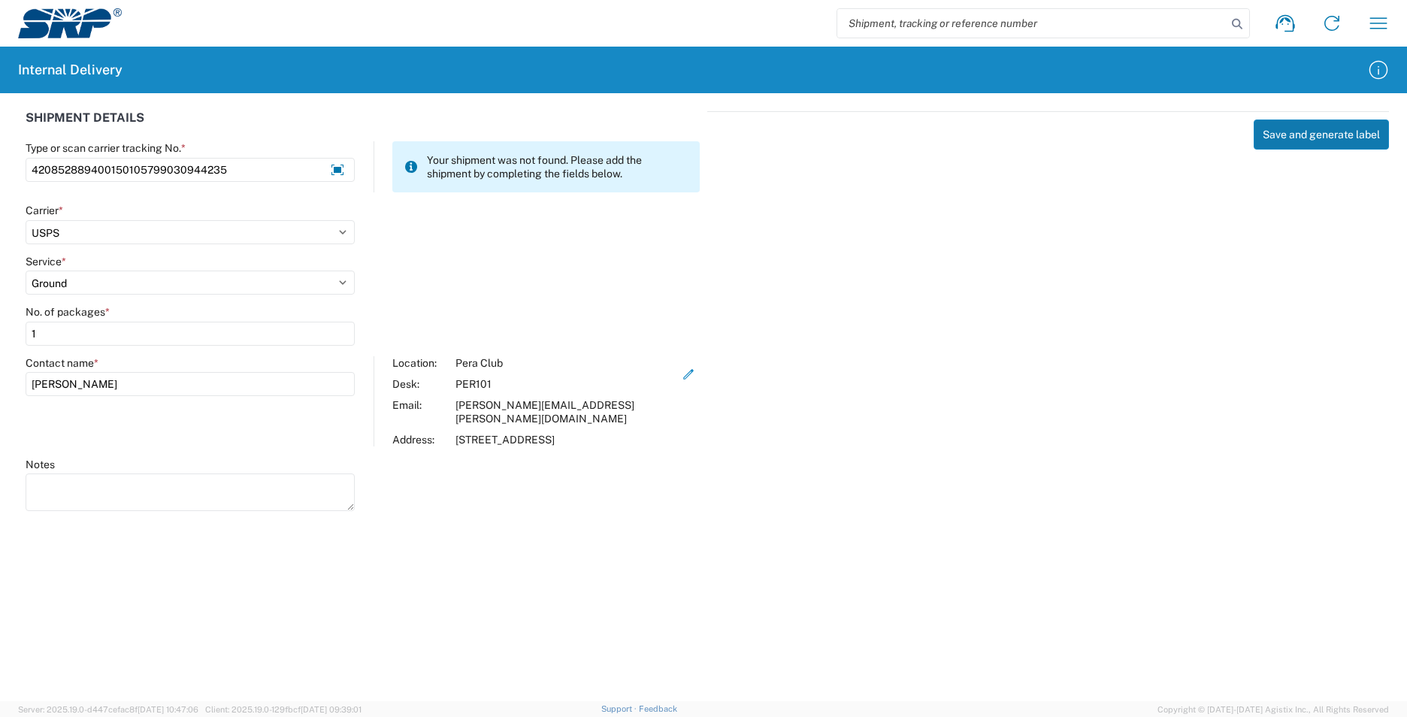
click at [1303, 127] on button "Save and generate label" at bounding box center [1321, 135] width 135 height 30
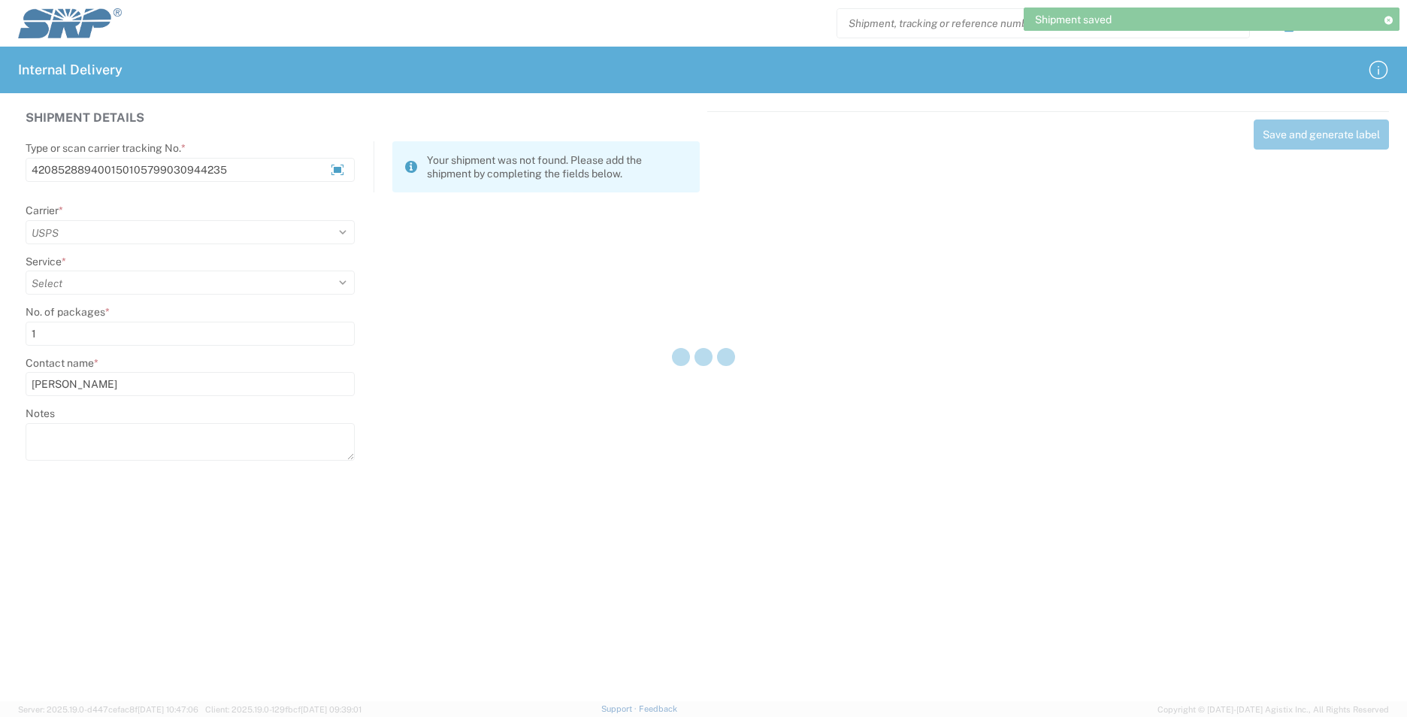
select select
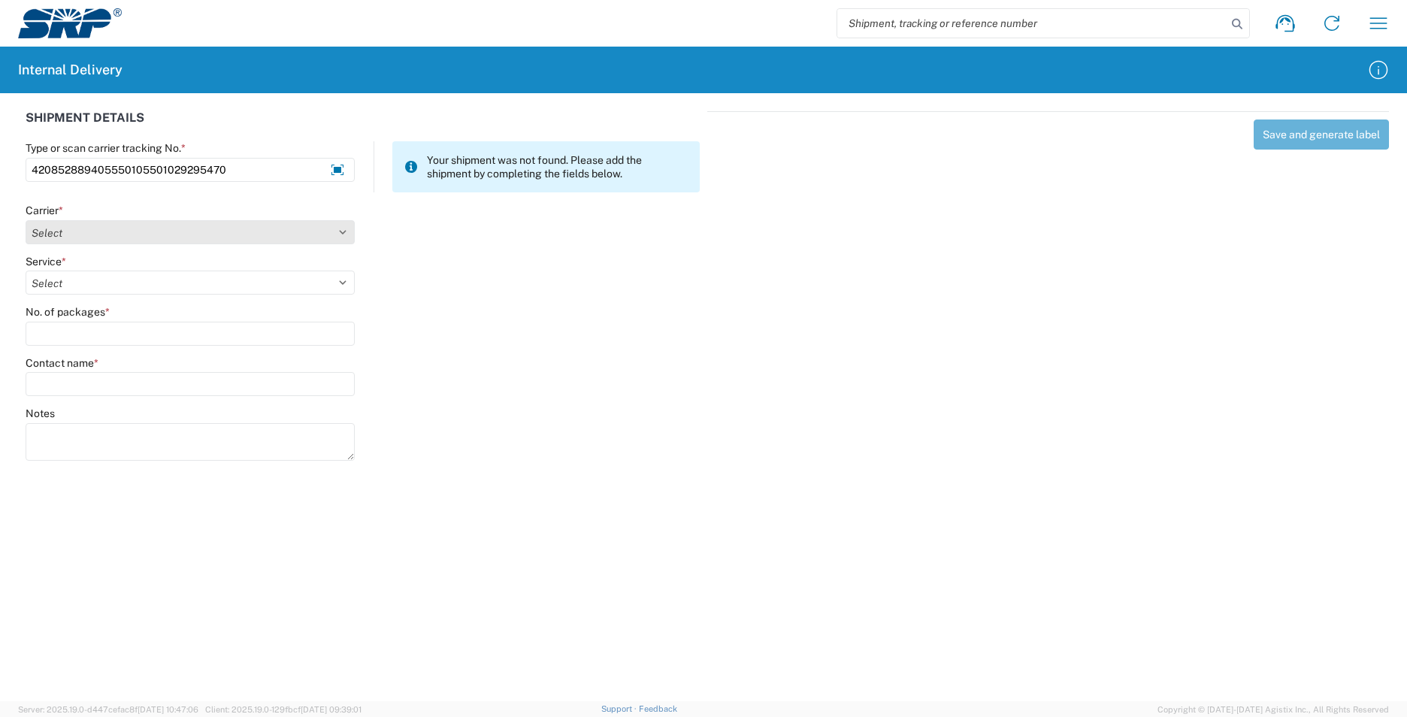
type input "420852889405550105501029295470"
click at [150, 227] on select "Select Amazon Logistics ATI Trucking BC Dimerco Logistics Empire Southwest FedE…" at bounding box center [190, 232] width 329 height 24
select select "137"
click at [26, 220] on select "Select Amazon Logistics ATI Trucking BC Dimerco Logistics Empire Southwest FedE…" at bounding box center [190, 232] width 329 height 24
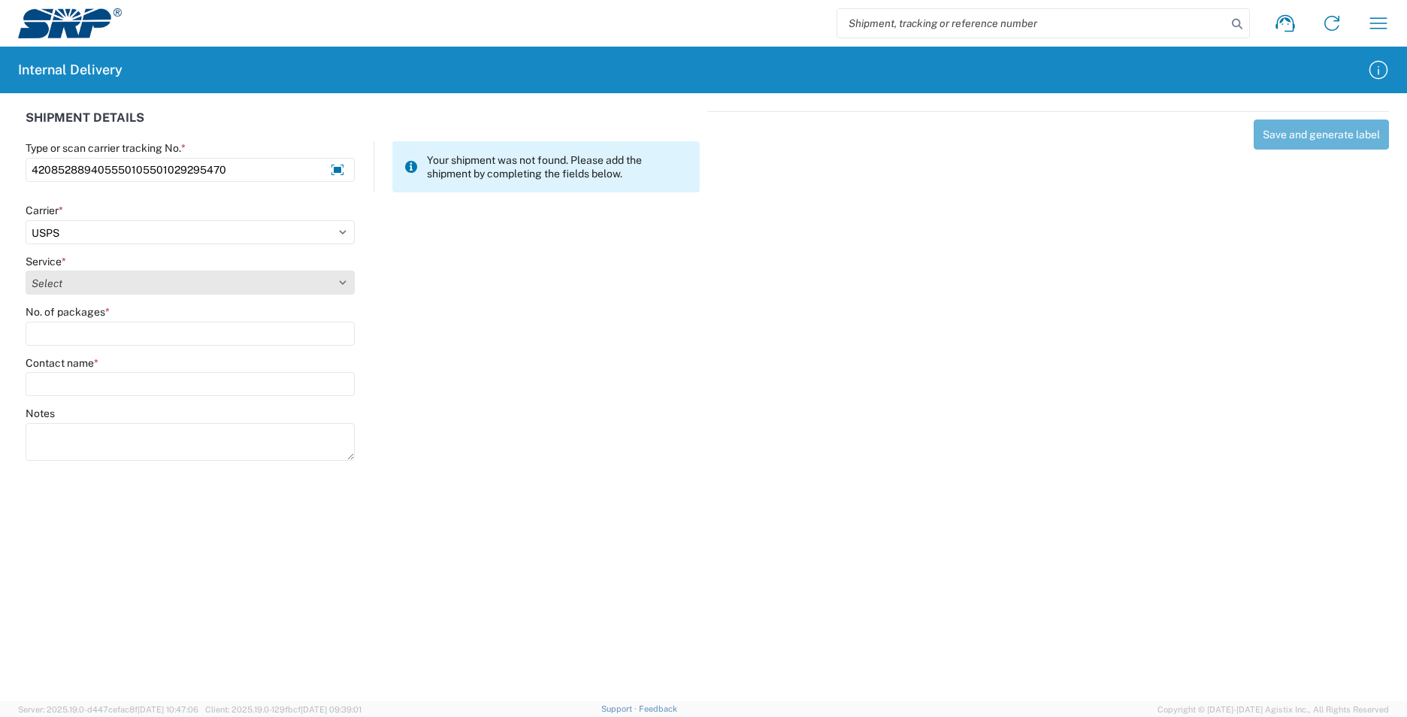
click at [77, 279] on select "Select 3 - 5 Day Bound Printed Matter Express Mail Flat-Rate Envelope Express M…" at bounding box center [190, 283] width 329 height 24
select select "1094"
click at [26, 271] on select "Select 3 - 5 Day Bound Printed Matter Express Mail Flat-Rate Envelope Express M…" at bounding box center [190, 283] width 329 height 24
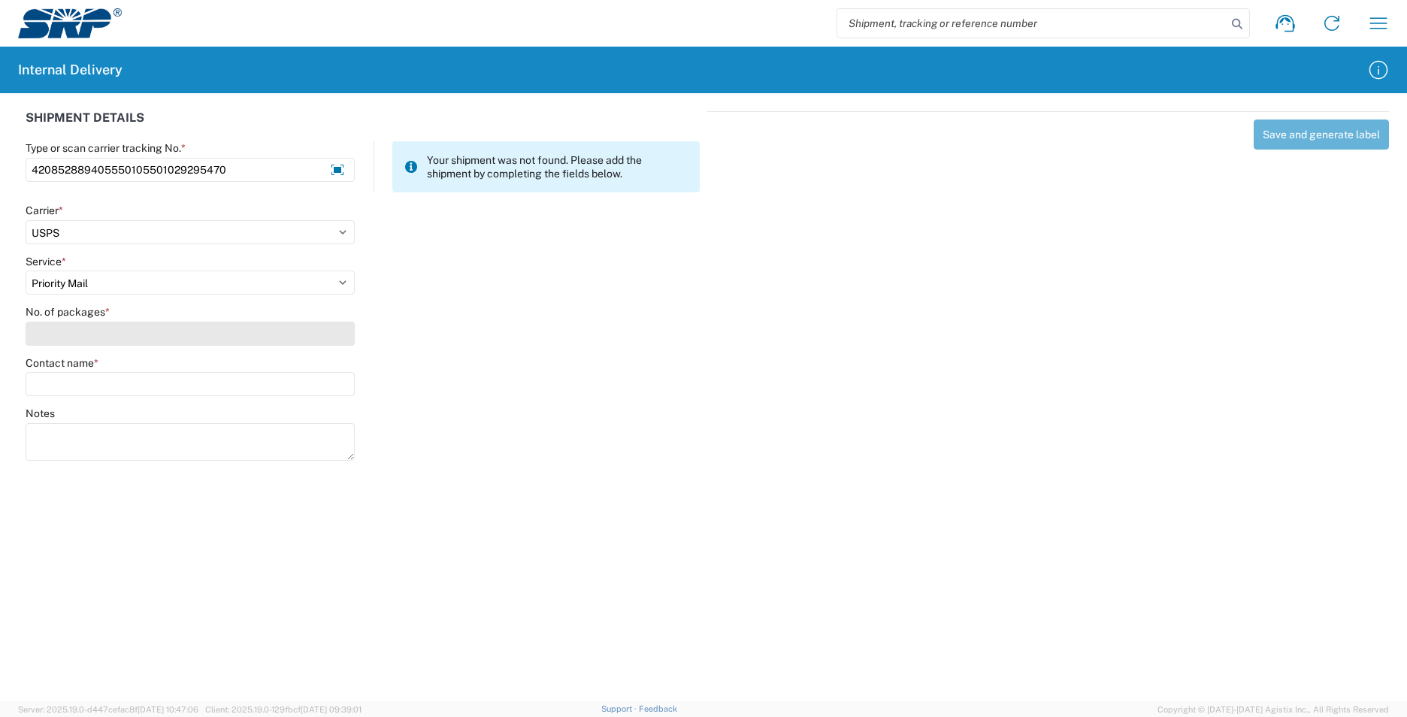
click at [88, 331] on input "No. of packages *" at bounding box center [190, 334] width 329 height 24
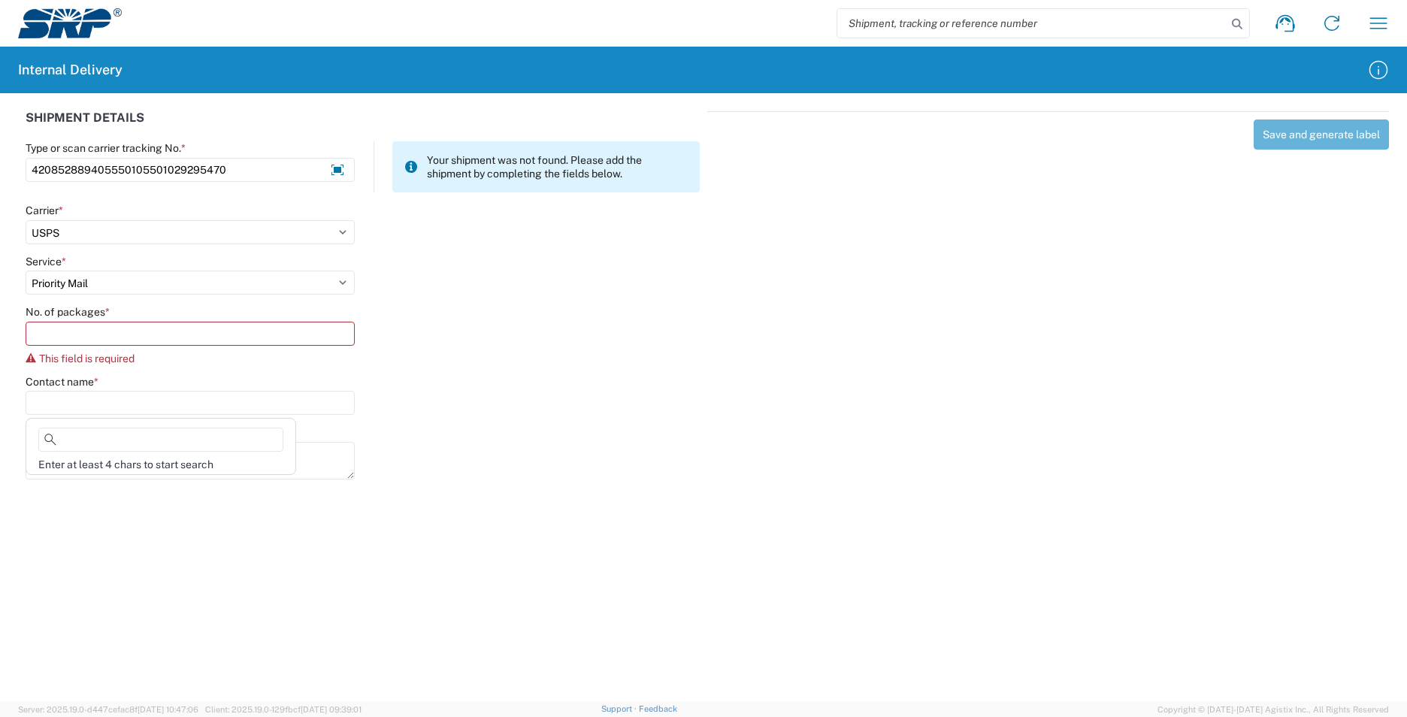
click at [129, 388] on div "Contact name *" at bounding box center [190, 395] width 329 height 41
click at [125, 340] on input "No. of packages *" at bounding box center [190, 334] width 329 height 24
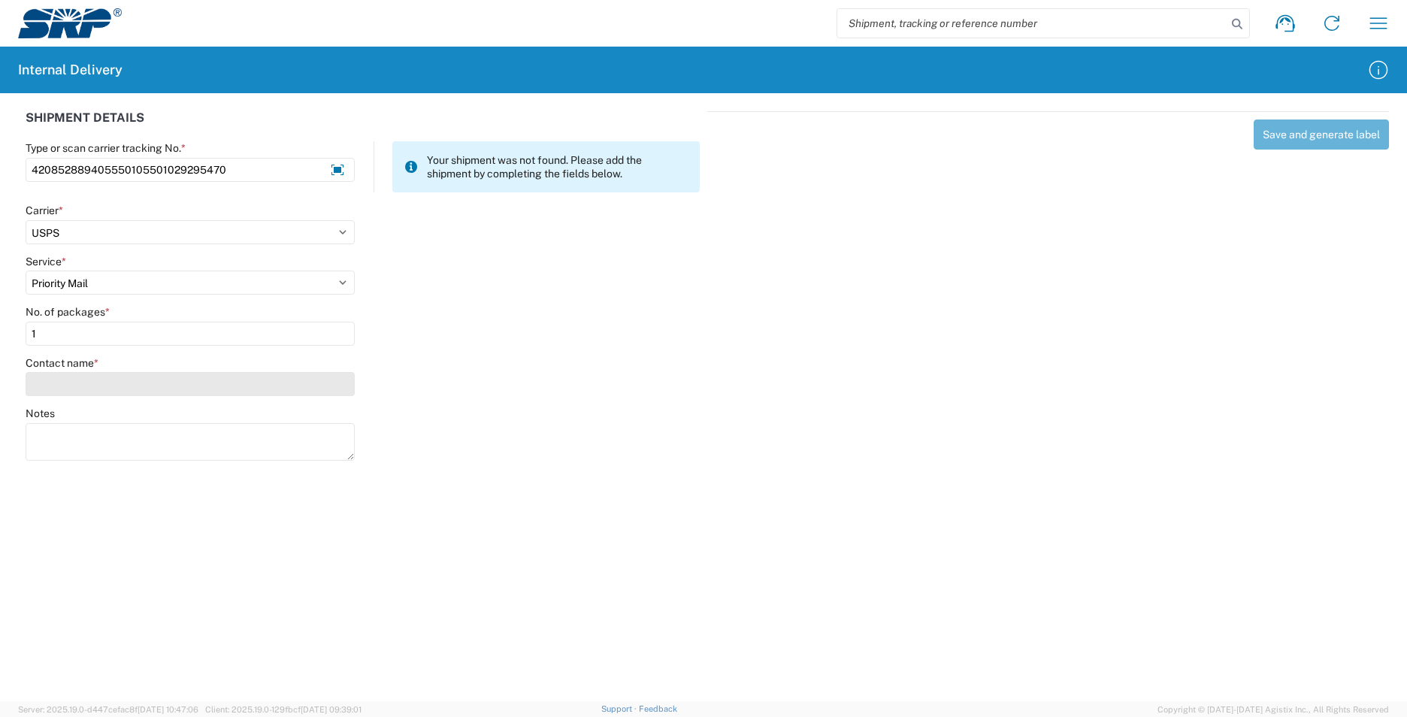
type input "1"
click at [125, 392] on input "Contact name *" at bounding box center [190, 384] width 329 height 24
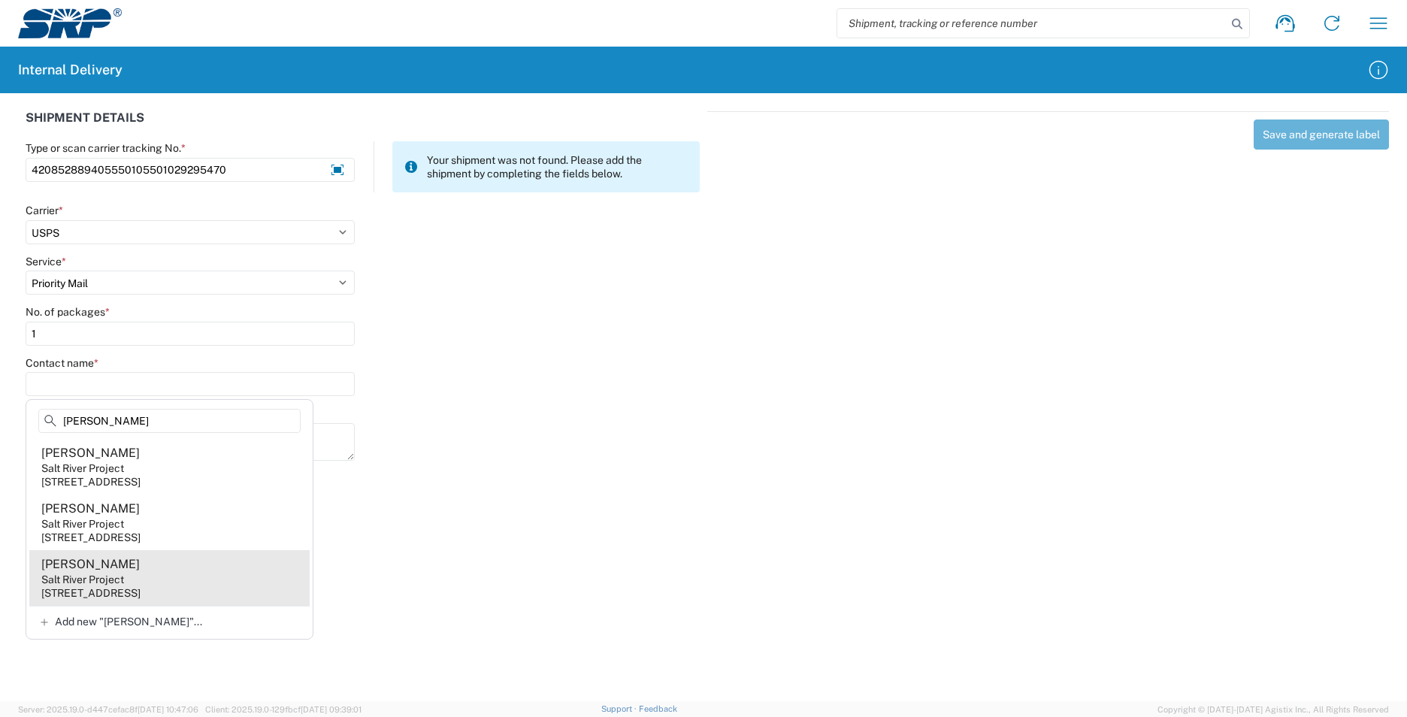
type input "Yvonne"
click at [101, 582] on div "Salt River Project" at bounding box center [82, 580] width 83 height 14
type input "Yvonne Summerville"
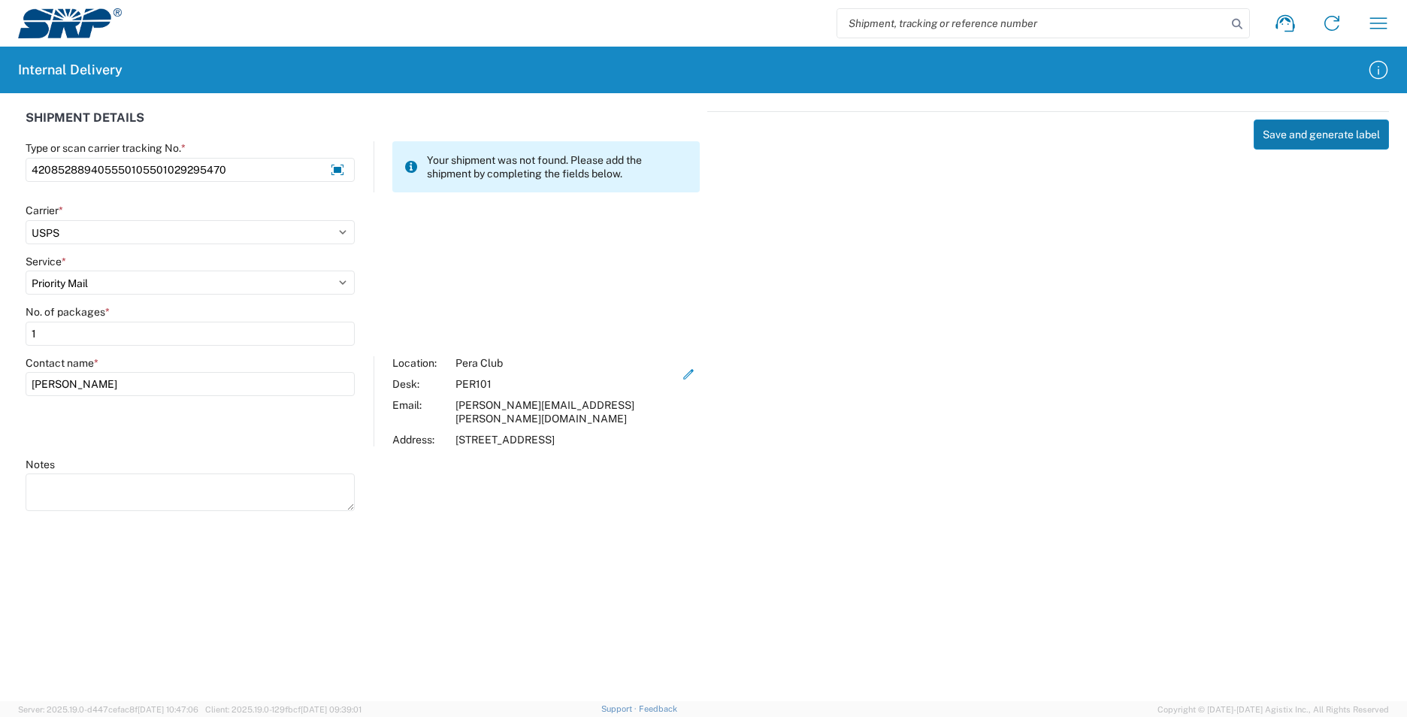
click at [1270, 138] on button "Save and generate label" at bounding box center [1321, 135] width 135 height 30
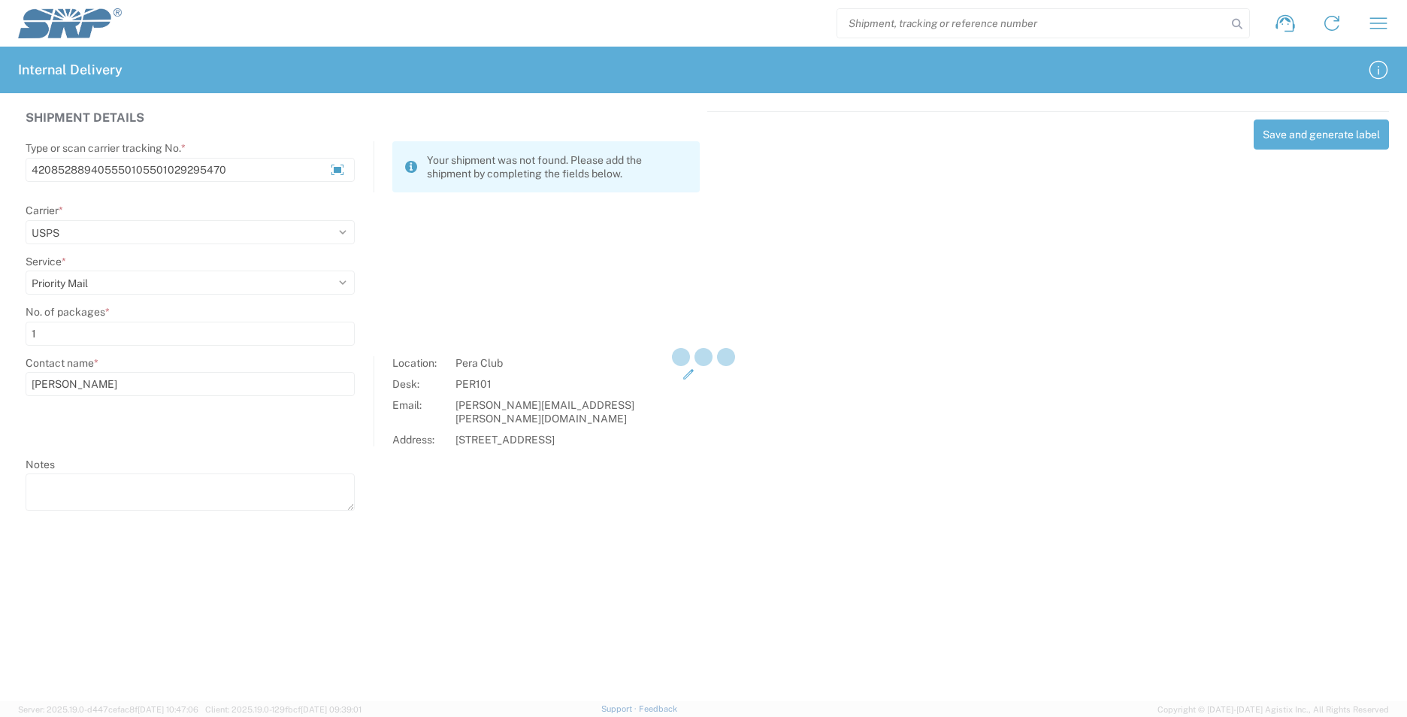
select select
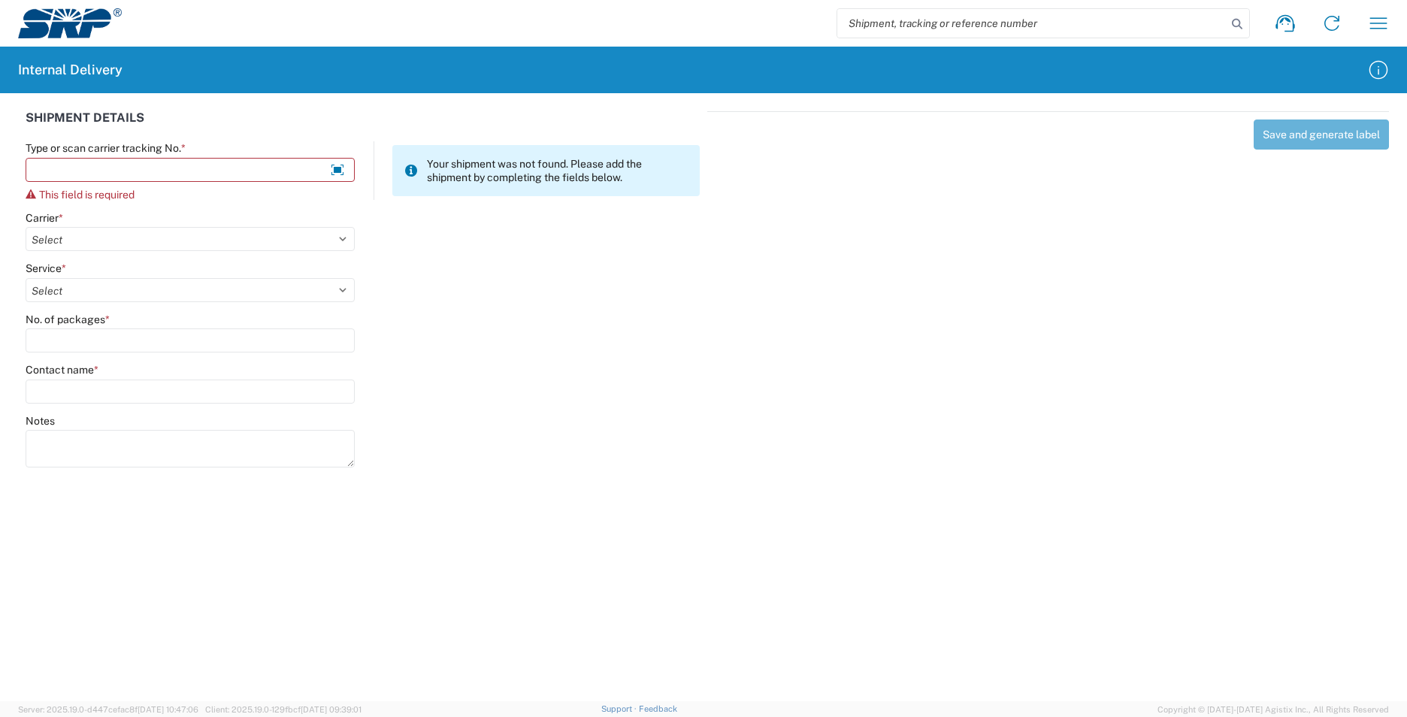
drag, startPoint x: 1379, startPoint y: 0, endPoint x: 913, endPoint y: 250, distance: 529.0
click at [913, 250] on div "Save and generate label" at bounding box center [1048, 287] width 682 height 352
